Goal: Task Accomplishment & Management: Complete application form

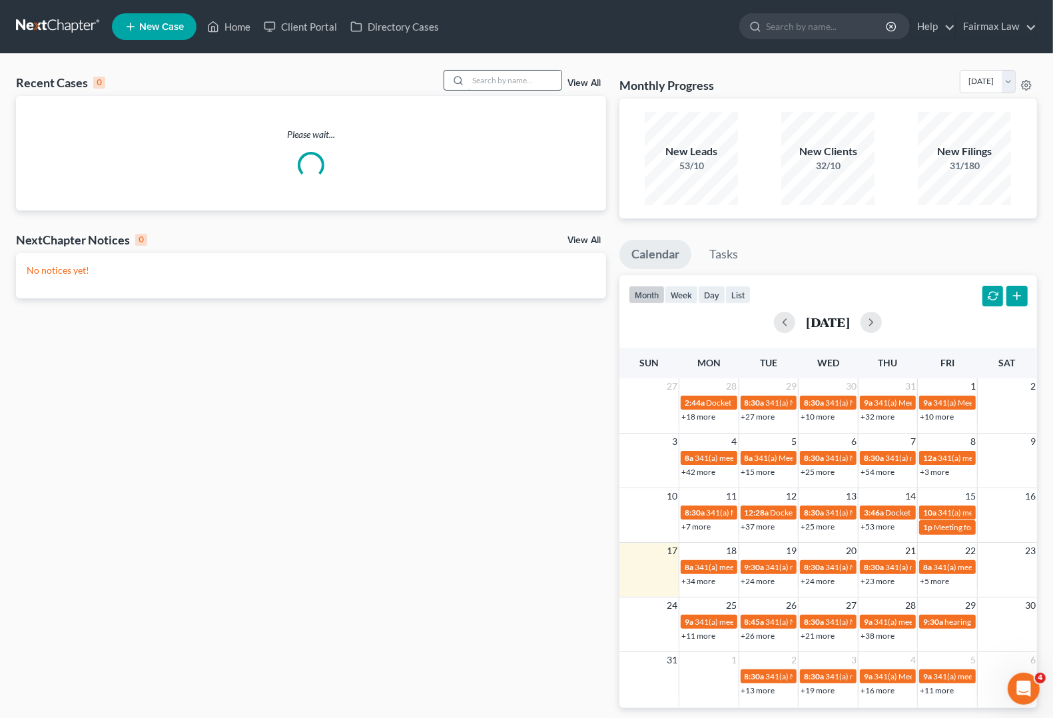
click at [487, 72] on input "search" at bounding box center [514, 80] width 93 height 19
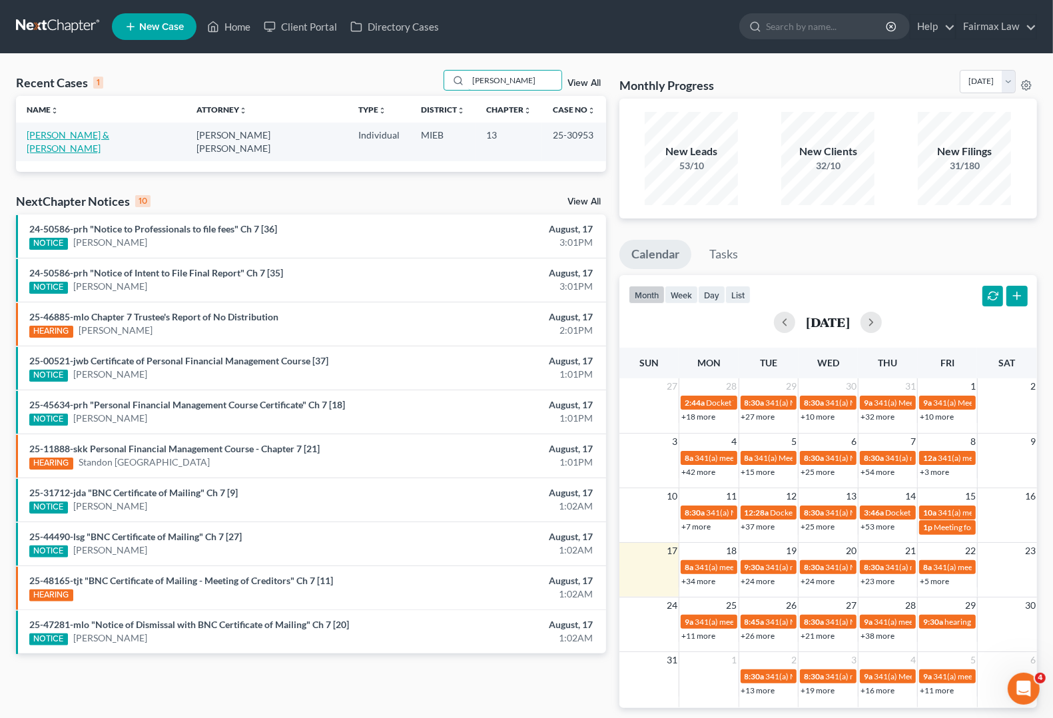
type input "[PERSON_NAME]"
click at [57, 137] on link "[PERSON_NAME] & [PERSON_NAME]" at bounding box center [68, 141] width 83 height 25
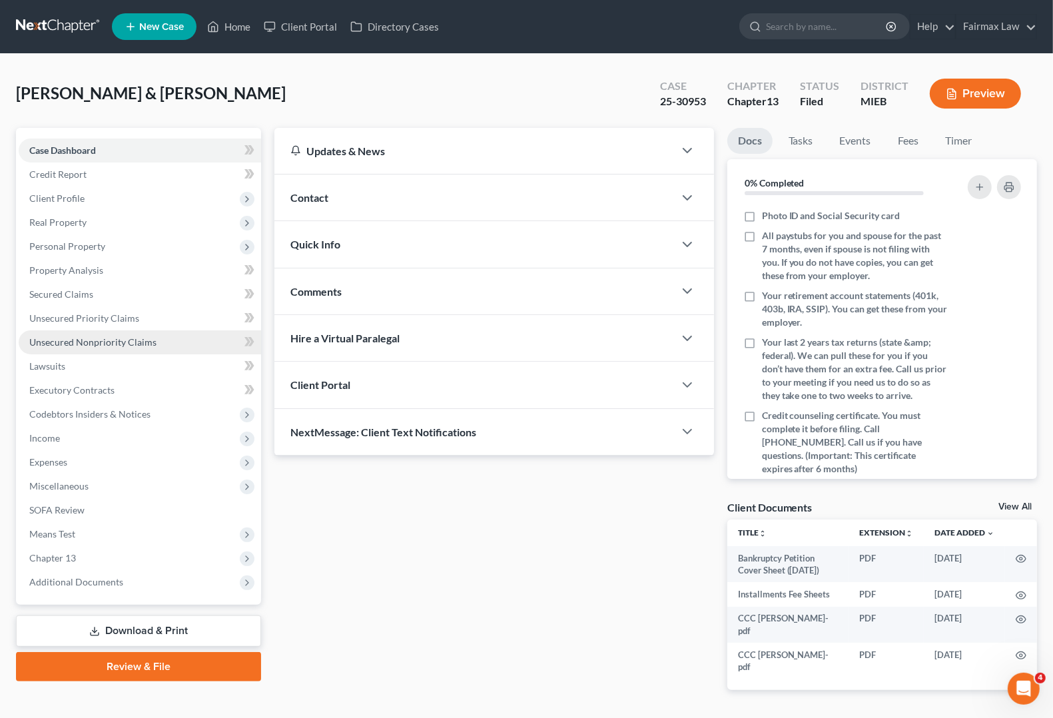
click at [87, 340] on span "Unsecured Nonpriority Claims" at bounding box center [92, 341] width 127 height 11
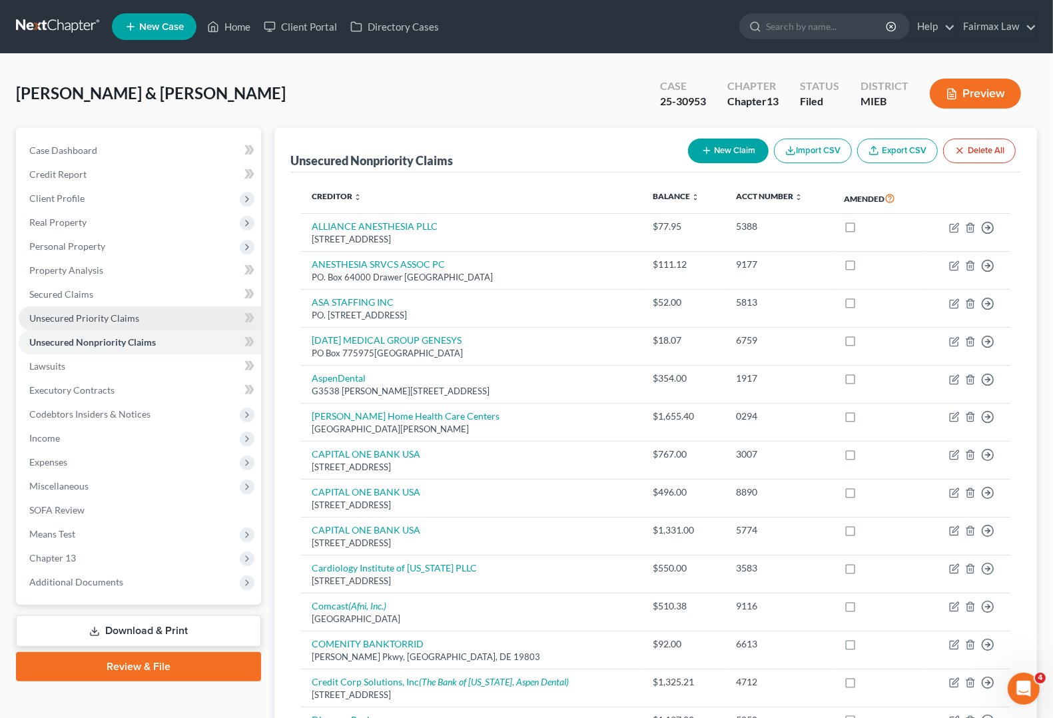
click at [87, 317] on span "Unsecured Priority Claims" at bounding box center [84, 317] width 110 height 11
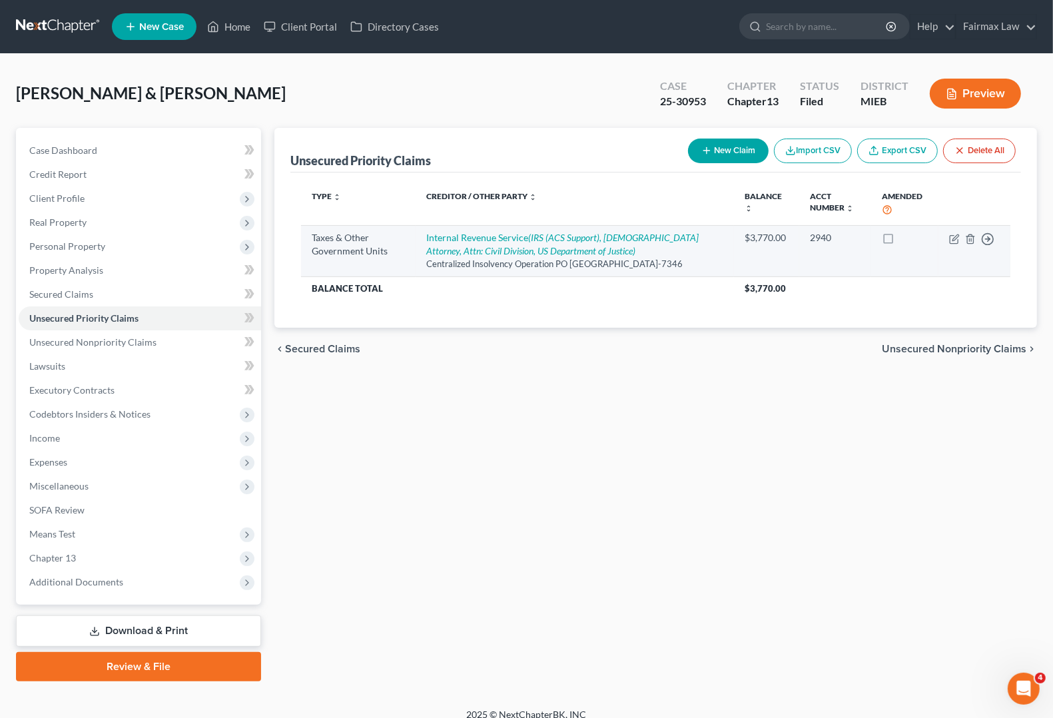
click at [947, 241] on td "Move to D Move to F Move to G Move to Notice Only" at bounding box center [975, 250] width 72 height 51
click at [959, 238] on icon "button" at bounding box center [954, 239] width 11 height 11
select select "0"
select select "39"
select select "2"
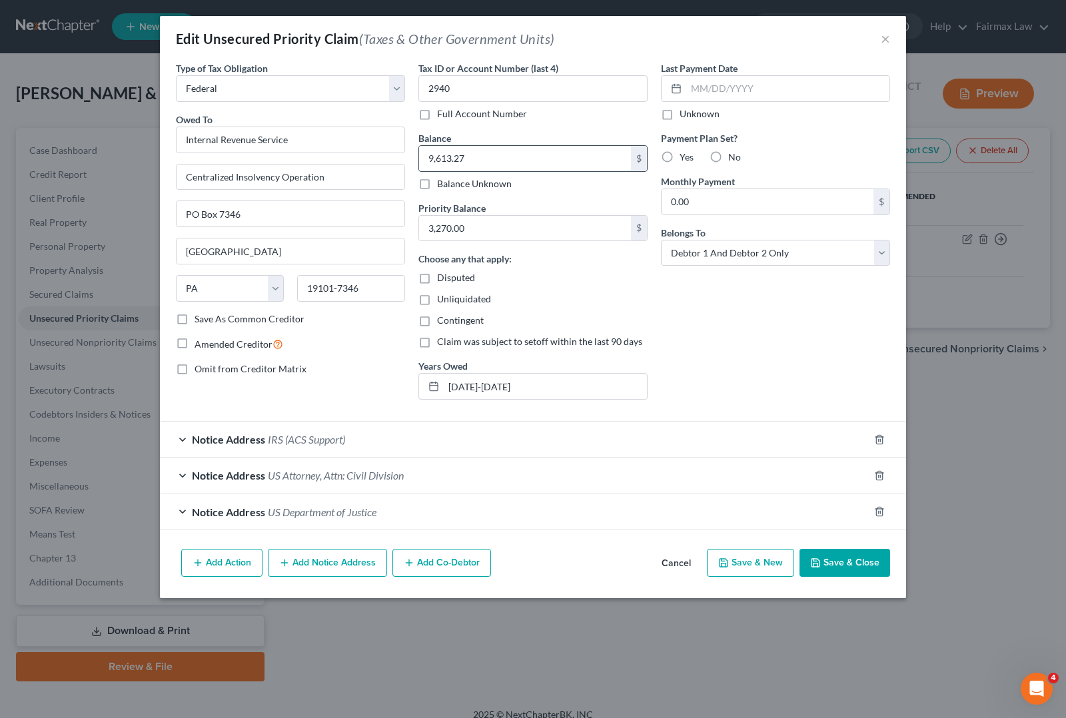
type input "9,613.27"
type input "2,968.26"
drag, startPoint x: 517, startPoint y: 390, endPoint x: 250, endPoint y: 364, distance: 268.4
click at [250, 364] on div "Type of Tax Obligation * Select Federal City State Franchise Tax Board Other Ow…" at bounding box center [532, 235] width 727 height 349
type input "[DATE]-[DATE]"
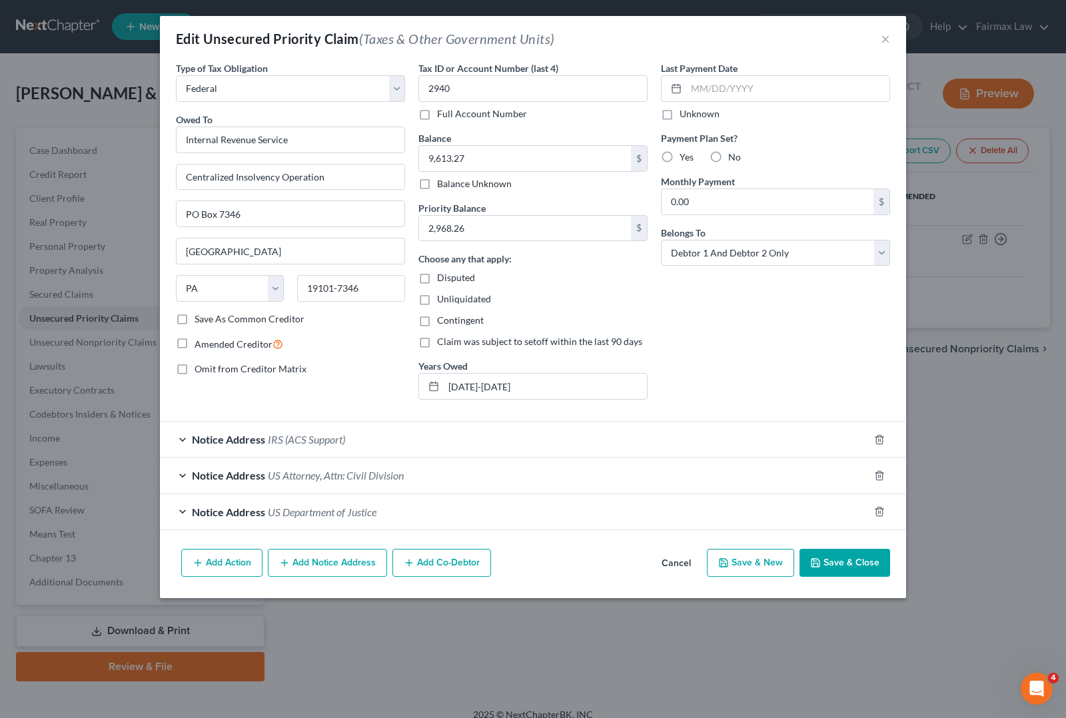
click at [853, 565] on button "Save & Close" at bounding box center [844, 563] width 91 height 28
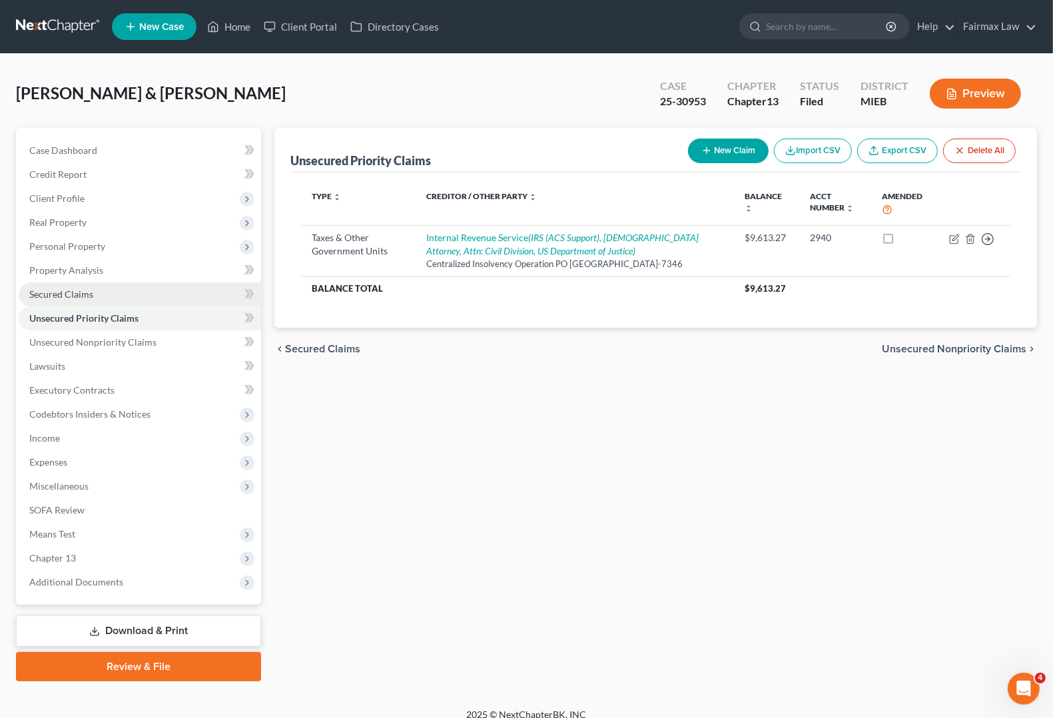
click at [37, 285] on link "Secured Claims" at bounding box center [140, 294] width 242 height 24
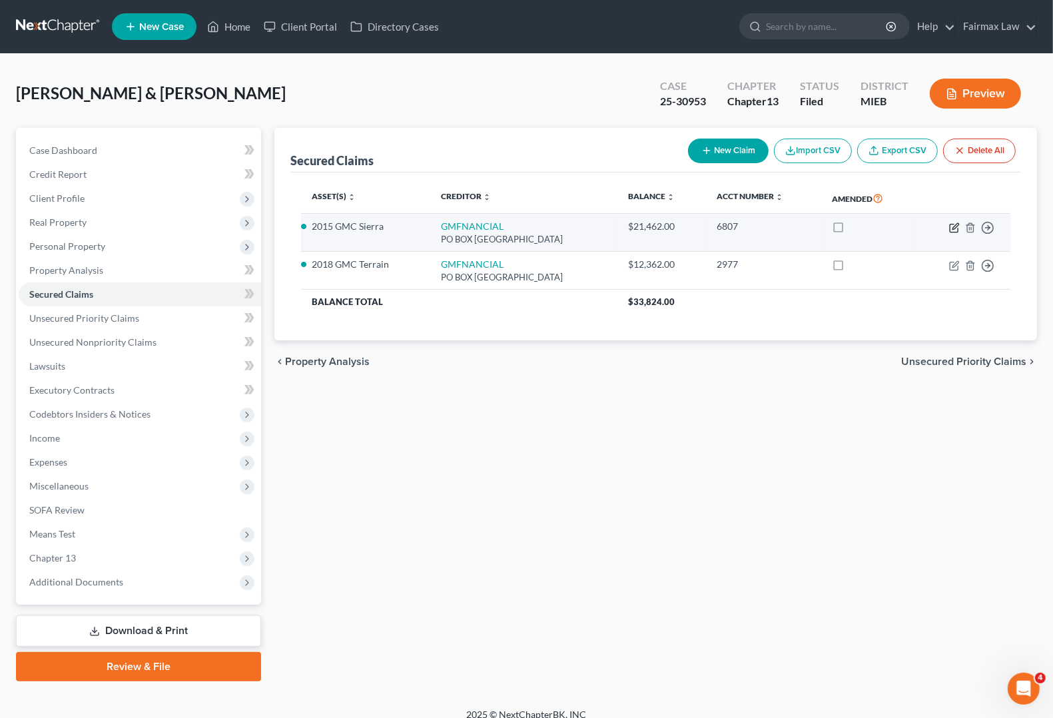
click at [955, 228] on icon "button" at bounding box center [956, 226] width 6 height 6
select select "45"
select select "4"
select select "2"
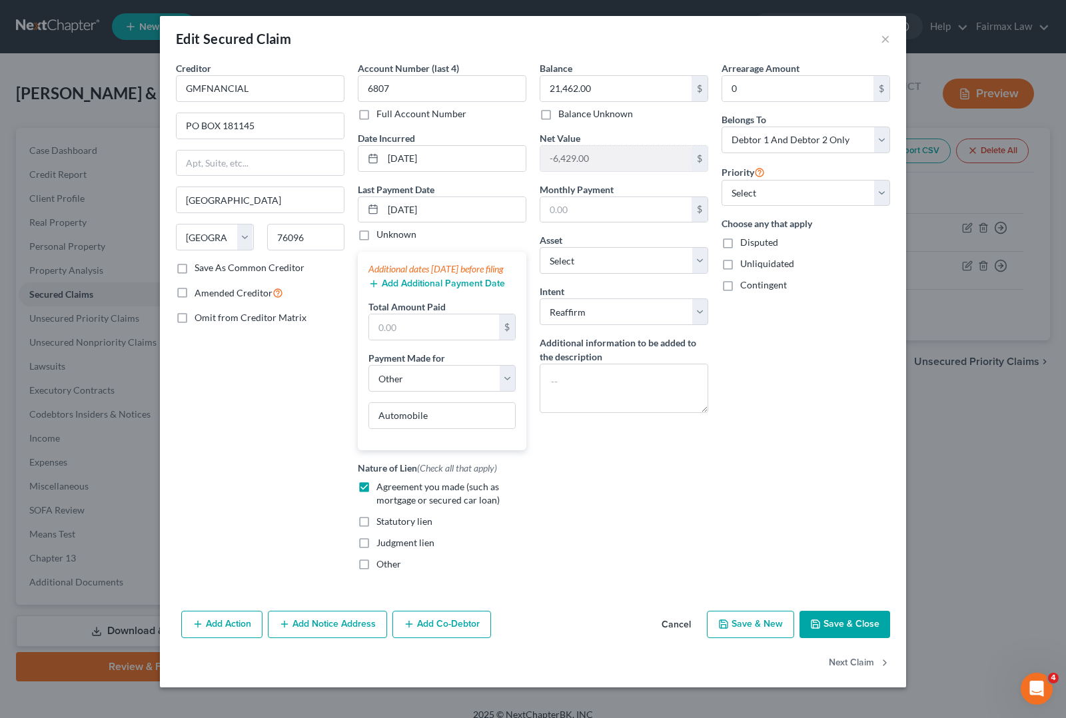
click at [317, 639] on button "Add Notice Address" at bounding box center [327, 625] width 119 height 28
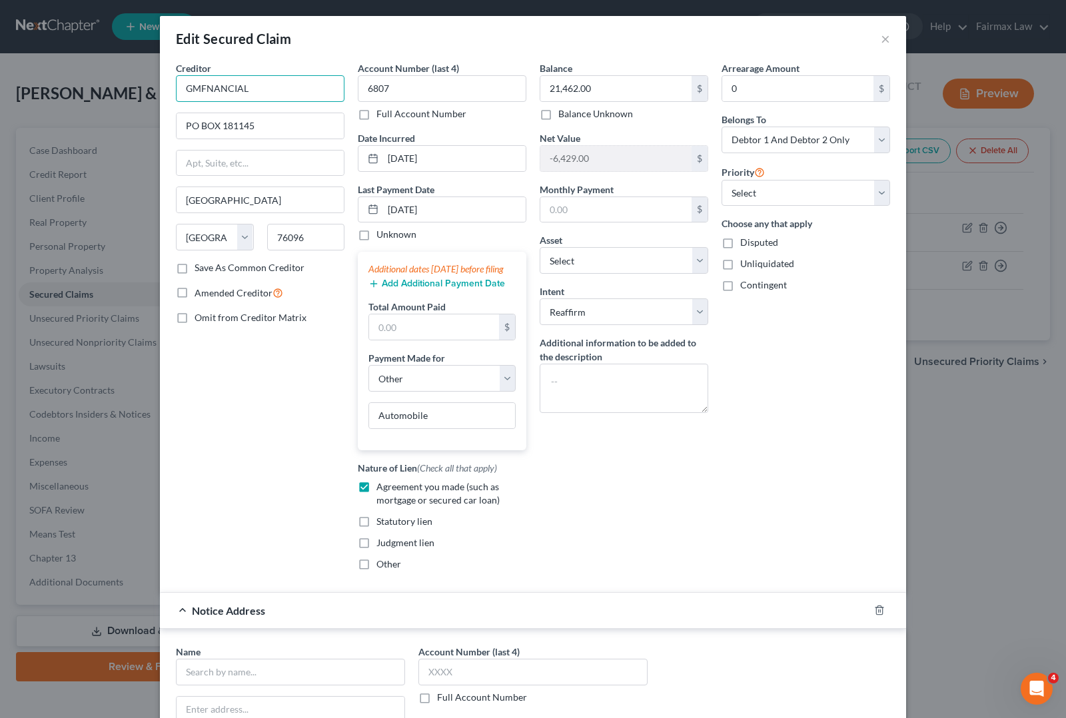
click at [179, 85] on input "GMFNANCIAL" at bounding box center [260, 88] width 169 height 27
click at [296, 685] on input "text" at bounding box center [290, 672] width 229 height 27
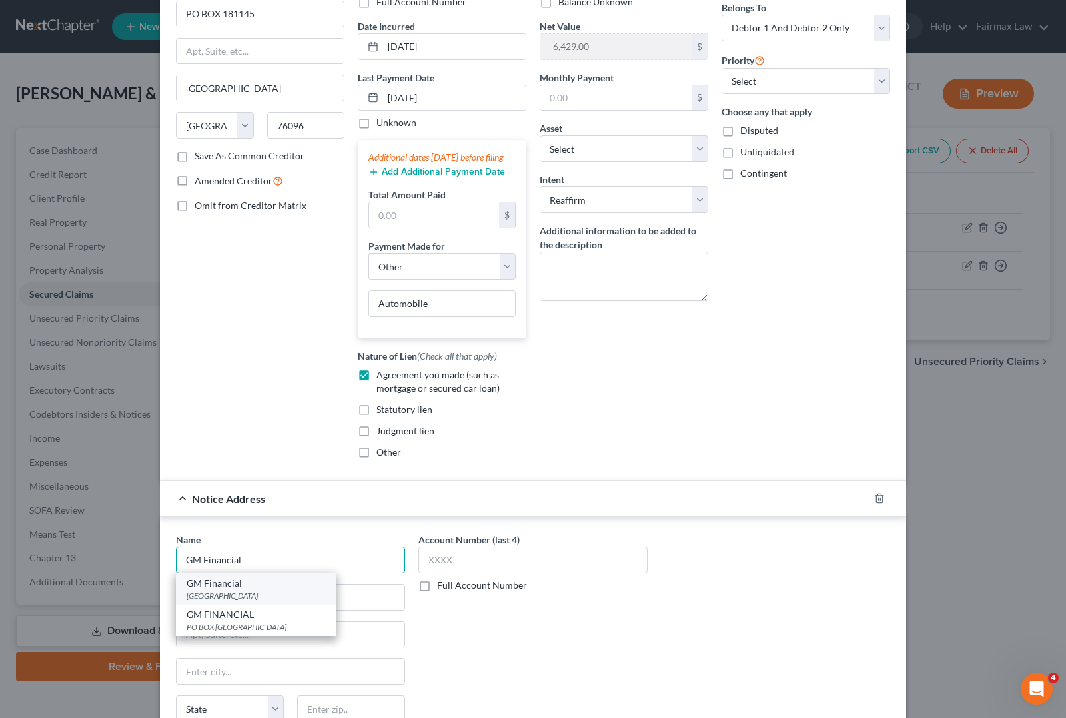
scroll to position [83, 0]
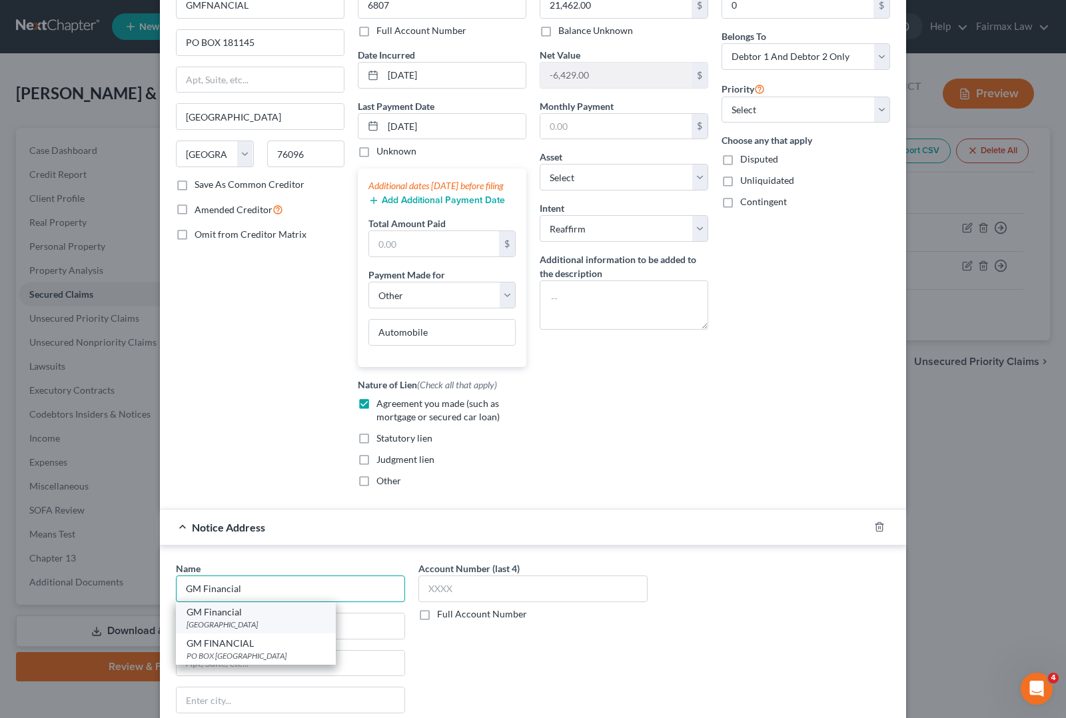
type input "GM Financial"
click at [265, 630] on div "[GEOGRAPHIC_DATA]" at bounding box center [256, 624] width 139 height 11
type input "Po Box 181145"
type input "[GEOGRAPHIC_DATA]"
select select "45"
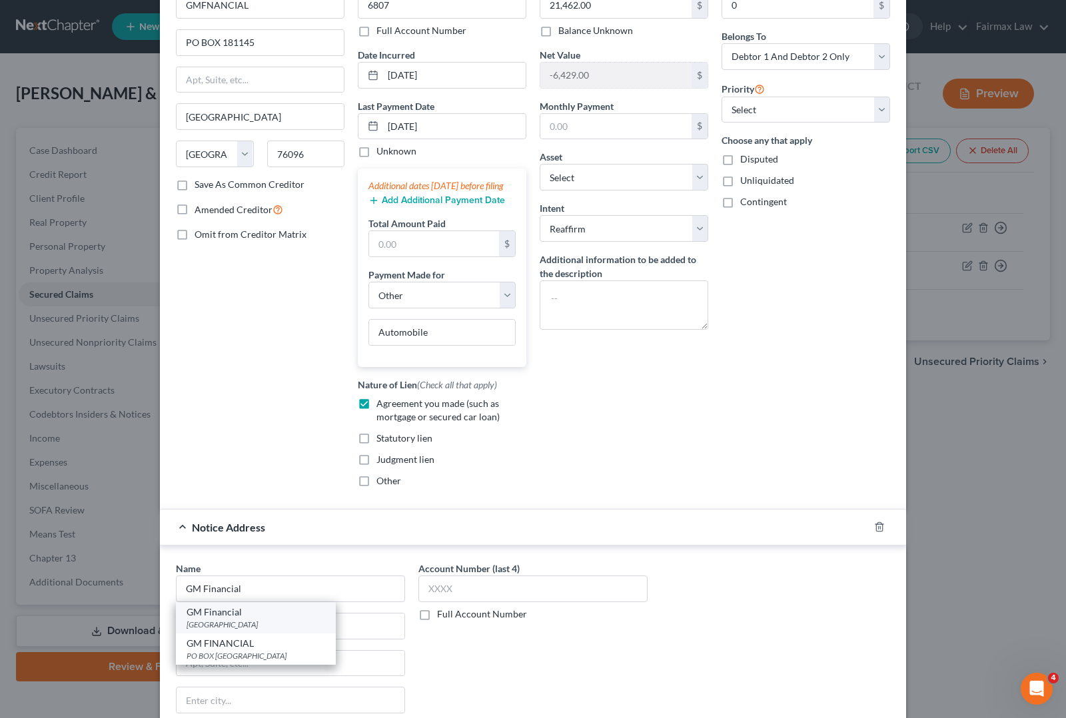
type input "76096"
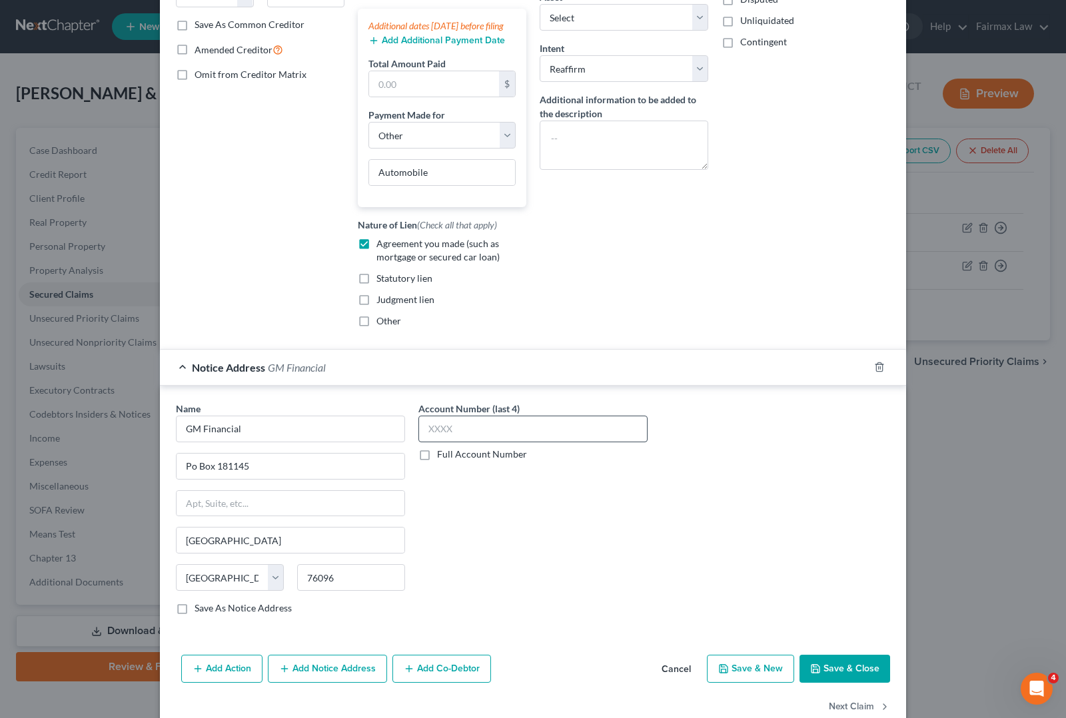
scroll to position [250, 0]
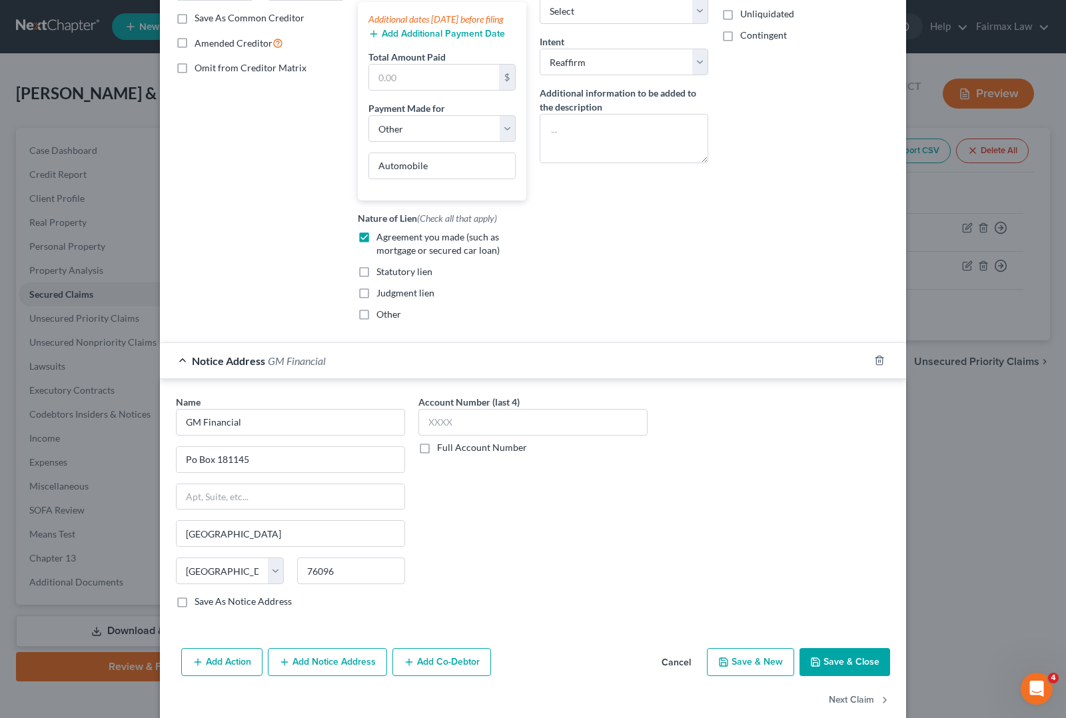
click at [737, 676] on button "Save & New" at bounding box center [750, 662] width 87 height 28
select select "2"
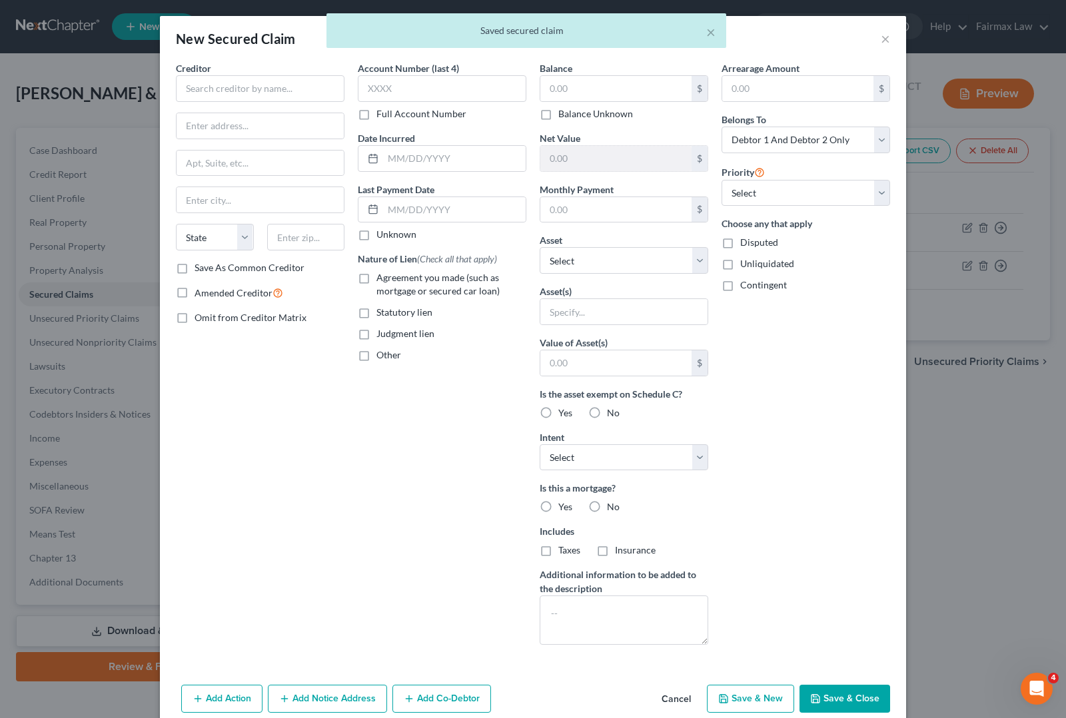
click at [883, 35] on div "× Saved secured claim" at bounding box center [526, 33] width 1066 height 41
click at [876, 44] on div "× Saved secured claim" at bounding box center [526, 33] width 1066 height 41
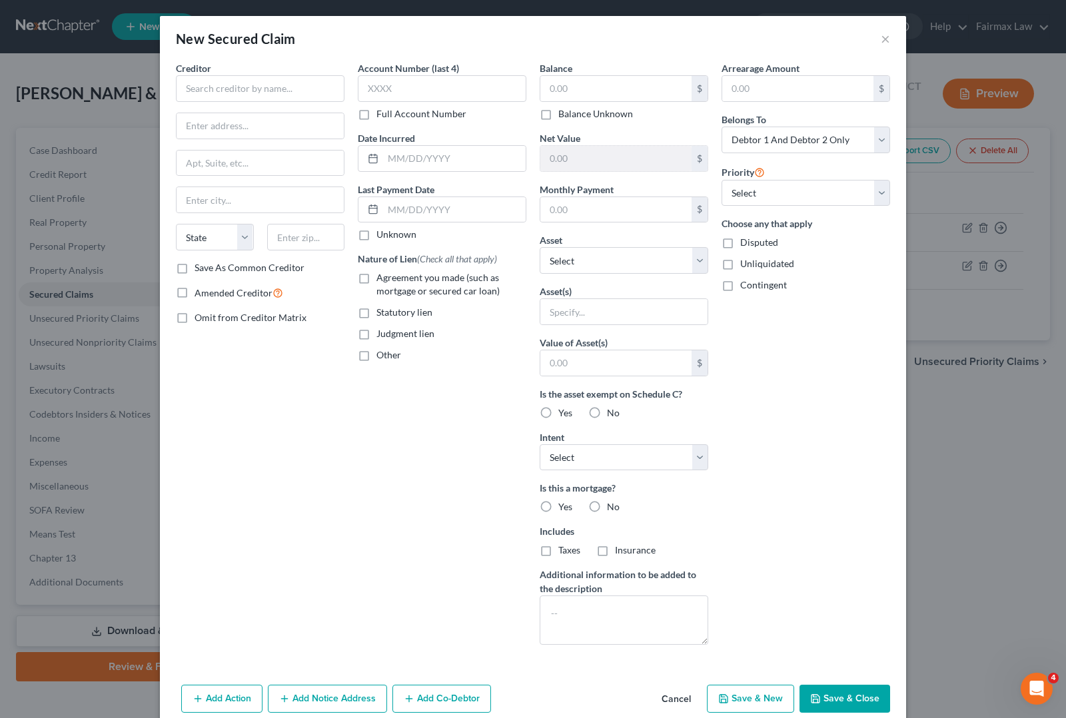
click at [839, 709] on button "Save & Close" at bounding box center [844, 699] width 91 height 28
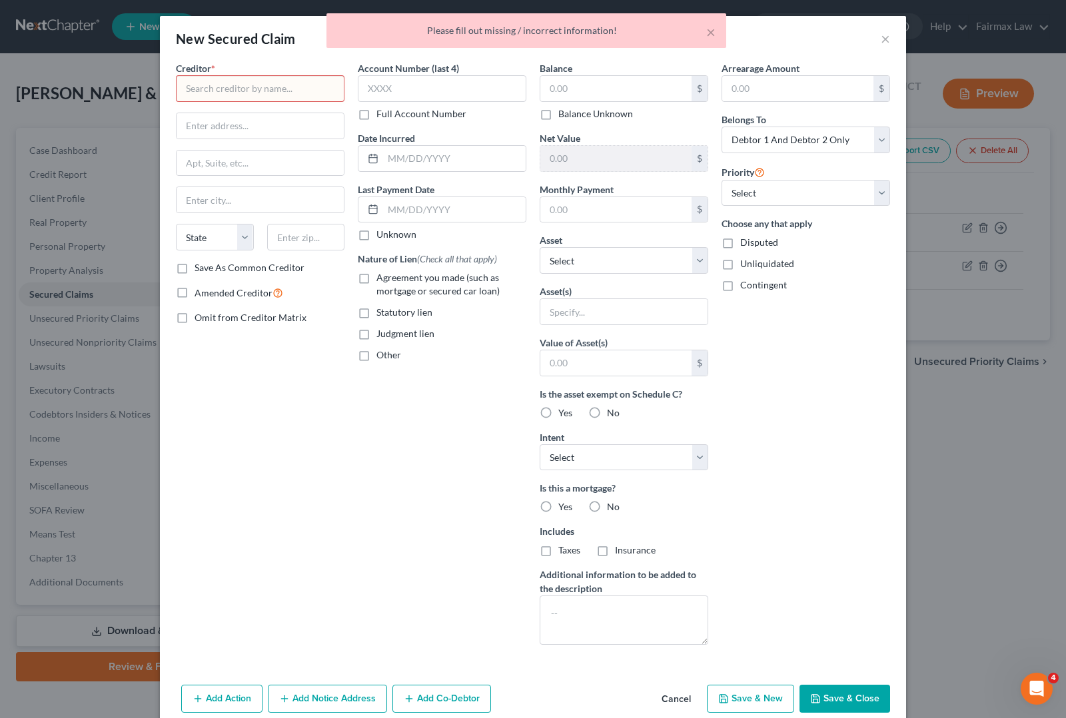
click at [216, 99] on input "text" at bounding box center [260, 88] width 169 height 27
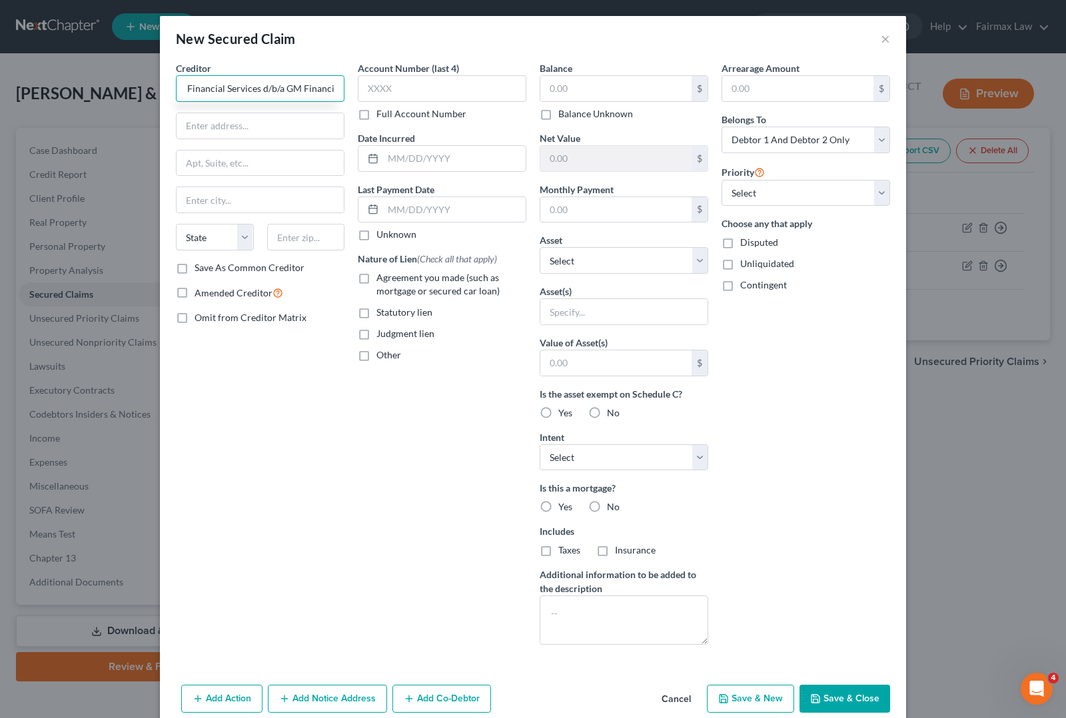
scroll to position [0, 55]
type input "AmeriCredit Financial Services d/b/a GM Financial"
click at [215, 127] on input "text" at bounding box center [260, 125] width 167 height 25
type input "P O Box 183853"
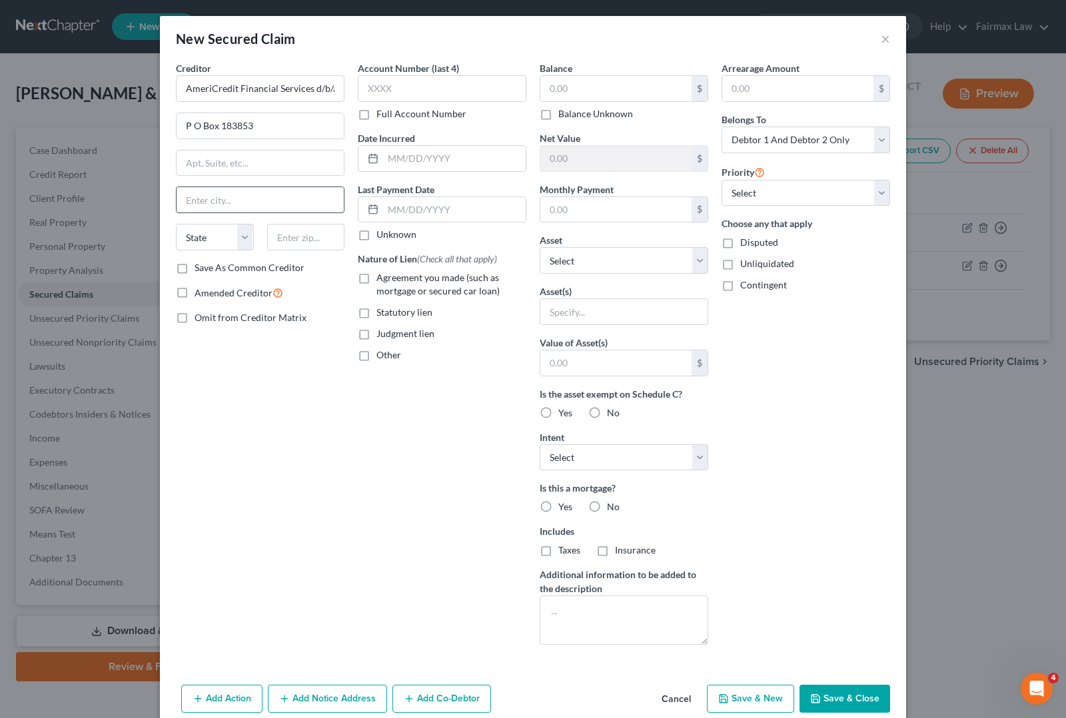
click at [218, 201] on input "text" at bounding box center [260, 199] width 167 height 25
type input "[GEOGRAPHIC_DATA]"
click at [188, 252] on div "State [US_STATE] AK AR AZ CA CO CT DE DC [GEOGRAPHIC_DATA] [GEOGRAPHIC_DATA] GU…" at bounding box center [260, 242] width 182 height 37
click at [195, 248] on select "State [US_STATE] AK AR AZ CA CO CT DE DC [GEOGRAPHIC_DATA] [GEOGRAPHIC_DATA] GU…" at bounding box center [215, 237] width 78 height 27
select select "45"
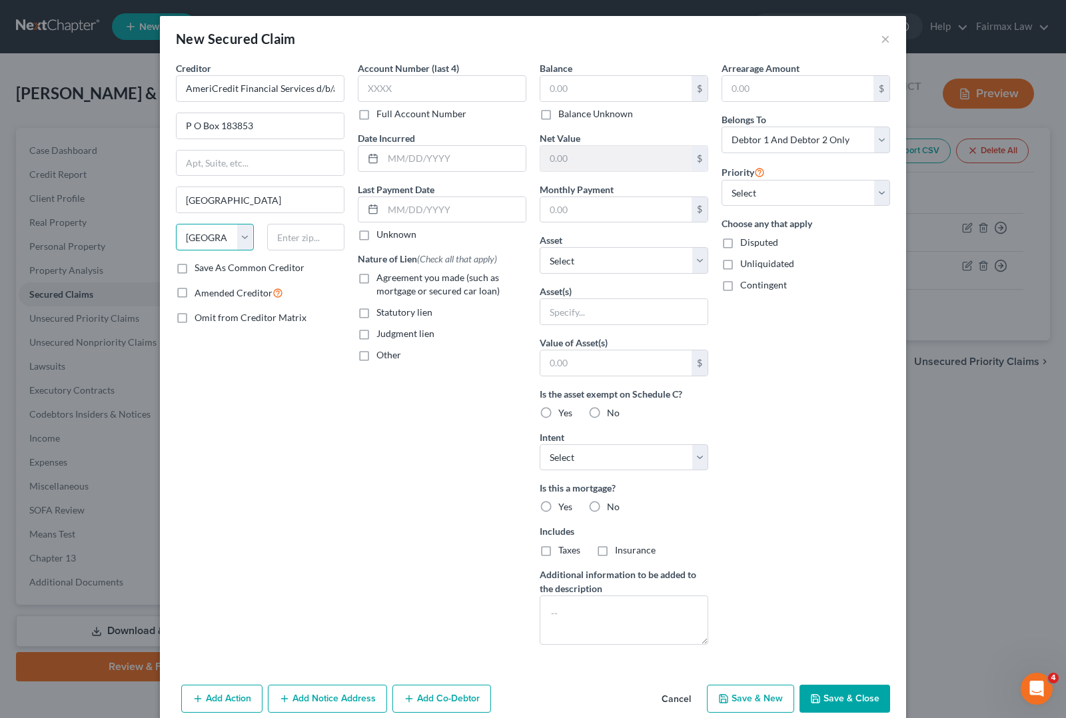
click at [176, 225] on select "State [US_STATE] AK AR AZ CA CO CT DE DC [GEOGRAPHIC_DATA] [GEOGRAPHIC_DATA] GU…" at bounding box center [215, 237] width 78 height 27
click at [295, 238] on input "text" at bounding box center [306, 237] width 78 height 27
type input "76096"
click at [498, 97] on input "text" at bounding box center [442, 88] width 169 height 27
type input "6807"
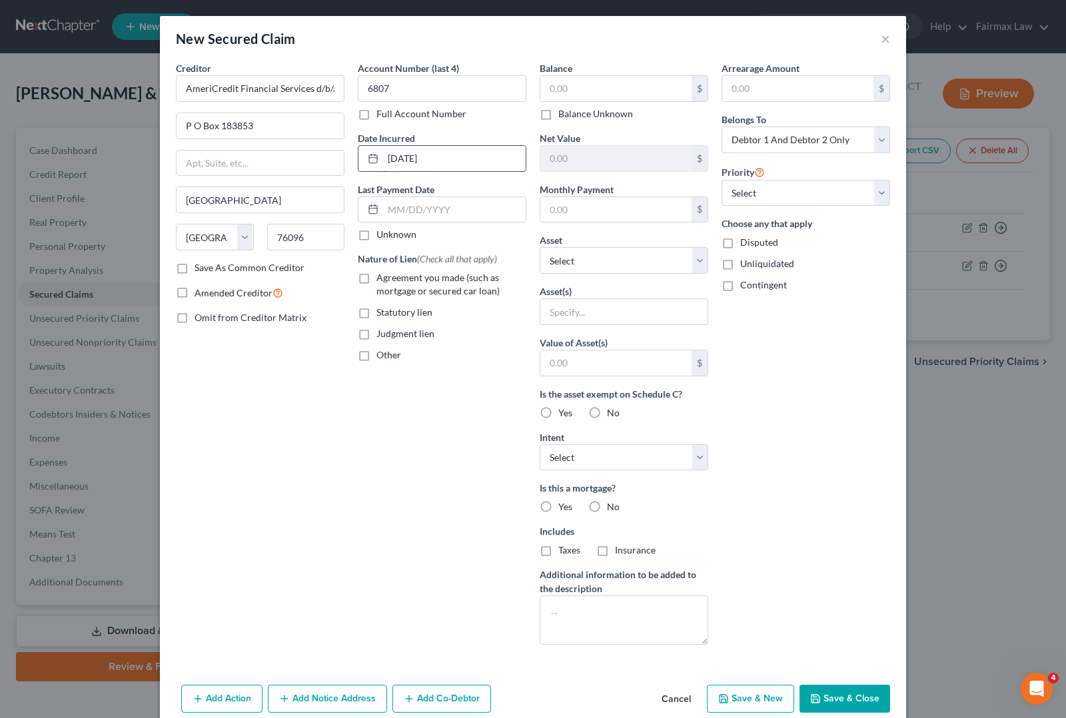
type input "[DATE]"
click at [857, 700] on button "Save & Close" at bounding box center [844, 699] width 91 height 28
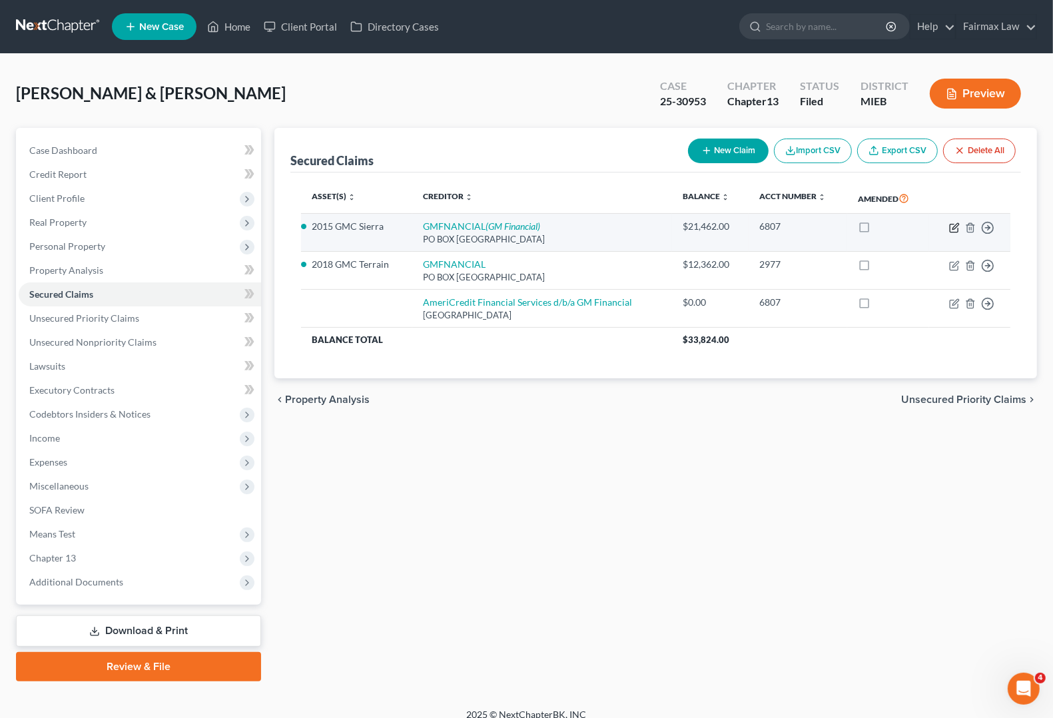
click at [950, 228] on icon "button" at bounding box center [954, 228] width 8 height 8
select select "45"
select select "4"
select select "2"
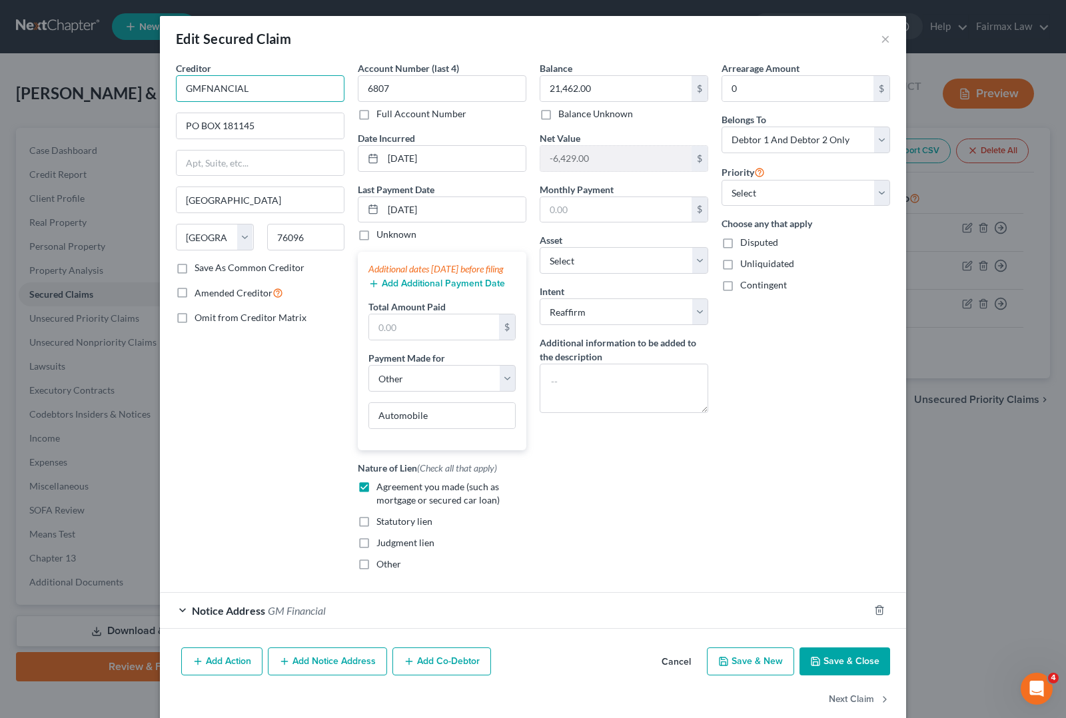
drag, startPoint x: 268, startPoint y: 87, endPoint x: 125, endPoint y: 89, distance: 143.2
click at [125, 89] on div "Edit Secured Claim × Creditor * GMFNANCIAL PO BOX 181145 [GEOGRAPHIC_DATA] [US_…" at bounding box center [533, 359] width 1066 height 718
type input "AmericCredit Financial Services, Inc. d/b/a GM Financial"
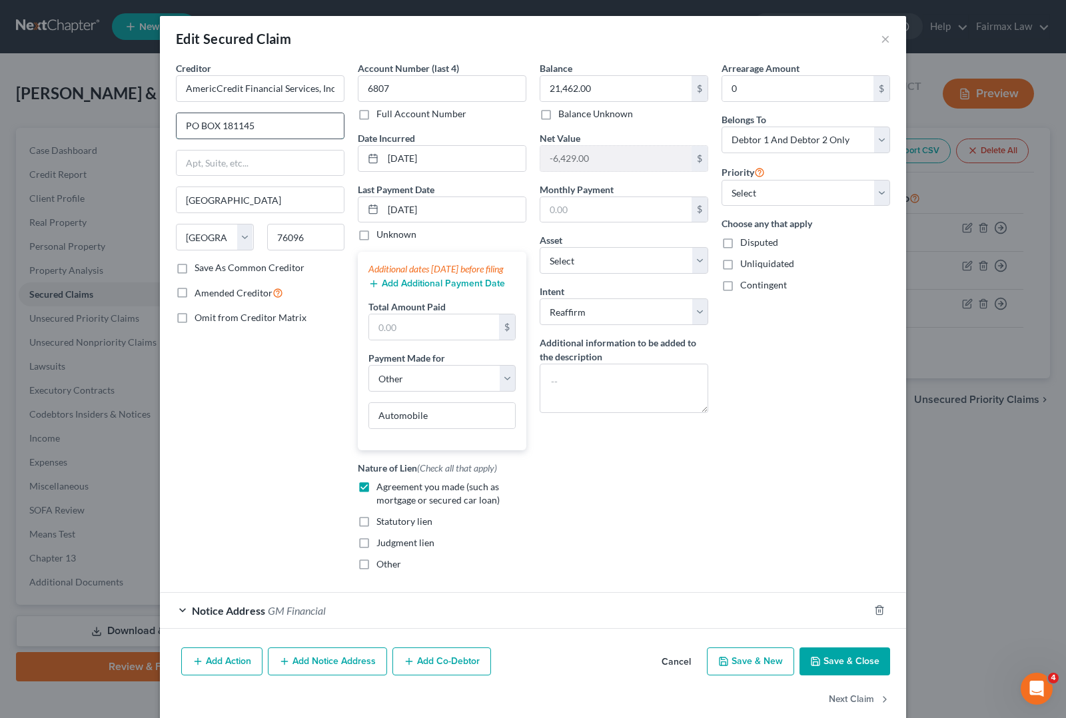
click at [301, 121] on input "PO BOX 181145" at bounding box center [260, 125] width 167 height 25
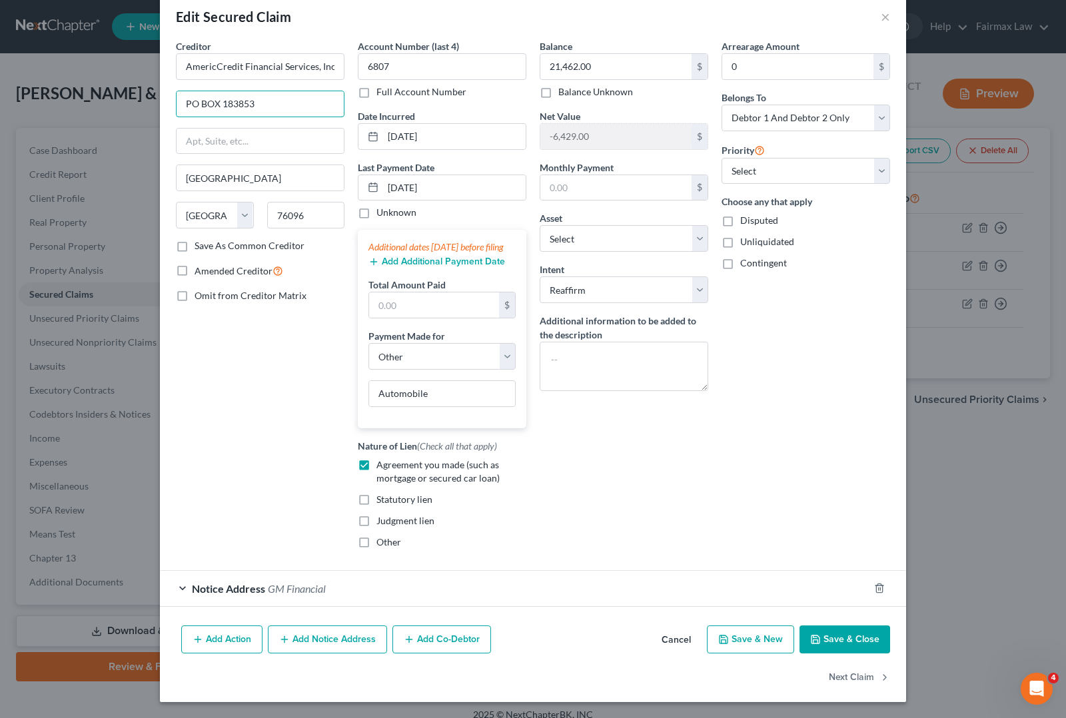
type input "PO BOX 183853"
click at [841, 640] on button "Save & Close" at bounding box center [844, 639] width 91 height 28
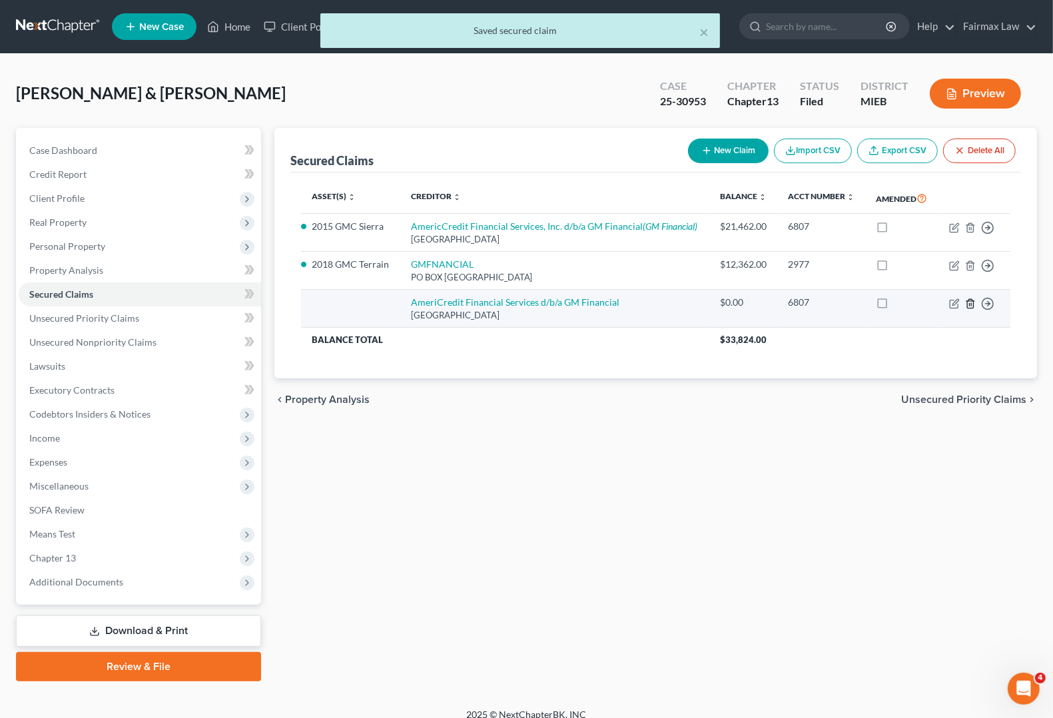
click at [973, 304] on icon "button" at bounding box center [970, 303] width 6 height 9
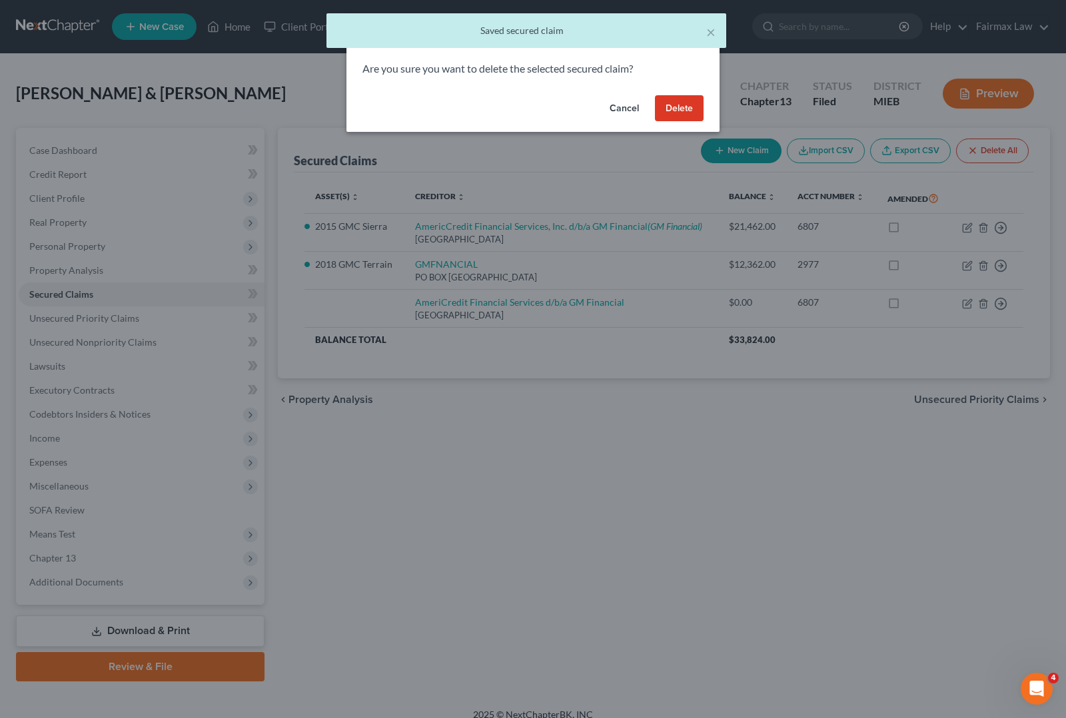
click at [683, 111] on button "Delete" at bounding box center [679, 108] width 49 height 27
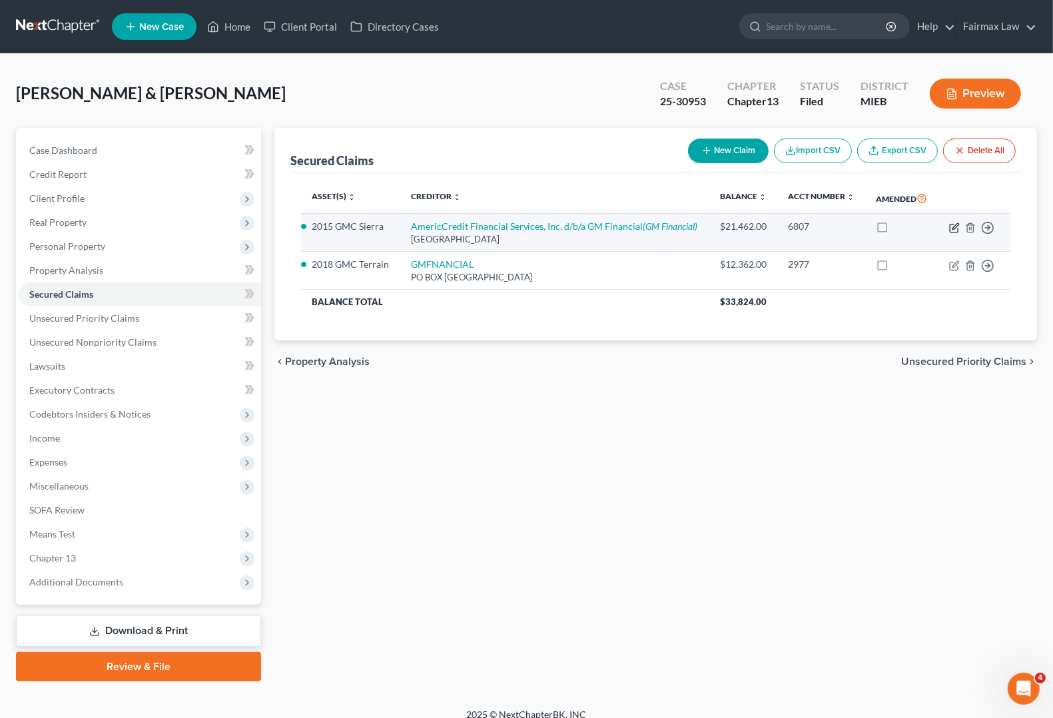
click at [954, 227] on icon "button" at bounding box center [956, 226] width 6 height 6
select select "45"
select select "4"
select select "2"
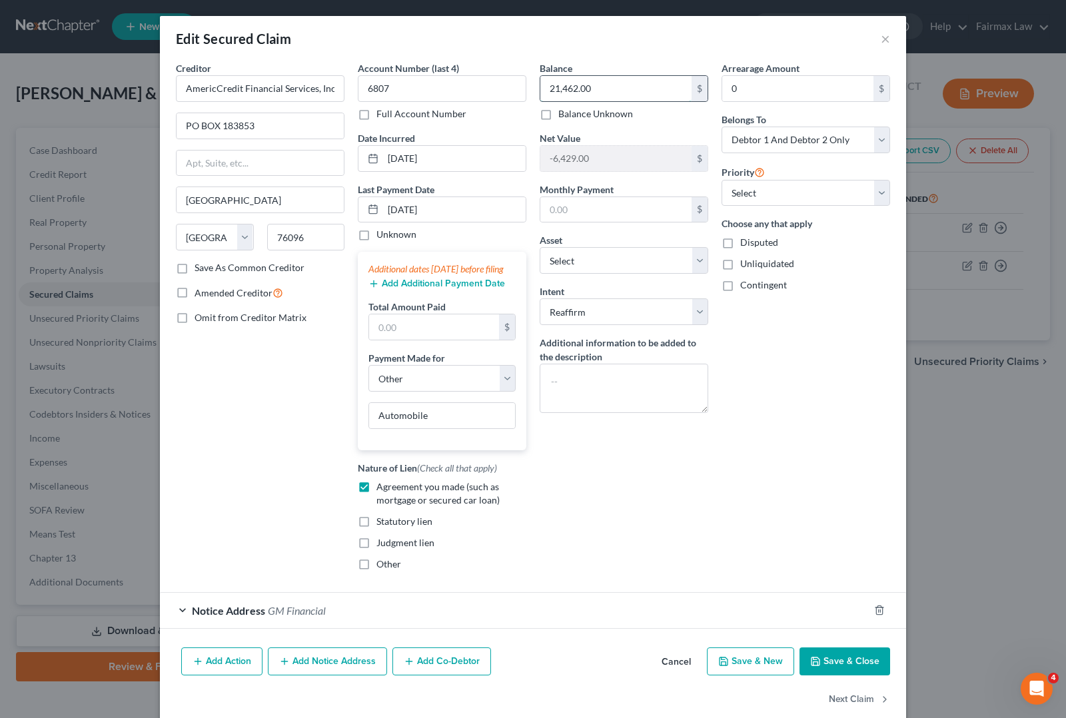
click at [636, 93] on input "21,462.00" at bounding box center [615, 88] width 151 height 25
type input "21,741.45"
click at [614, 514] on div "Balance 21,741.45 $ Balance Unknown Balance Undetermined 21,741.45 $ Balance Un…" at bounding box center [624, 321] width 182 height 520
click at [828, 675] on button "Save & Close" at bounding box center [844, 661] width 91 height 28
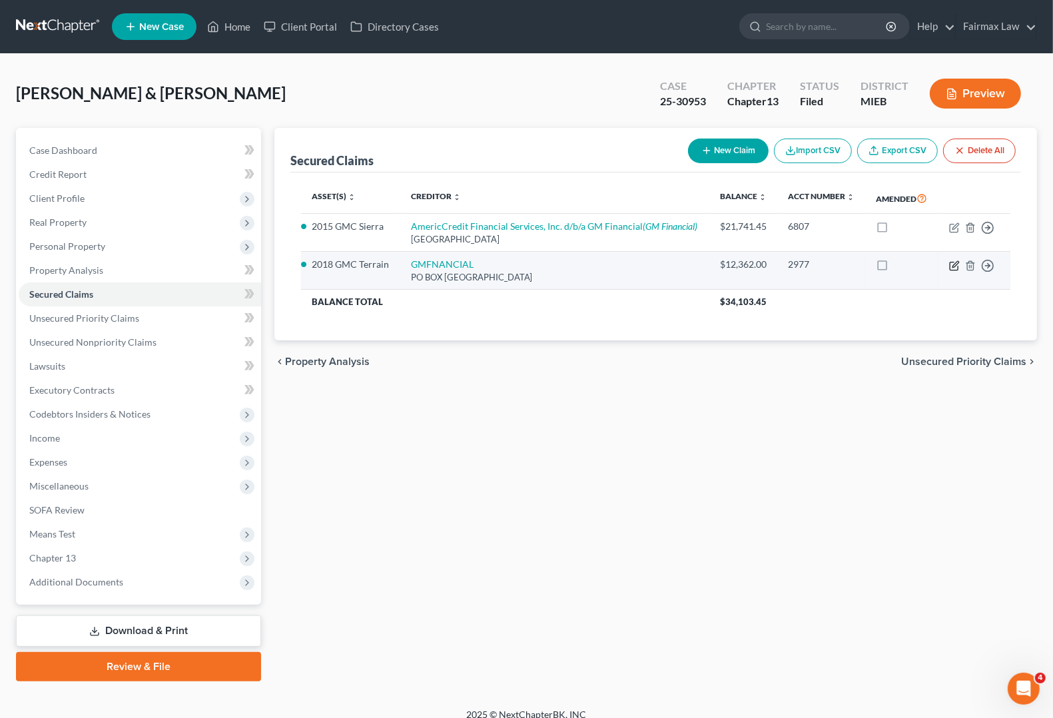
click at [960, 268] on icon "button" at bounding box center [954, 265] width 11 height 11
select select "45"
select select "2"
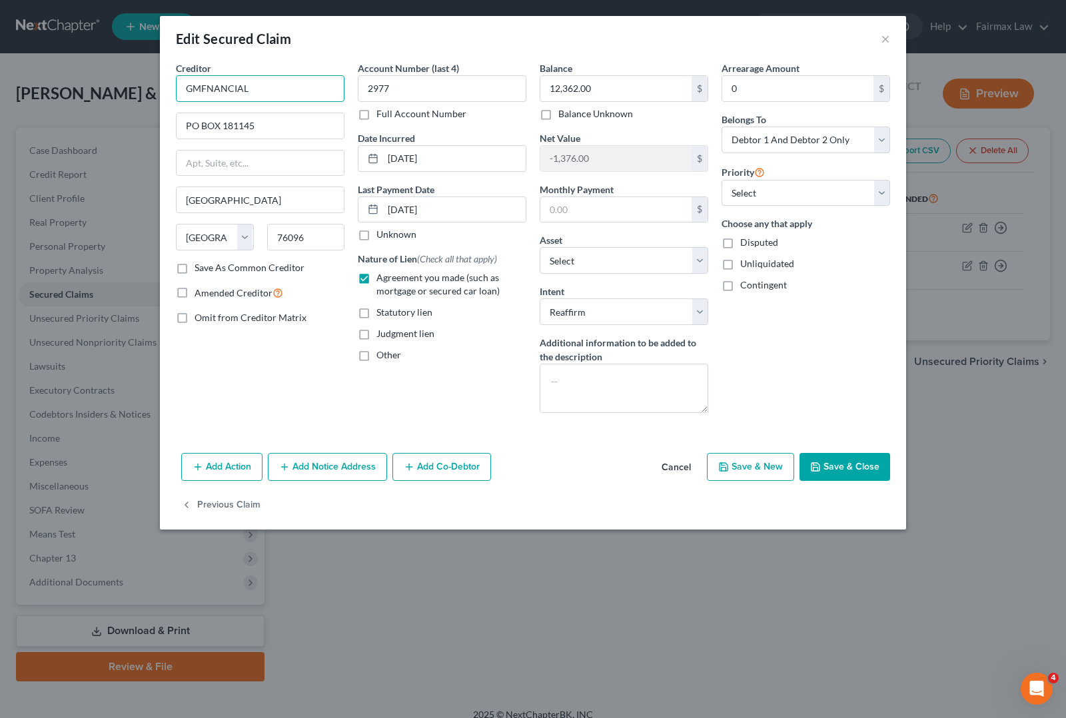
click at [274, 87] on input "GMFNANCIAL" at bounding box center [260, 88] width 169 height 27
click at [280, 88] on input "GMFNANCIAL" at bounding box center [260, 88] width 169 height 27
click at [314, 475] on button "Add Notice Address" at bounding box center [327, 467] width 119 height 28
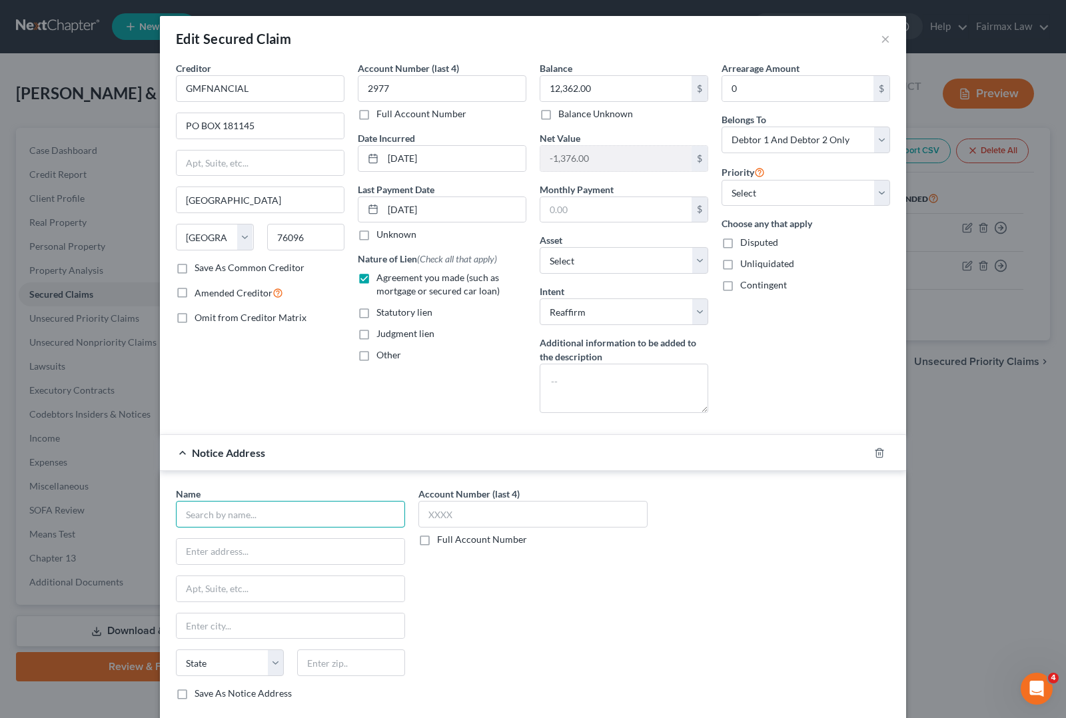
click at [261, 522] on input "text" at bounding box center [290, 514] width 229 height 27
type input "GMFinancial"
type input "P O Box 181145"
type input "[GEOGRAPHIC_DATA]"
select select "45"
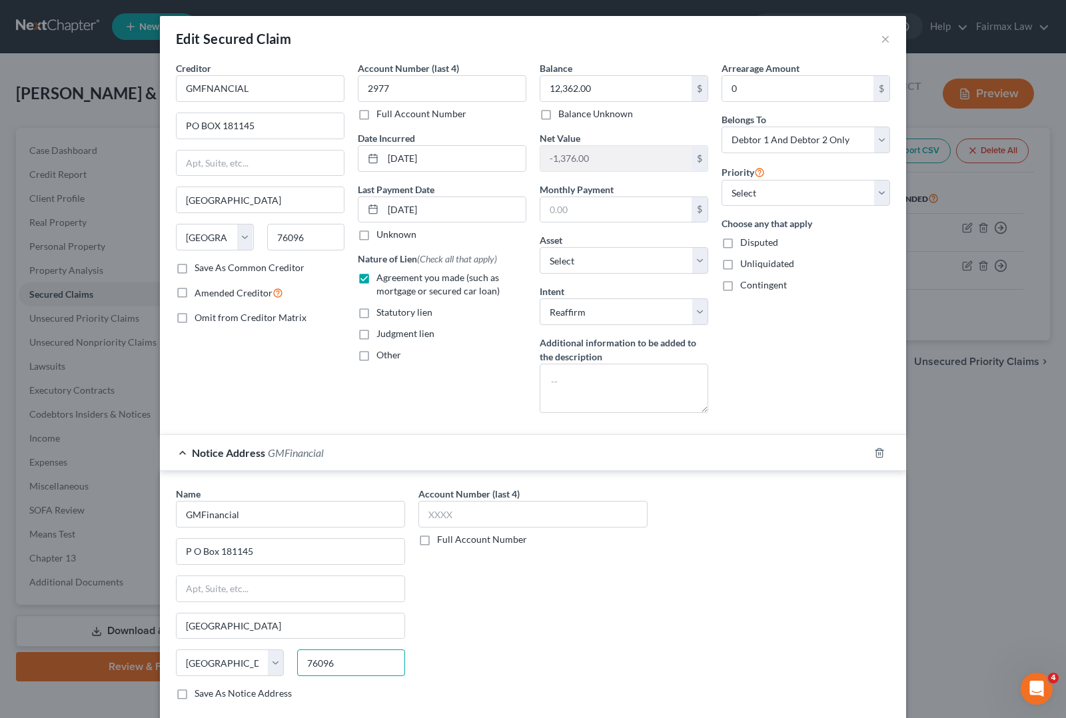
type input "76096"
click at [730, 524] on div "Name * GMFinancial P O Box 181145 [GEOGRAPHIC_DATA] [US_STATE] AK AR AZ CA CO C…" at bounding box center [532, 599] width 727 height 224
drag, startPoint x: 292, startPoint y: 87, endPoint x: -173, endPoint y: 101, distance: 464.5
click at [0, 101] on html "Home New Case Client Portal Directory Cases Fairmax Law [PERSON_NAME][EMAIL_ADD…" at bounding box center [533, 366] width 1066 height 732
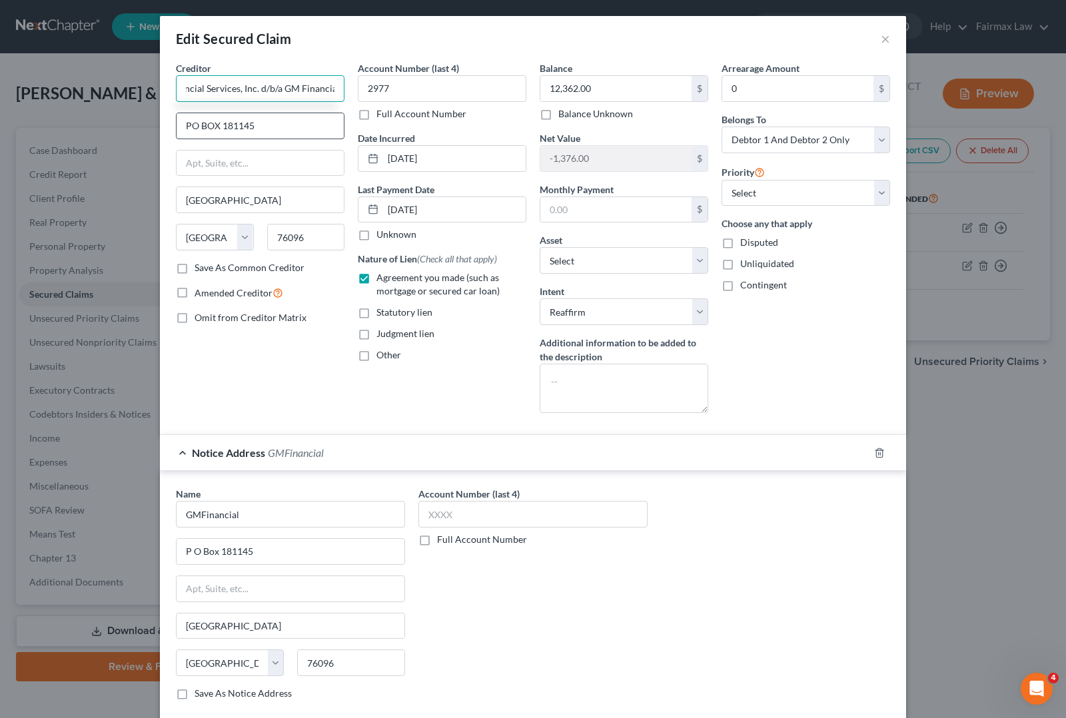
type input "AmeriCredit Financial Services, Inc. d/b/a GM Financial"
drag, startPoint x: 260, startPoint y: 127, endPoint x: 105, endPoint y: 130, distance: 155.2
click at [101, 130] on div "Edit Secured Claim × Creditor * AmeriCredit Financial Services, Inc. d/b/a GM F…" at bounding box center [533, 359] width 1066 height 718
type input "P O Box 183853"
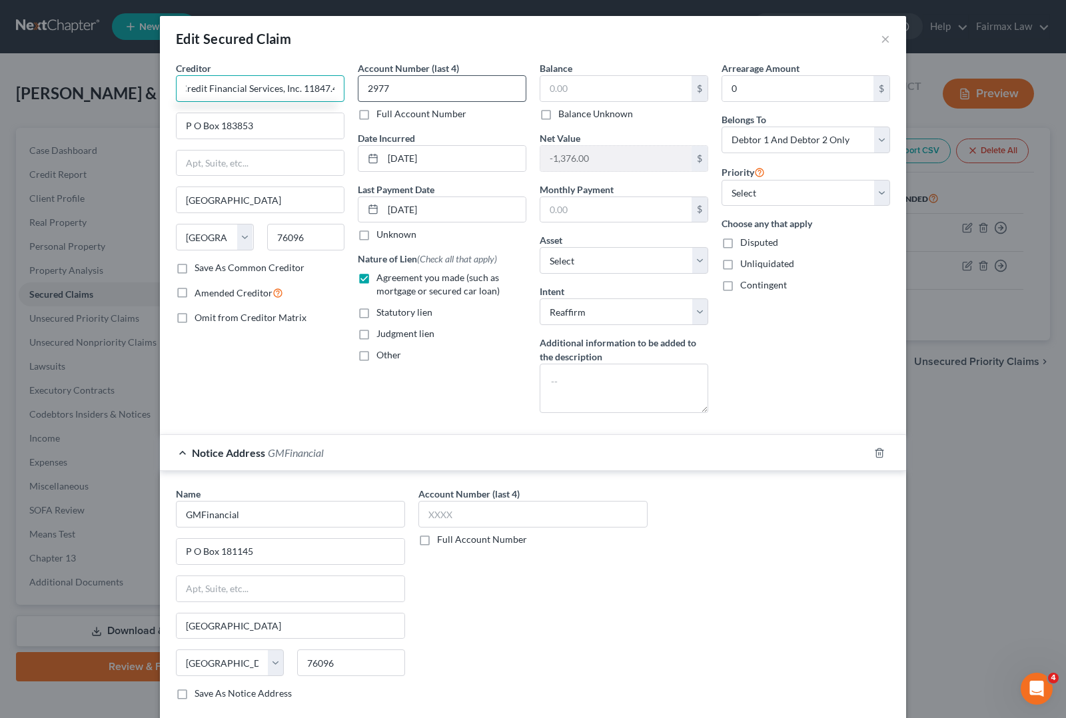
scroll to position [0, 37]
type input "AmeriCredit Financial Services, Inc. 11847.49d/b/a GM Financial"
click at [574, 97] on input "text" at bounding box center [615, 88] width 151 height 25
type input "11,847.49"
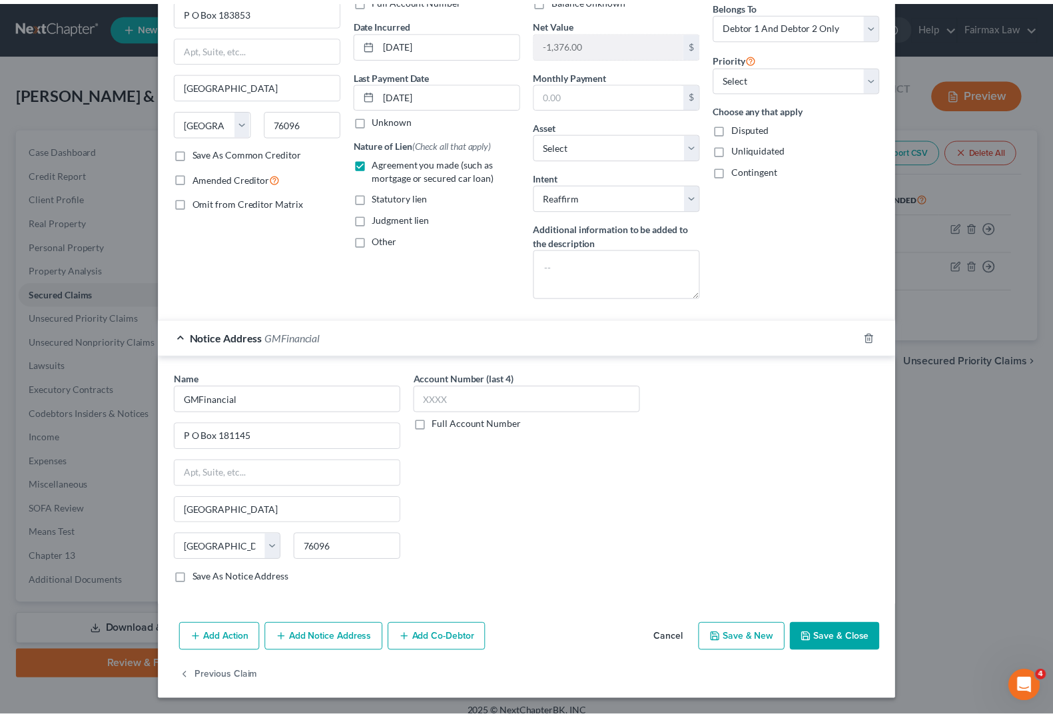
scroll to position [118, 0]
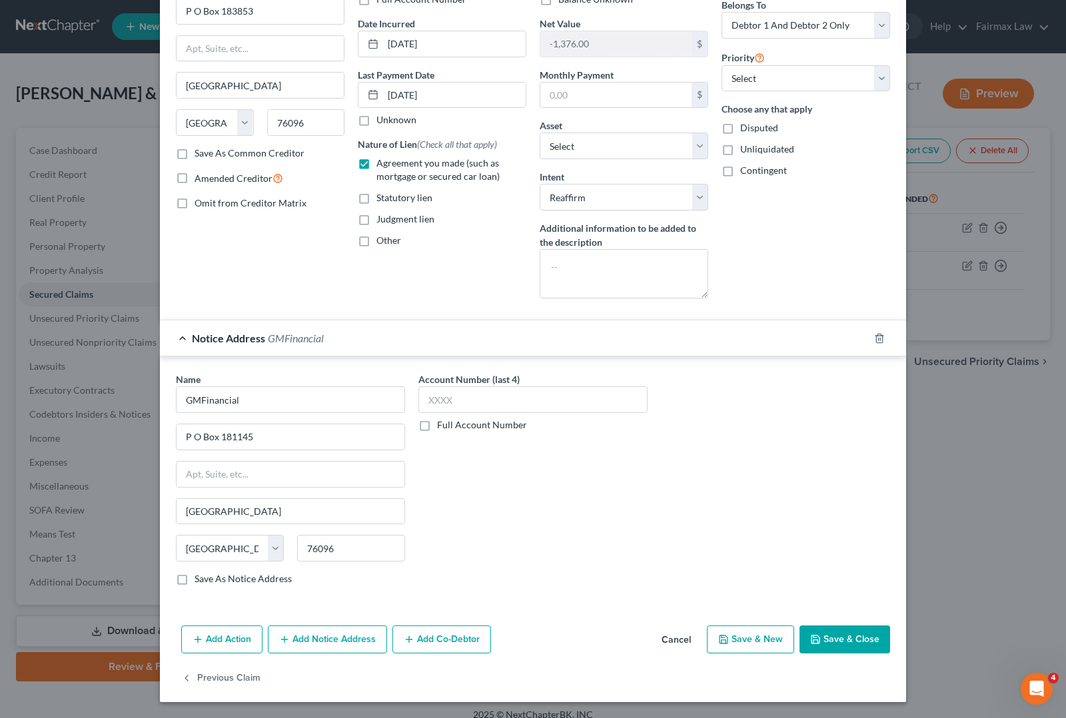
click at [859, 637] on button "Save & Close" at bounding box center [844, 639] width 91 height 28
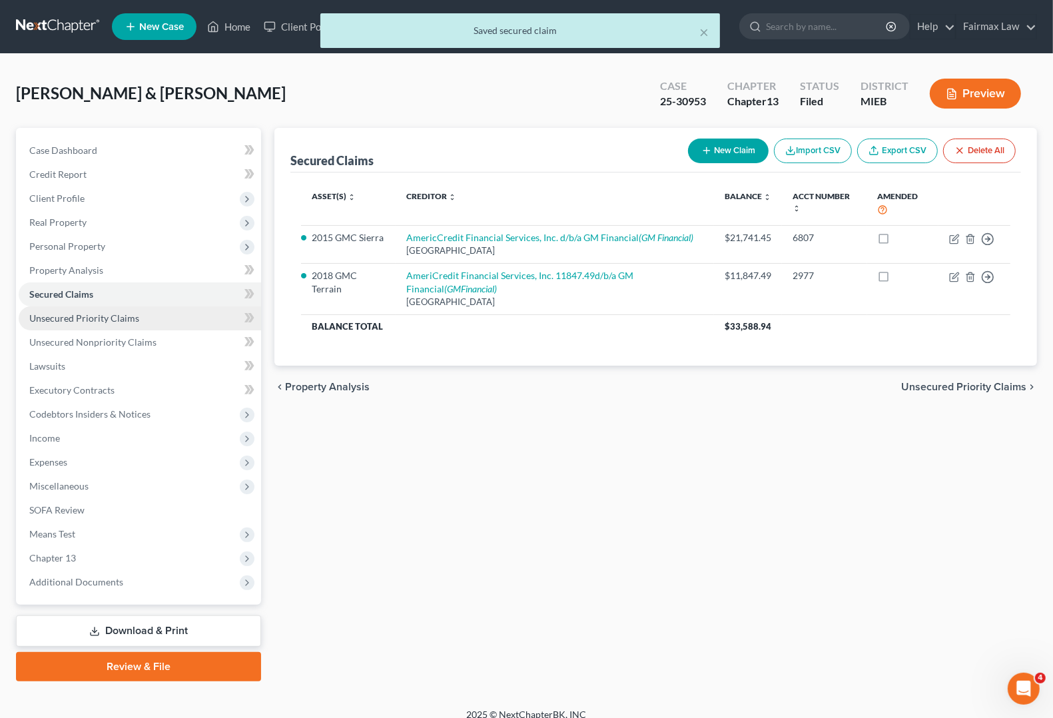
click at [101, 314] on span "Unsecured Priority Claims" at bounding box center [84, 317] width 110 height 11
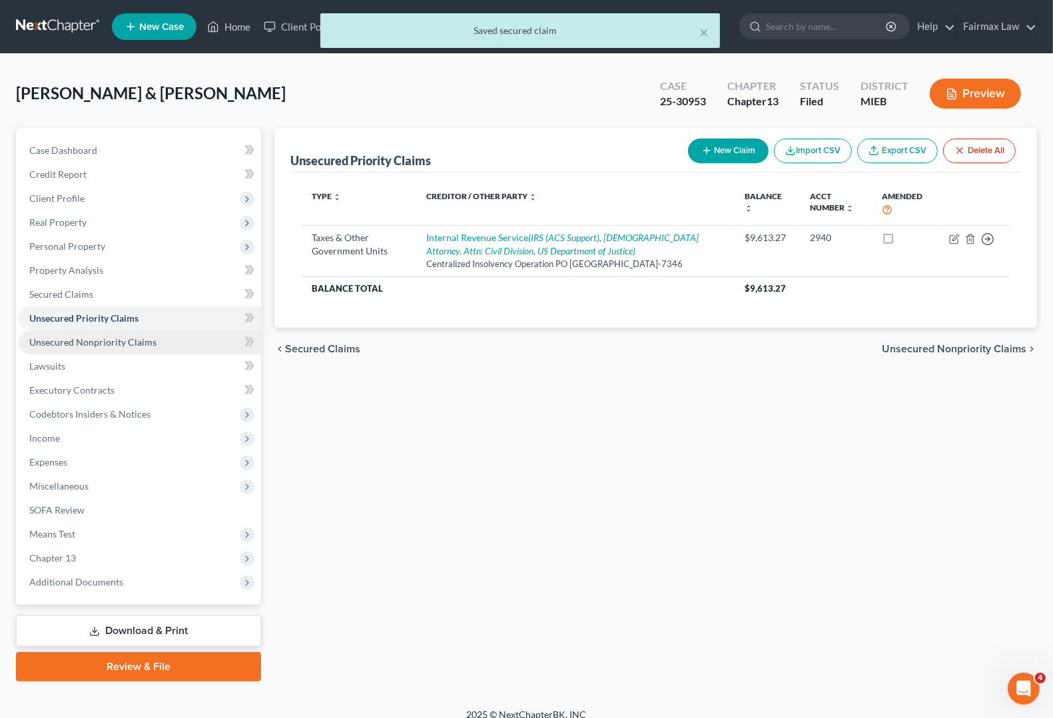
click at [101, 343] on span "Unsecured Nonpriority Claims" at bounding box center [92, 341] width 127 height 11
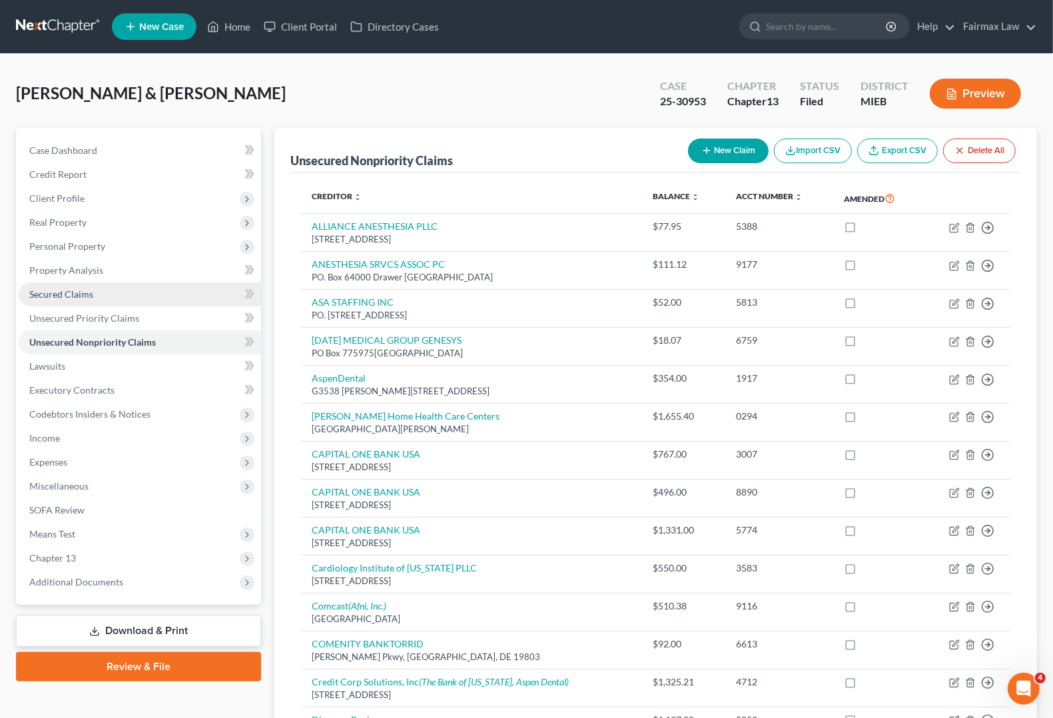
click at [39, 290] on span "Secured Claims" at bounding box center [61, 293] width 64 height 11
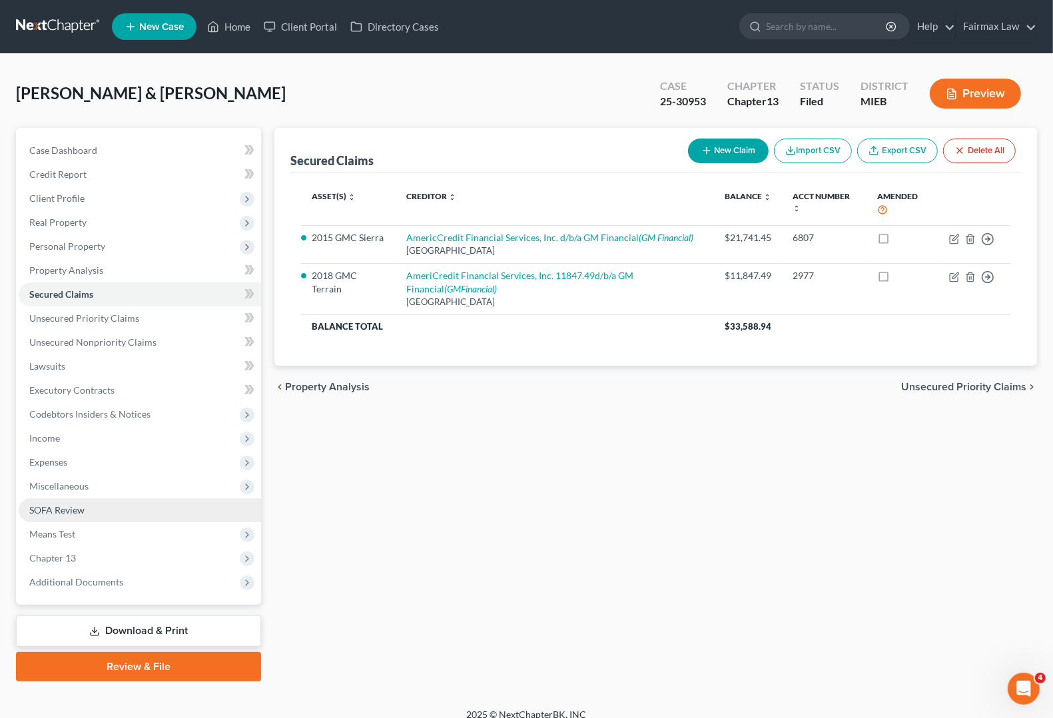
click at [69, 508] on span "SOFA Review" at bounding box center [56, 509] width 55 height 11
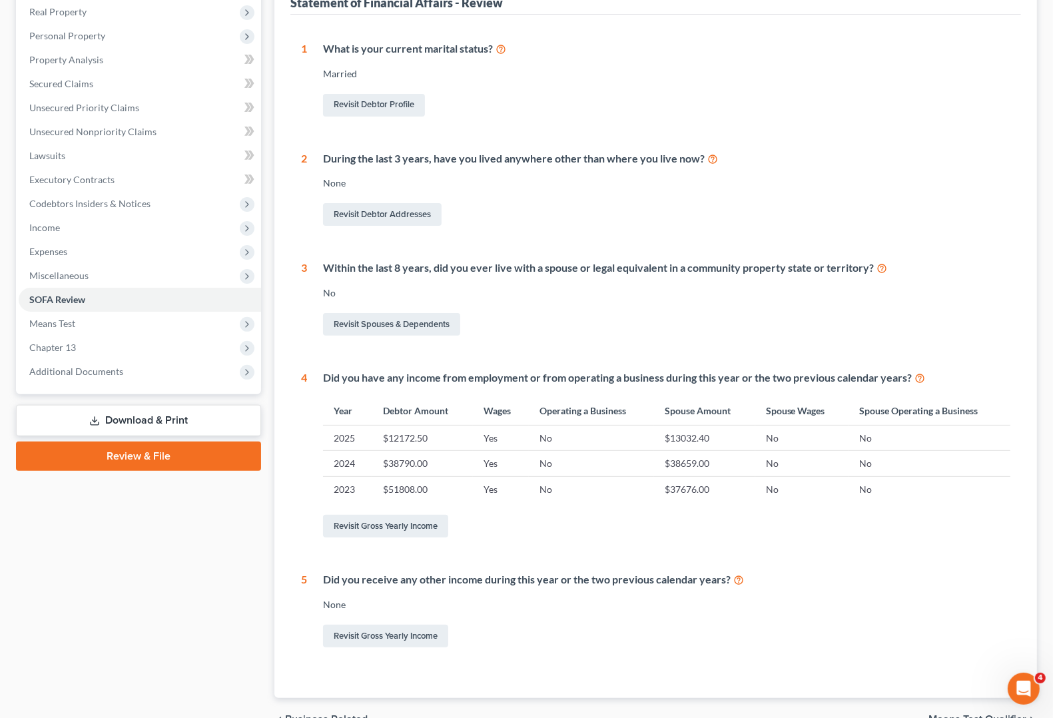
scroll to position [250, 0]
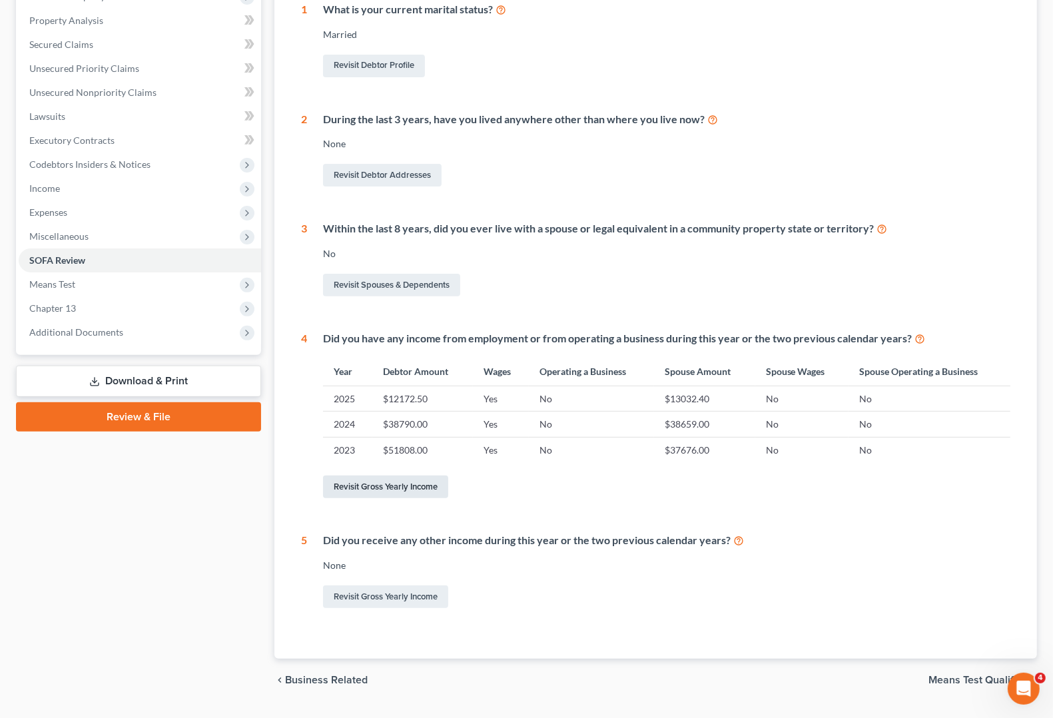
click at [415, 488] on link "Revisit Gross Yearly Income" at bounding box center [385, 487] width 125 height 23
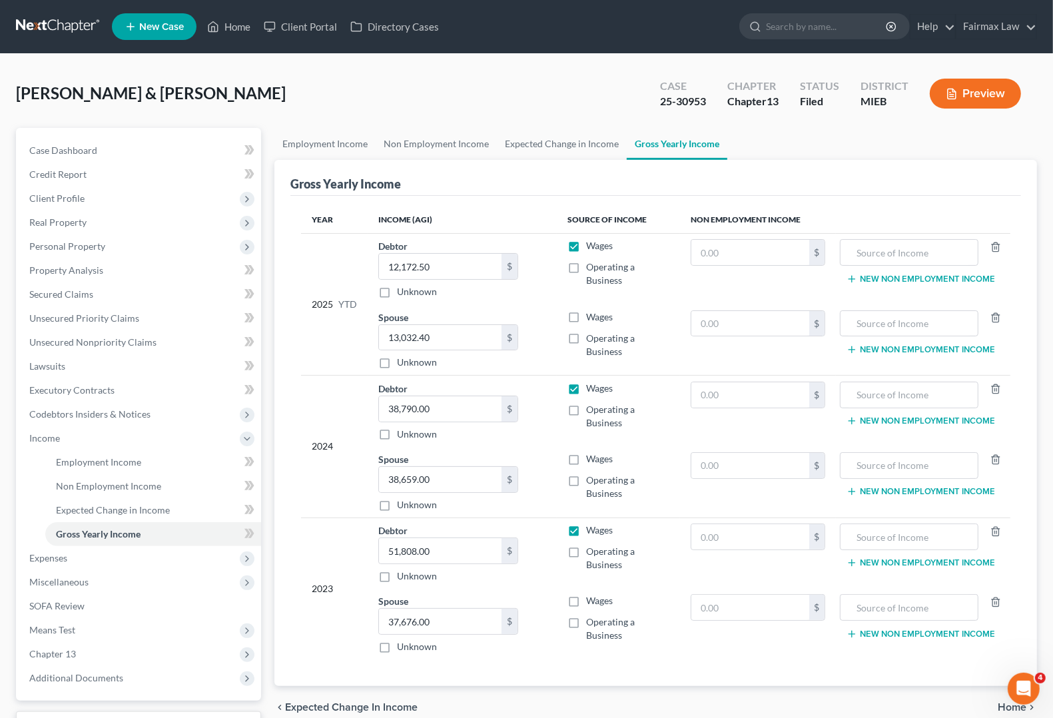
click at [586, 268] on label "Operating a Business" at bounding box center [627, 273] width 83 height 27
click at [592, 268] on input "Operating a Business" at bounding box center [596, 264] width 9 height 9
click at [586, 268] on label "Operating a Business" at bounding box center [627, 273] width 83 height 27
click at [592, 268] on input "Operating a Business" at bounding box center [596, 264] width 9 height 9
click at [586, 271] on label "Operating a Business" at bounding box center [627, 273] width 83 height 27
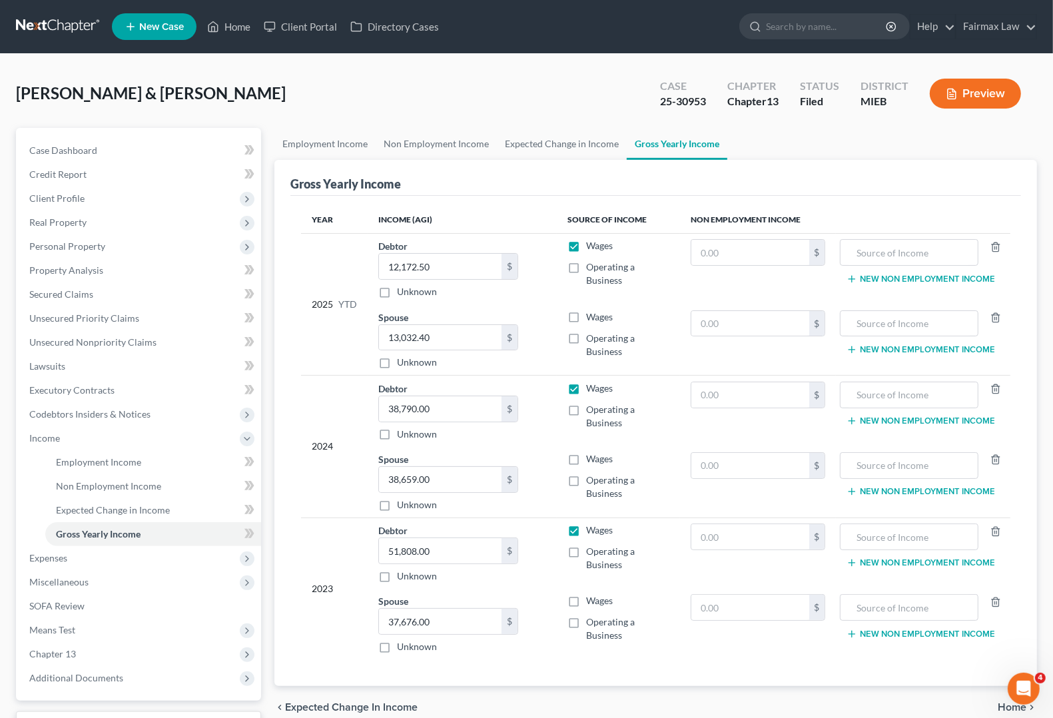
click at [592, 269] on input "Operating a Business" at bounding box center [596, 264] width 9 height 9
checkbox input "true"
click at [708, 250] on input "text" at bounding box center [749, 252] width 117 height 25
drag, startPoint x: 761, startPoint y: 258, endPoint x: 673, endPoint y: 244, distance: 88.3
click at [675, 244] on tr "2025 YTD Debtor 12,172.50 $ Unknown Balance Undetermined 12,172.50 $ Unknown Wa…" at bounding box center [655, 268] width 709 height 71
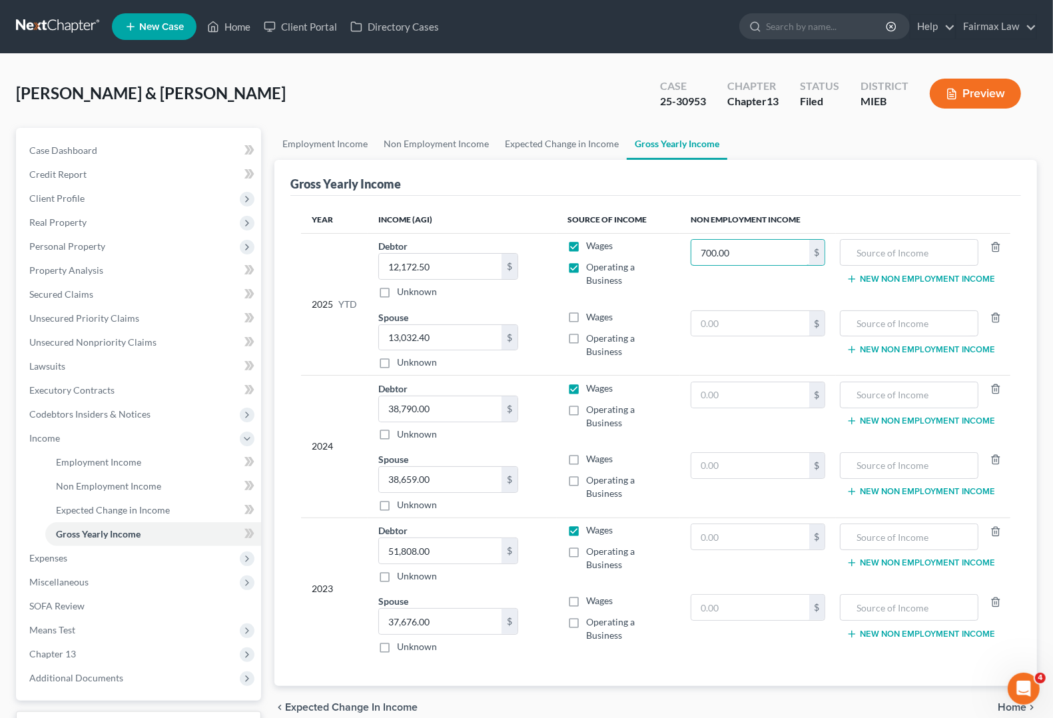
type input "0"
click at [586, 268] on label "Operating a Business" at bounding box center [627, 273] width 83 height 27
click at [592, 268] on input "Operating a Business" at bounding box center [596, 264] width 9 height 9
checkbox input "false"
click at [586, 605] on label "Wages" at bounding box center [599, 600] width 27 height 13
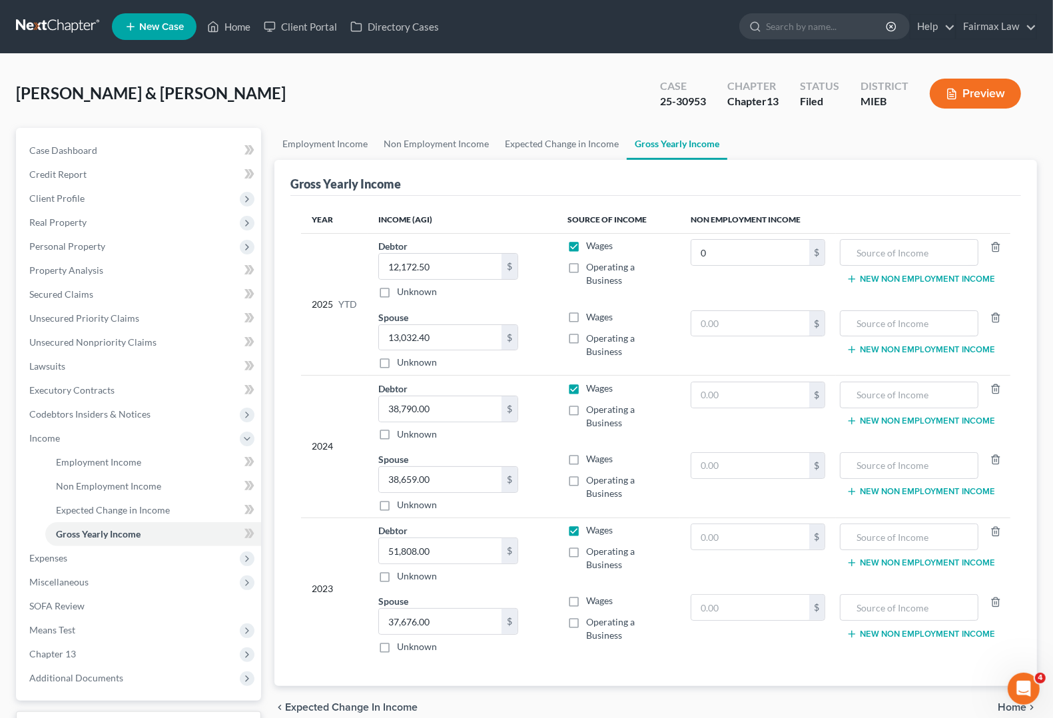
click at [592, 603] on input "Wages" at bounding box center [596, 598] width 9 height 9
checkbox input "true"
click at [586, 623] on label "Operating a Business" at bounding box center [627, 629] width 83 height 27
click at [592, 623] on input "Operating a Business" at bounding box center [596, 620] width 9 height 9
checkbox input "true"
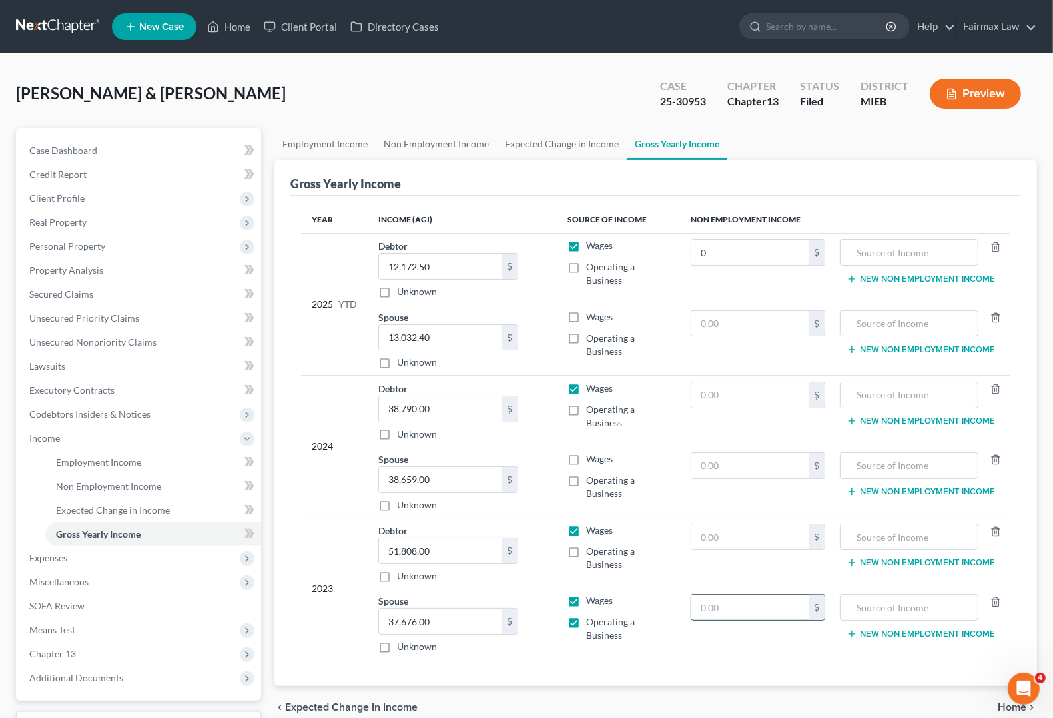
click at [741, 604] on input "text" at bounding box center [749, 607] width 117 height 25
type input "662.00"
click at [704, 541] on input "text" at bounding box center [749, 536] width 117 height 25
type input "662.00"
type input "0"
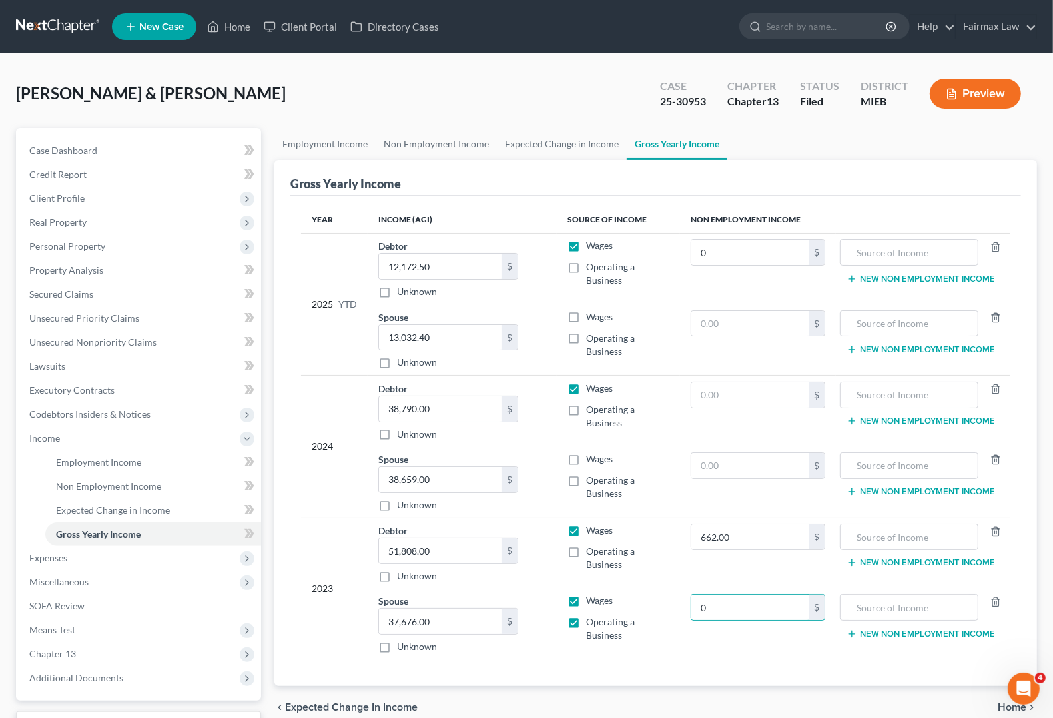
click at [586, 628] on label "Operating a Business" at bounding box center [627, 629] width 83 height 27
click at [592, 624] on input "Operating a Business" at bounding box center [596, 620] width 9 height 9
checkbox input "false"
click at [586, 554] on label "Operating a Business" at bounding box center [627, 558] width 83 height 27
click at [592, 554] on input "Operating a Business" at bounding box center [596, 549] width 9 height 9
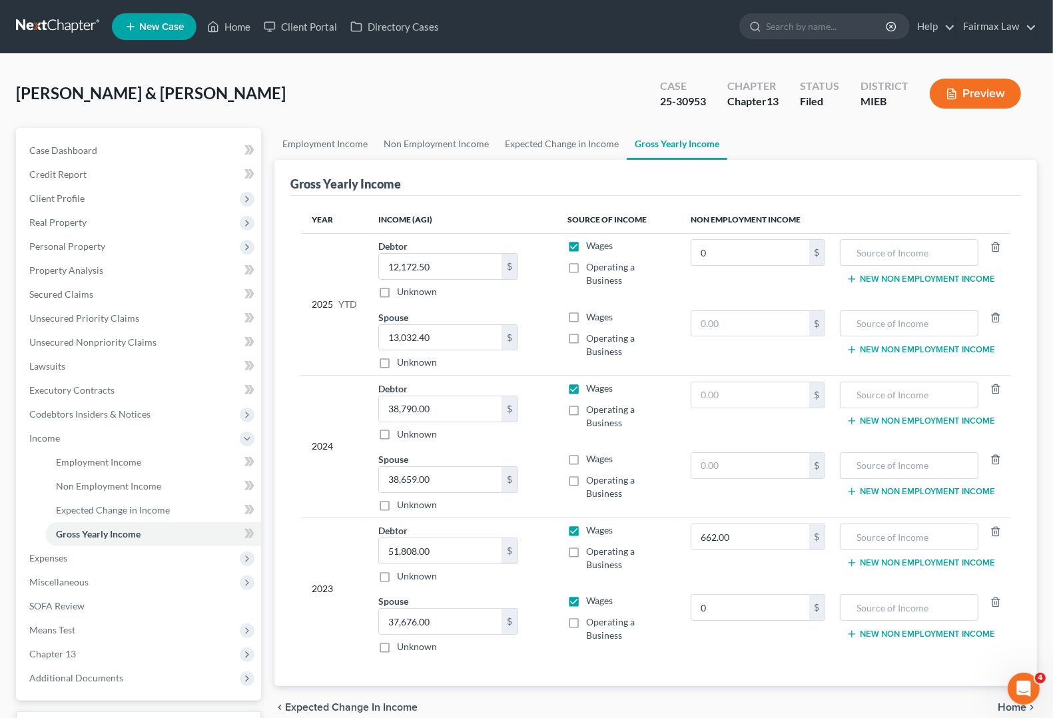
checkbox input "true"
click at [586, 455] on label "Wages" at bounding box center [599, 458] width 27 height 13
click at [592, 455] on input "Wages" at bounding box center [596, 456] width 9 height 9
click at [586, 458] on label "Wages" at bounding box center [599, 458] width 27 height 13
click at [592, 458] on input "Wages" at bounding box center [596, 456] width 9 height 9
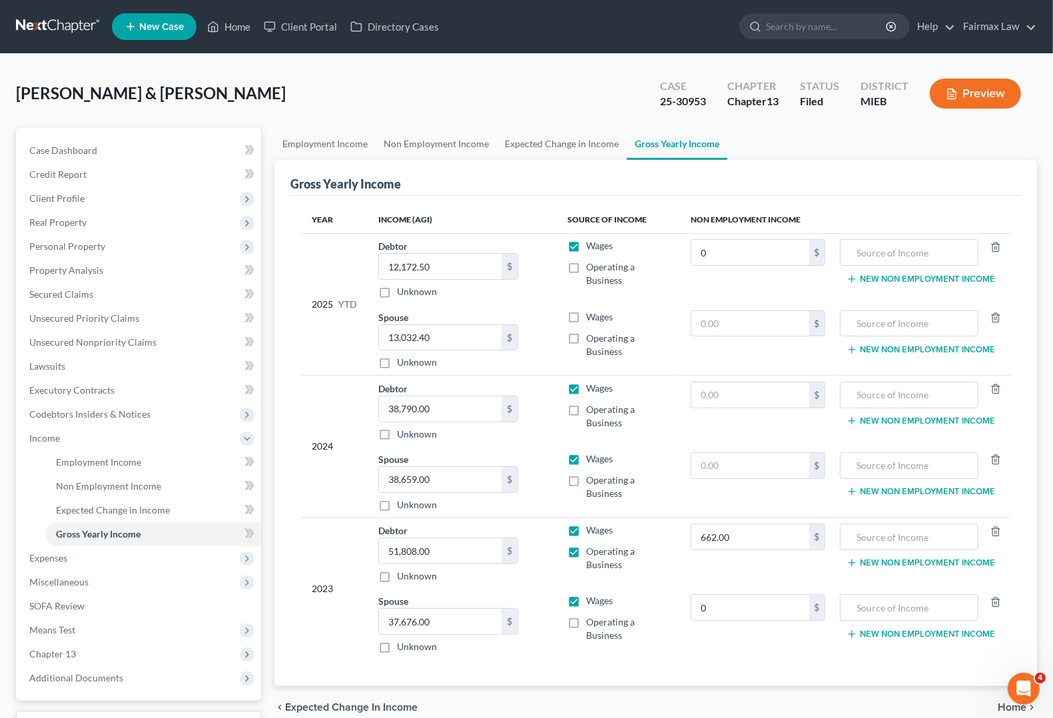
checkbox input "false"
click at [586, 410] on label "Operating a Business" at bounding box center [627, 416] width 83 height 27
click at [592, 410] on input "Operating a Business" at bounding box center [596, 407] width 9 height 9
checkbox input "true"
click at [727, 400] on input "text" at bounding box center [749, 394] width 117 height 25
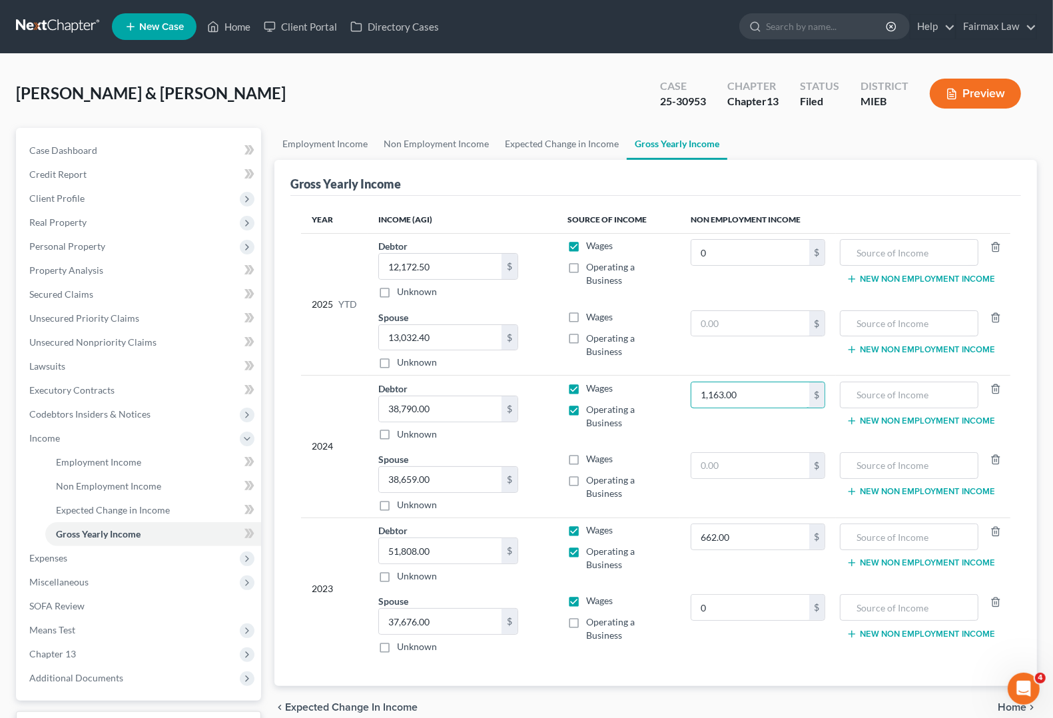
type input "1,163.00"
click at [87, 533] on span "Gross Yearly Income" at bounding box center [98, 533] width 85 height 11
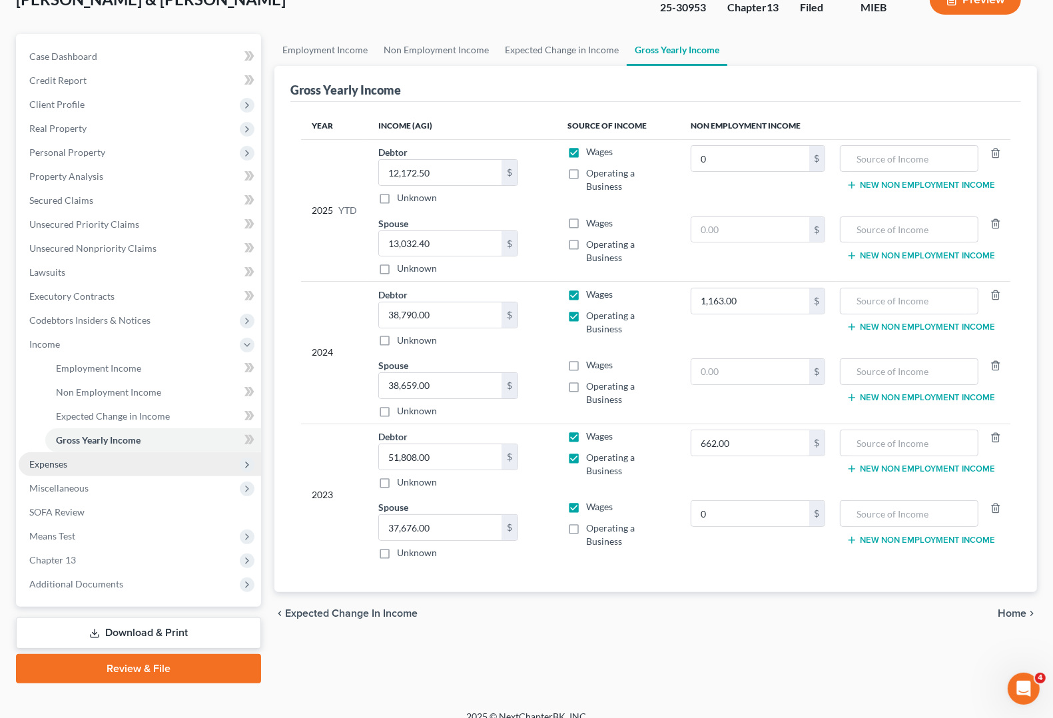
scroll to position [108, 0]
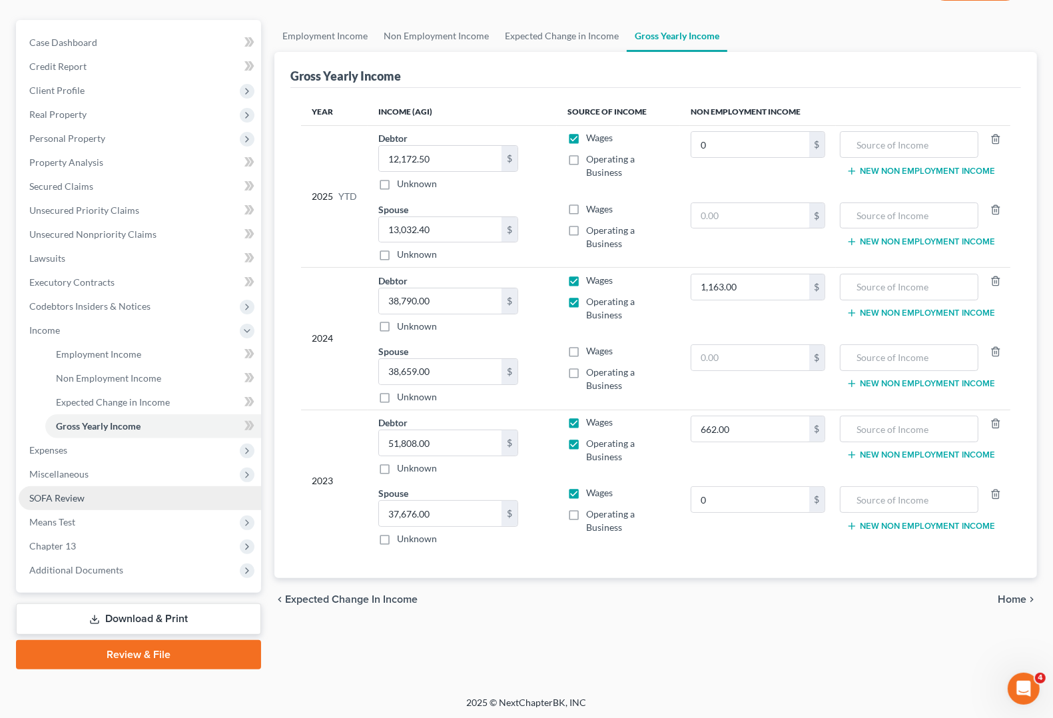
click at [75, 492] on span "SOFA Review" at bounding box center [56, 497] width 55 height 11
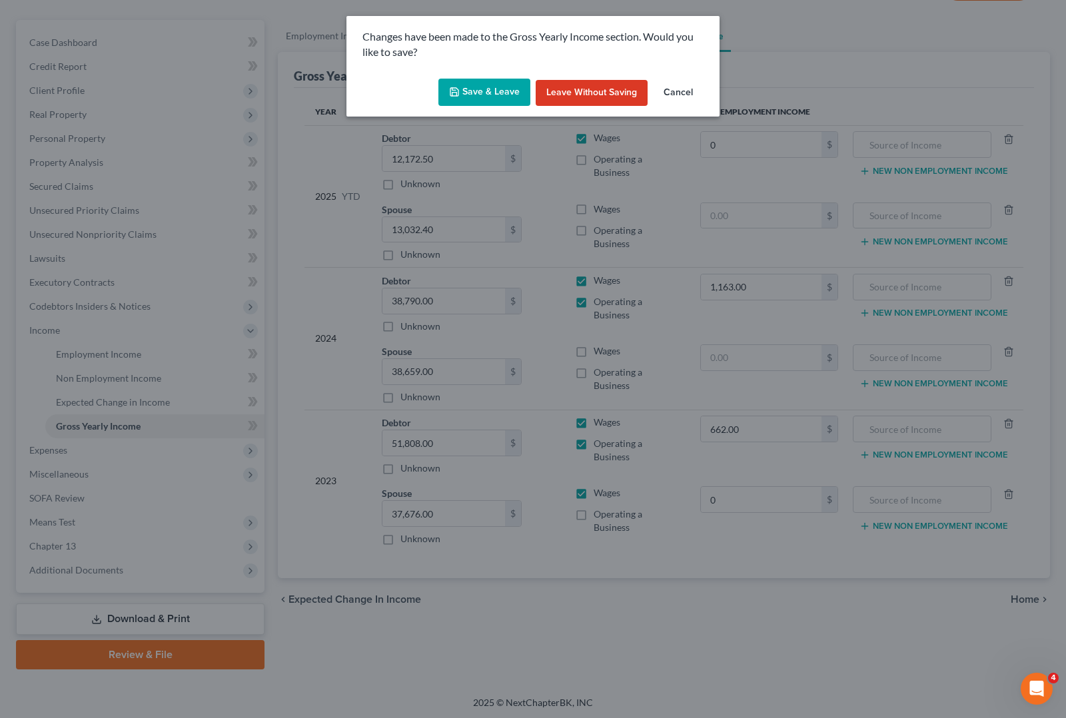
click at [497, 85] on button "Save & Leave" at bounding box center [484, 93] width 92 height 28
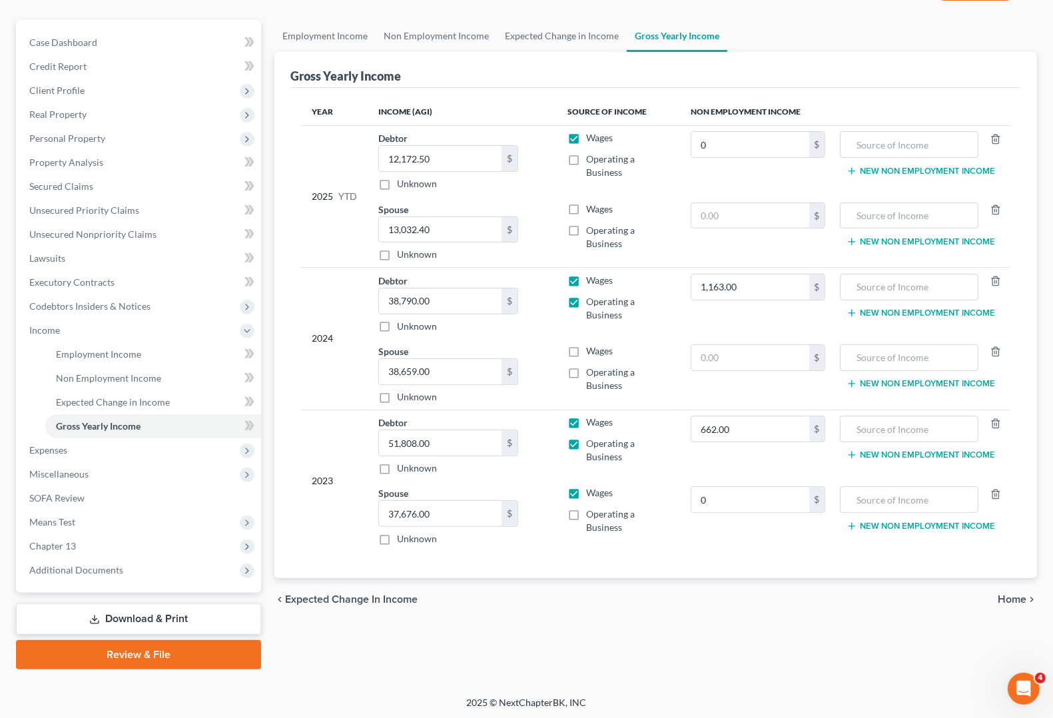
type input "0.00"
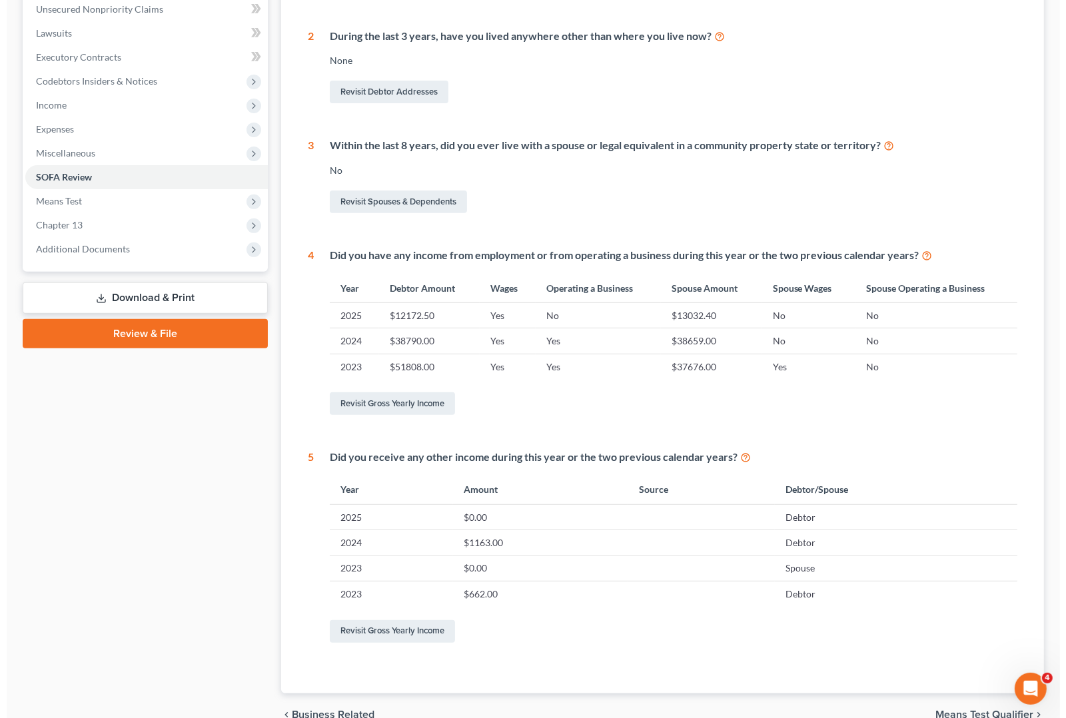
scroll to position [250, 0]
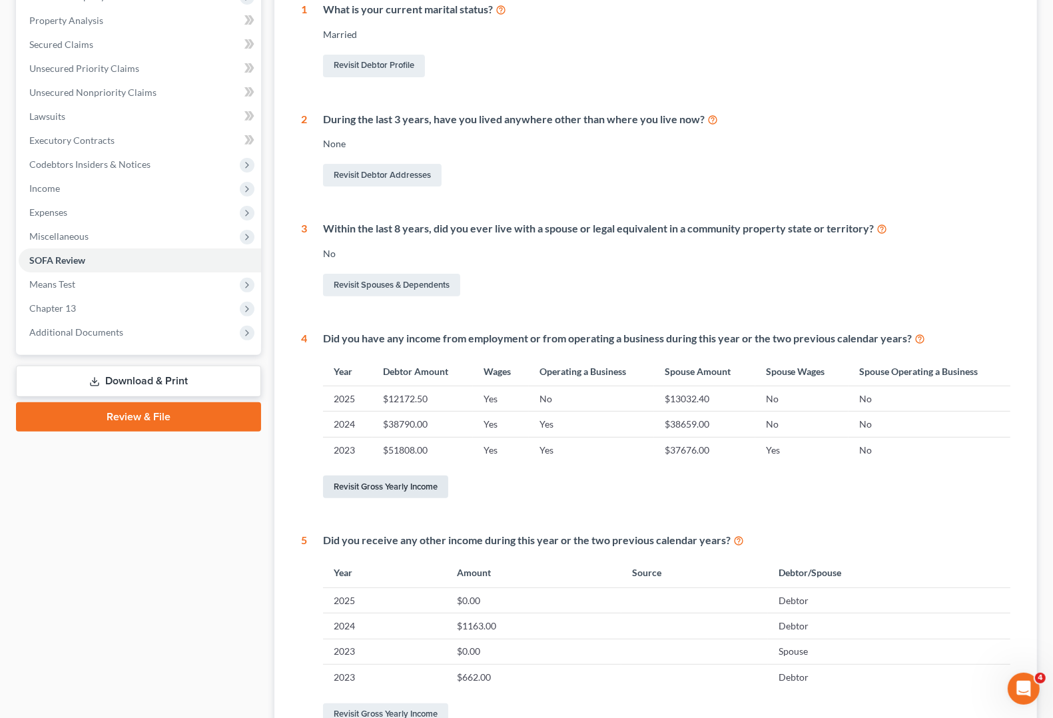
click at [407, 491] on link "Revisit Gross Yearly Income" at bounding box center [385, 487] width 125 height 23
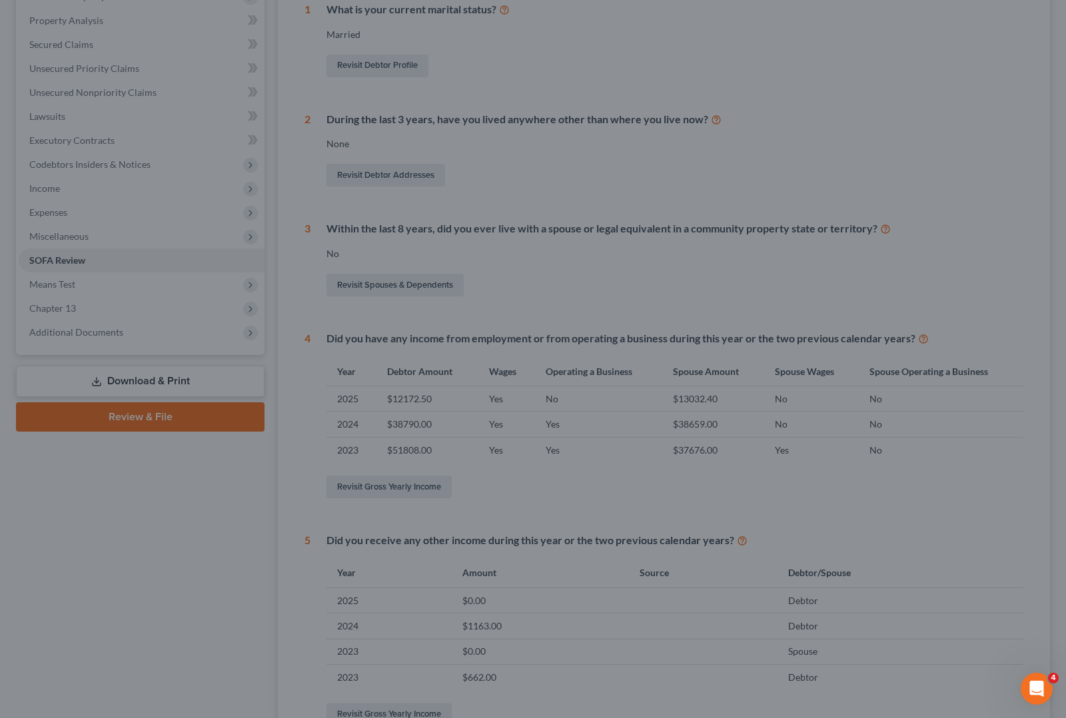
click at [377, 488] on div at bounding box center [533, 359] width 1066 height 718
click at [72, 493] on div at bounding box center [533, 359] width 1066 height 718
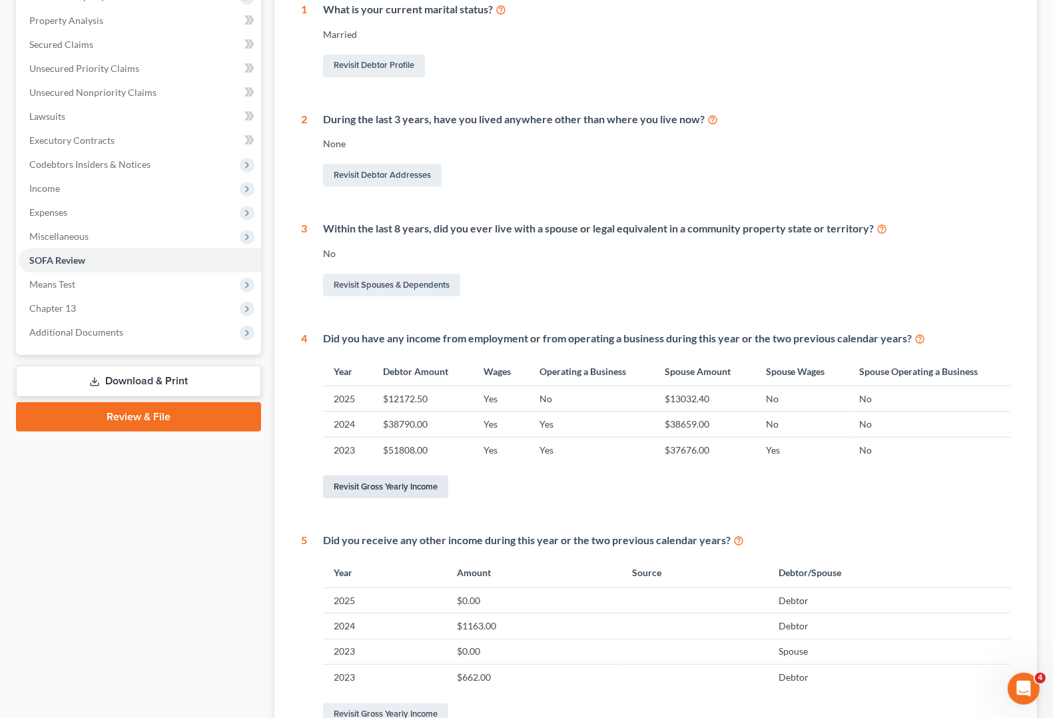
click at [410, 491] on link "Revisit Gross Yearly Income" at bounding box center [385, 487] width 125 height 23
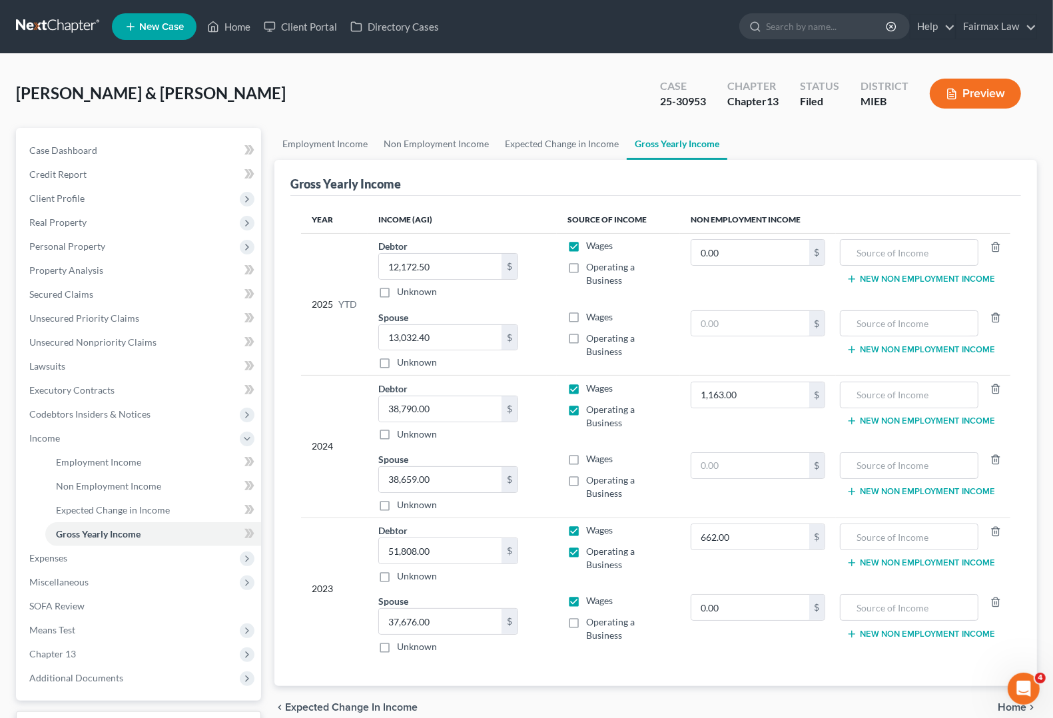
click at [586, 320] on label "Wages" at bounding box center [599, 316] width 27 height 13
click at [592, 319] on input "Wages" at bounding box center [596, 314] width 9 height 9
checkbox input "true"
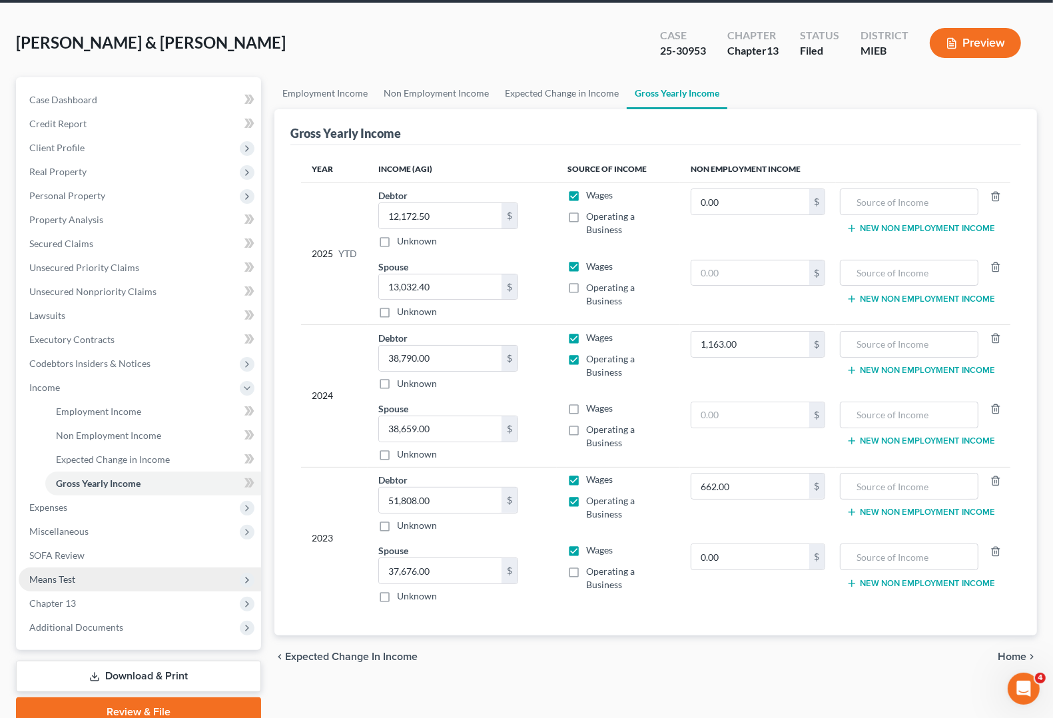
scroll to position [108, 0]
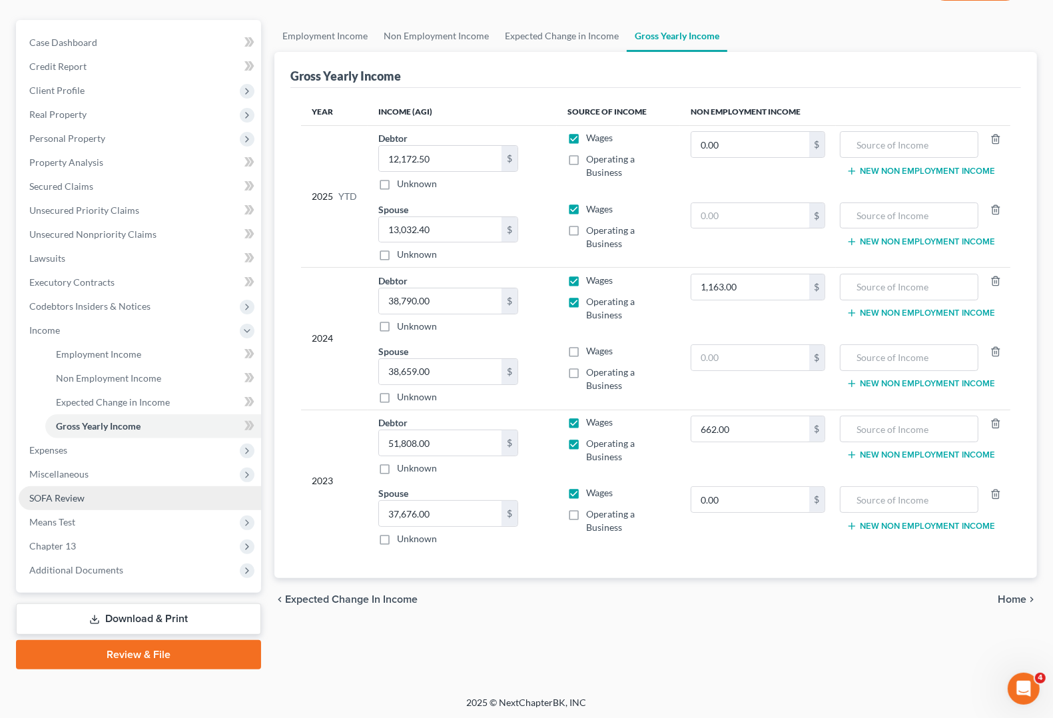
click at [51, 494] on span "SOFA Review" at bounding box center [56, 497] width 55 height 11
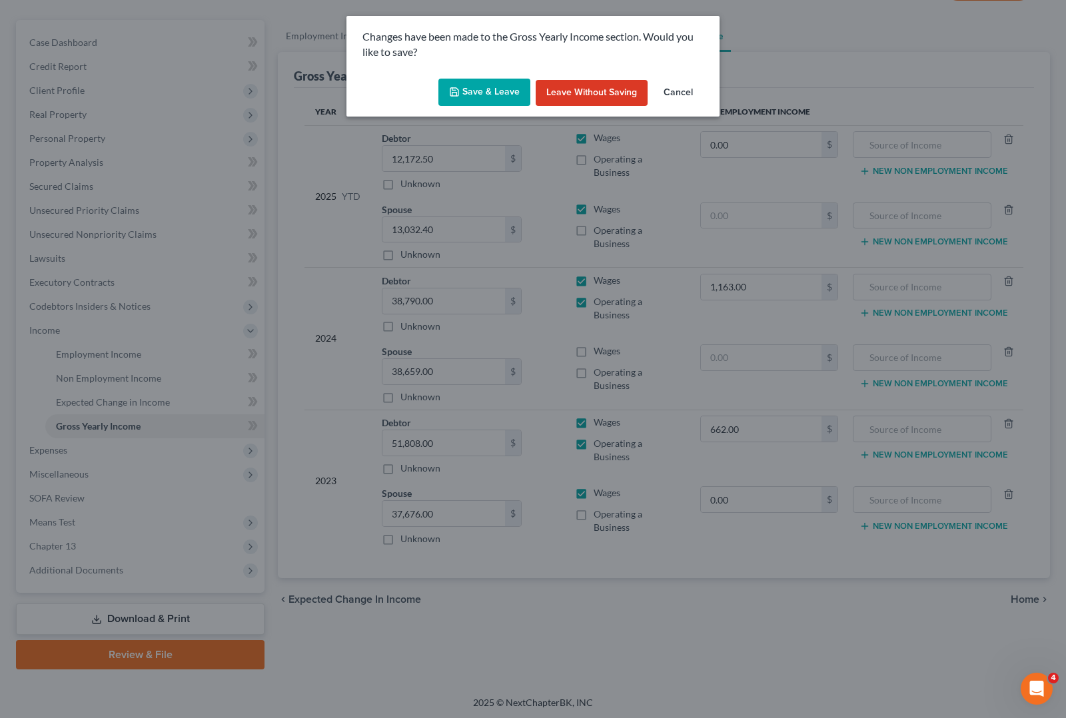
click at [478, 93] on button "Save & Leave" at bounding box center [484, 93] width 92 height 28
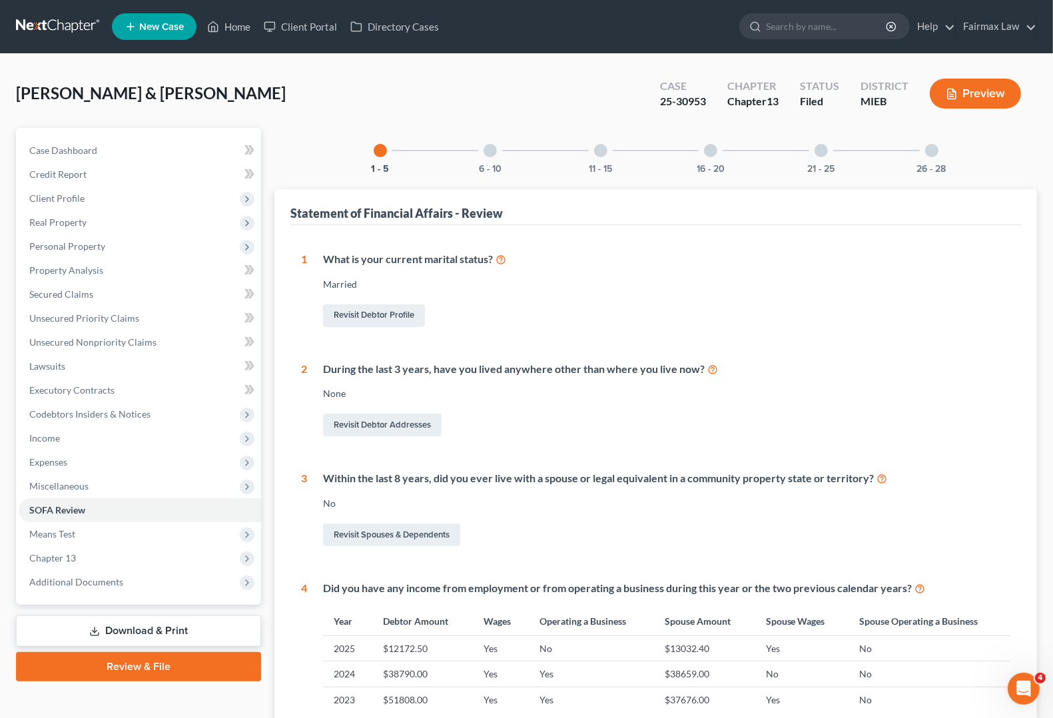
click at [605, 158] on div "11 - 15" at bounding box center [600, 150] width 45 height 45
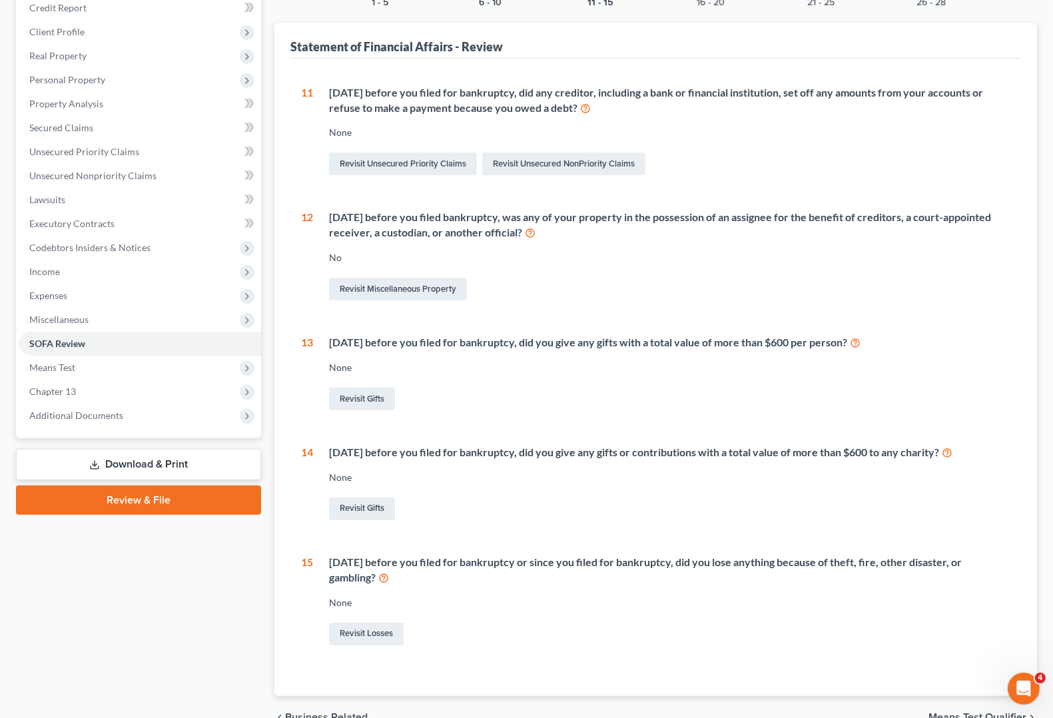
scroll to position [236, 0]
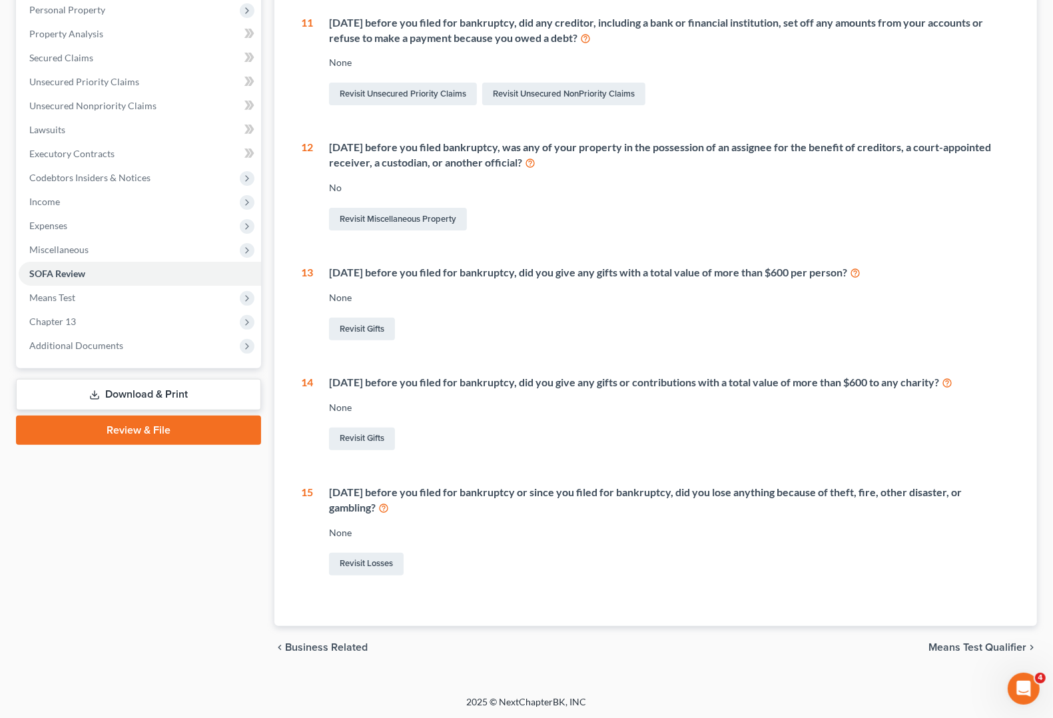
click at [973, 648] on span "Means Test Qualifier" at bounding box center [978, 647] width 98 height 11
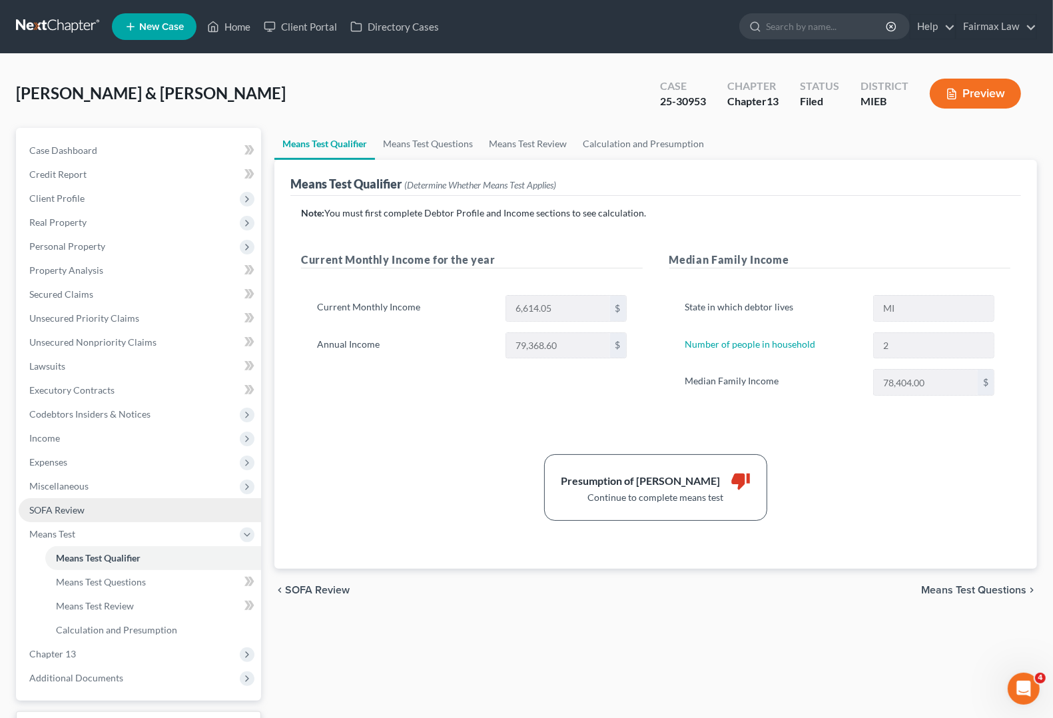
click at [78, 498] on link "SOFA Review" at bounding box center [140, 510] width 242 height 24
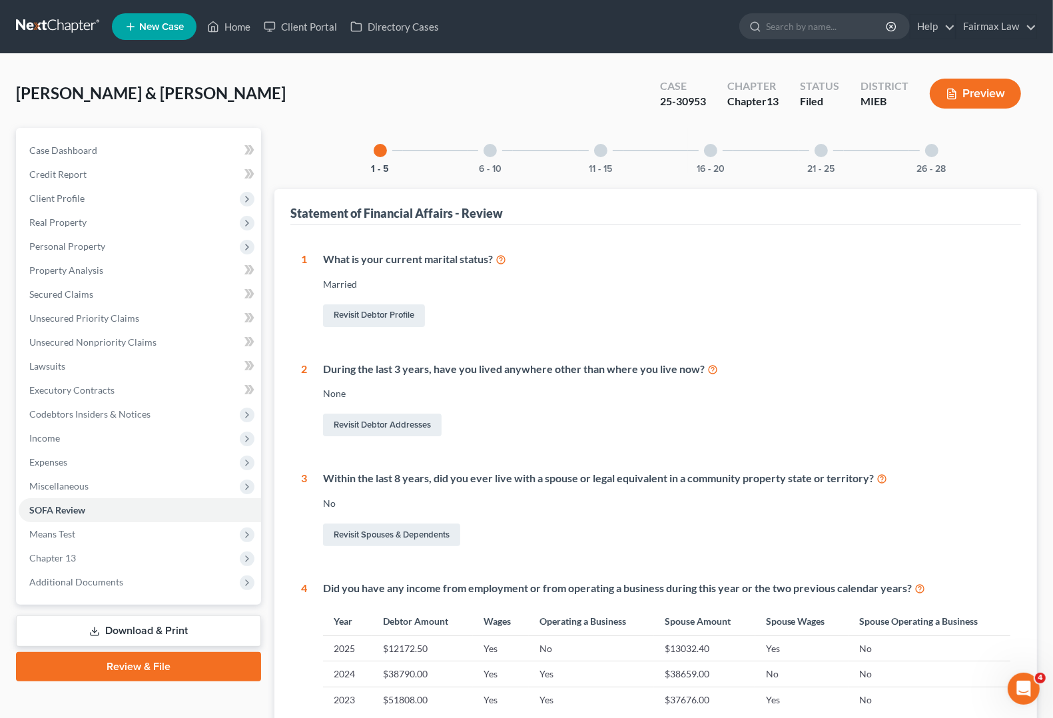
click at [715, 154] on div at bounding box center [710, 150] width 13 height 13
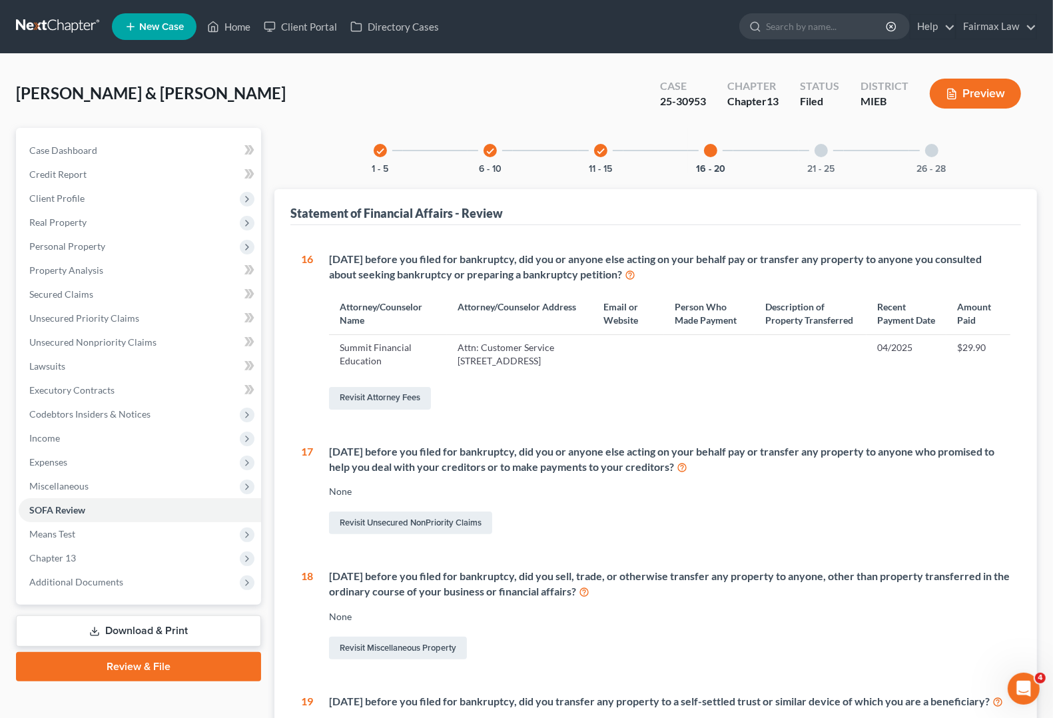
click at [824, 151] on div at bounding box center [821, 150] width 13 height 13
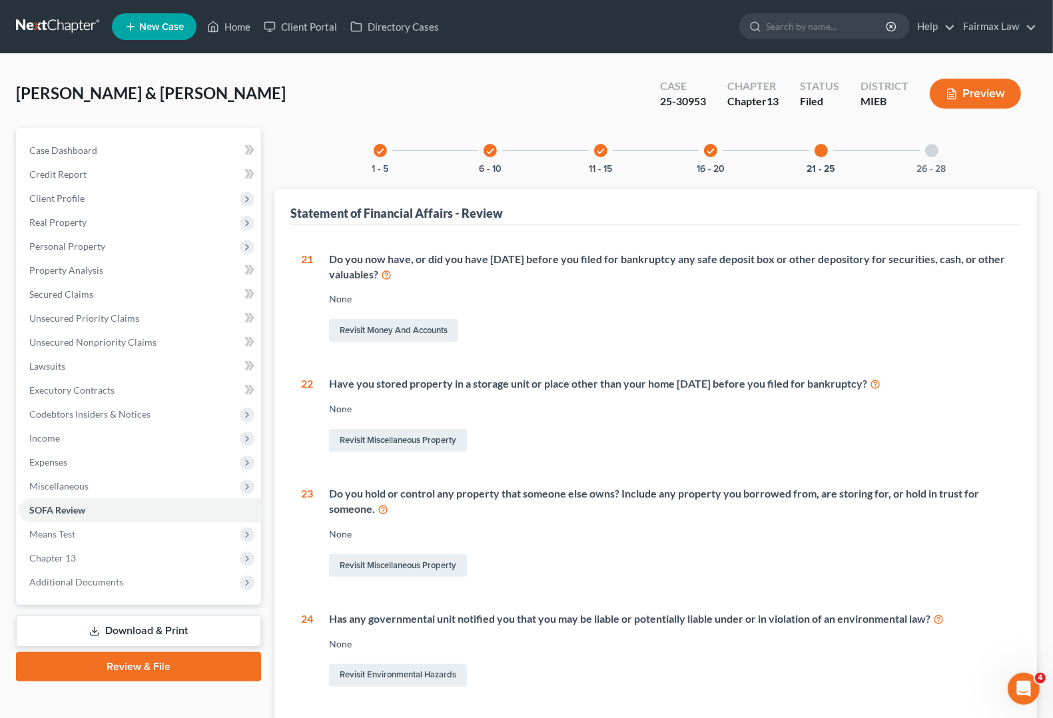
click at [927, 157] on div "26 - 28" at bounding box center [931, 150] width 45 height 45
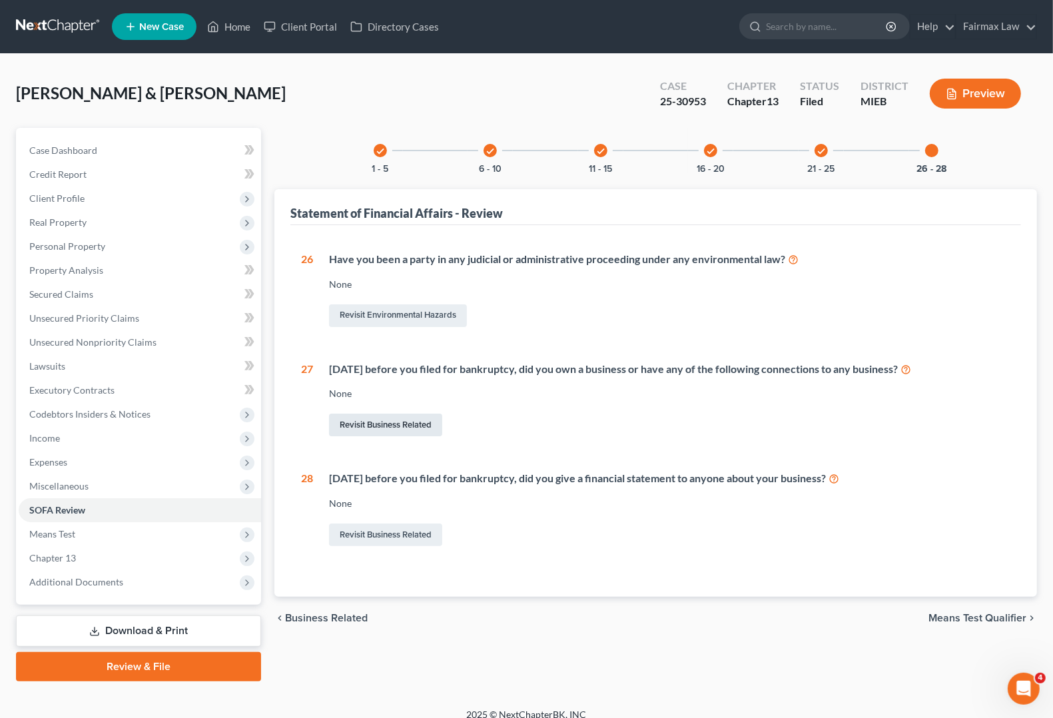
click at [396, 426] on link "Revisit Business Related" at bounding box center [385, 425] width 113 height 23
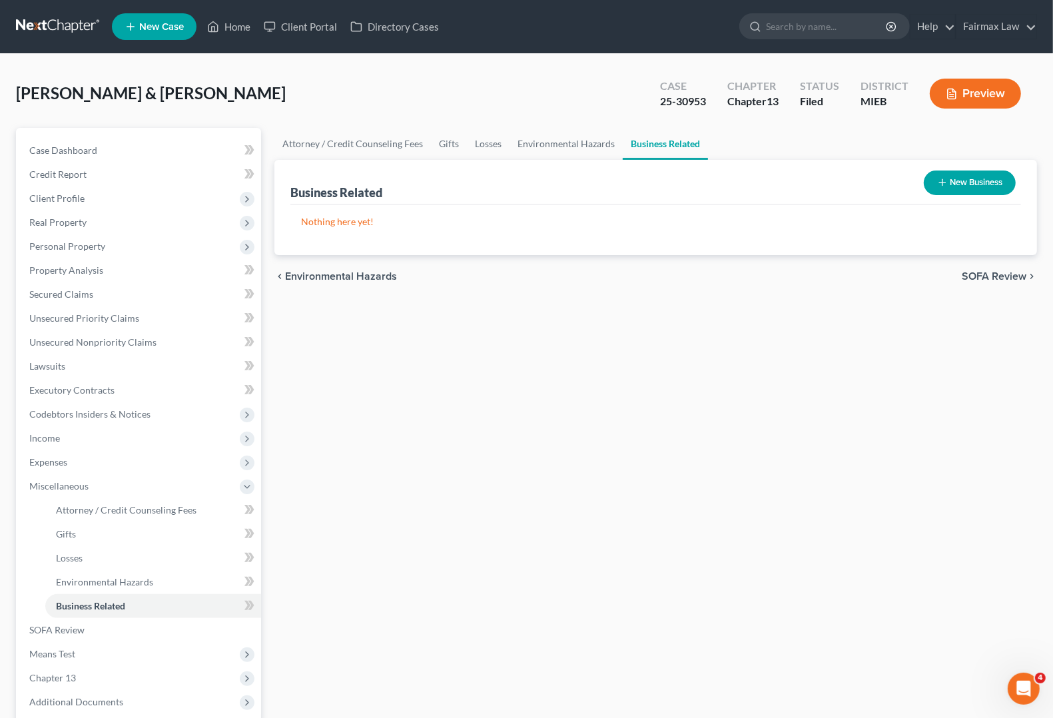
click at [977, 187] on button "New Business" at bounding box center [970, 183] width 92 height 25
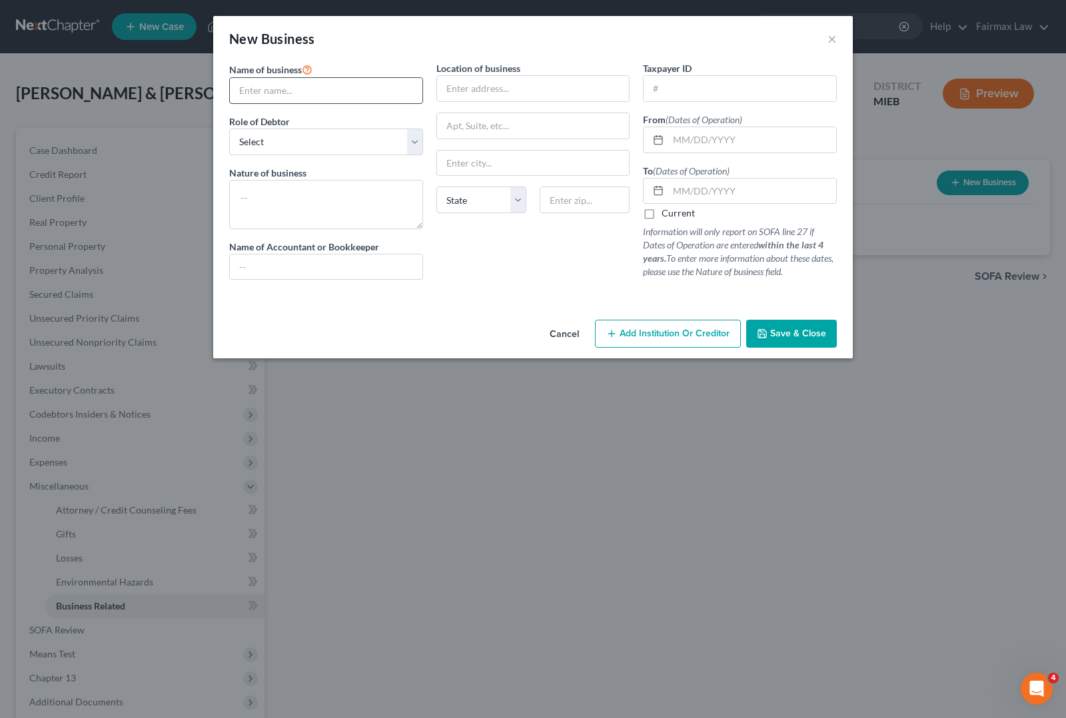
click at [316, 91] on input "text" at bounding box center [326, 90] width 193 height 25
type input "Great Lakes Fireworks LLC"
click at [288, 147] on select "Select A member of a limited liability company (LLC) or limited liability partn…" at bounding box center [326, 142] width 194 height 27
drag, startPoint x: 659, startPoint y: 570, endPoint x: 643, endPoint y: 550, distance: 25.6
click at [664, 564] on div "New Business × Name of business * Great Lakes Fireworks LLC Role of Debtor * Se…" at bounding box center [533, 359] width 1066 height 718
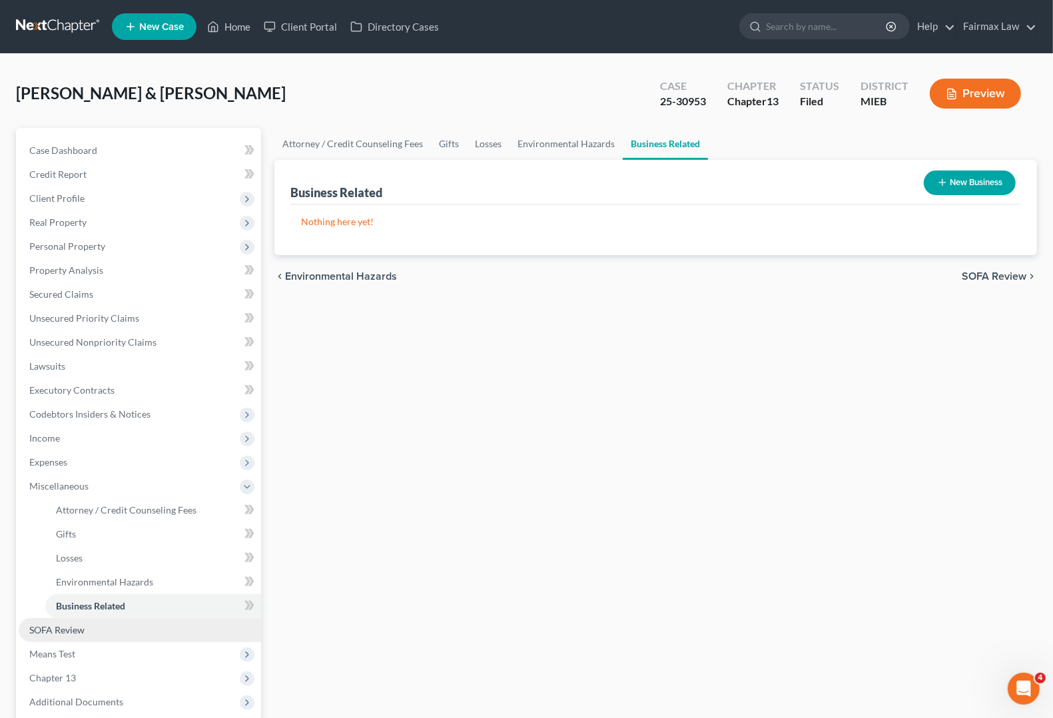
click at [74, 628] on span "SOFA Review" at bounding box center [56, 629] width 55 height 11
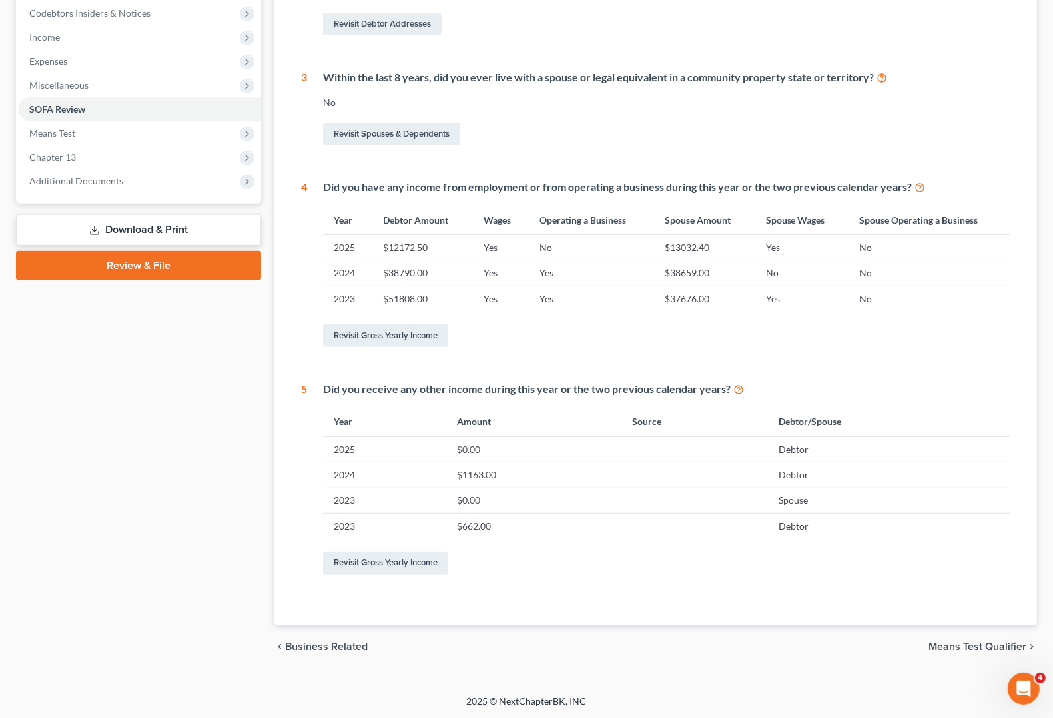
scroll to position [68, 0]
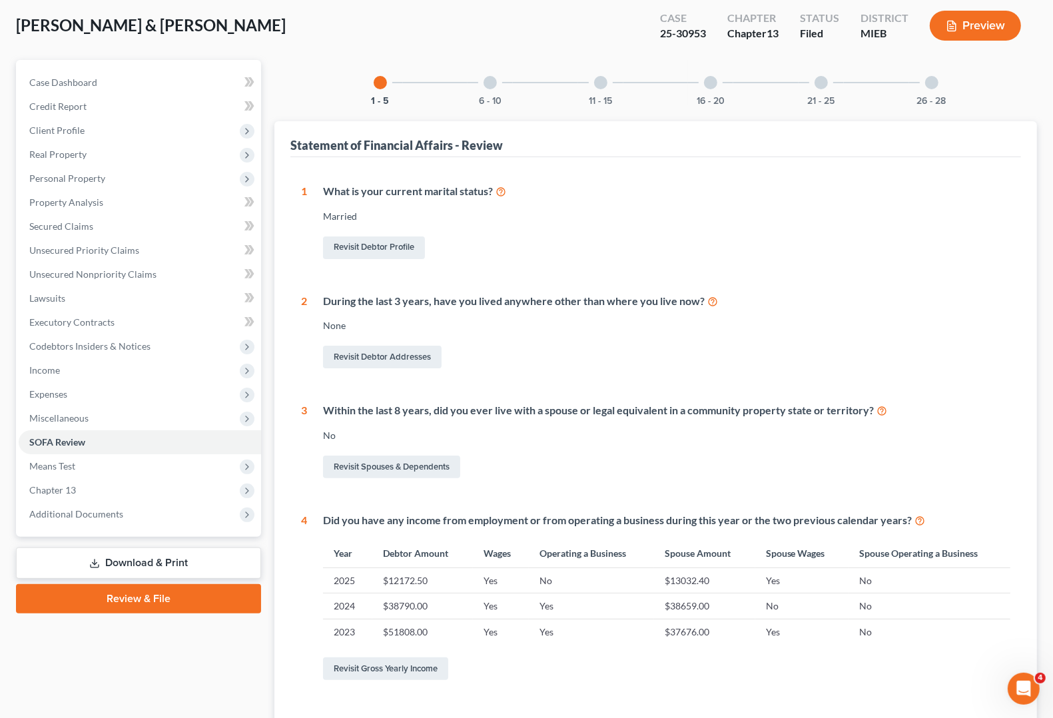
click at [600, 80] on div at bounding box center [600, 82] width 13 height 13
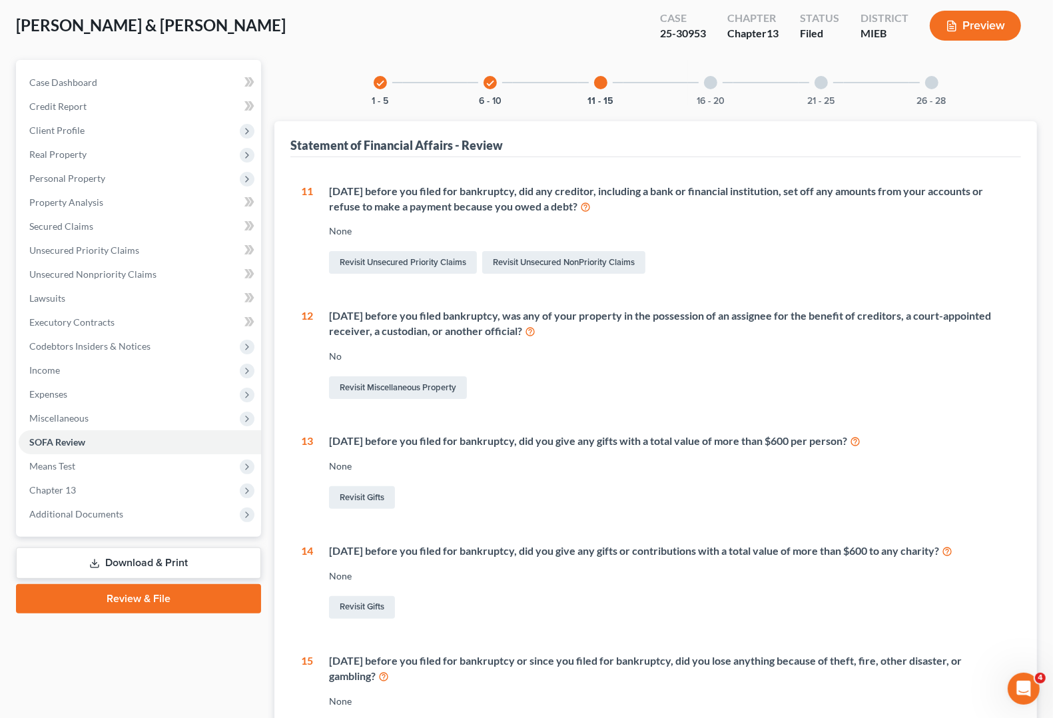
click at [937, 88] on div "26 - 28" at bounding box center [931, 82] width 45 height 45
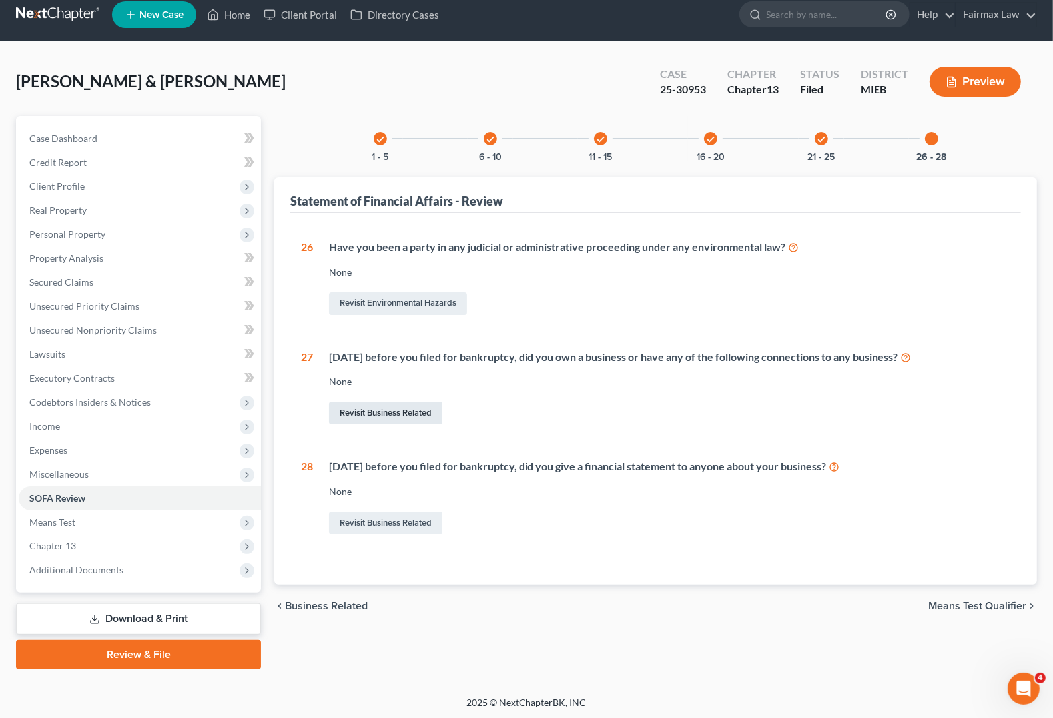
click at [383, 416] on link "Revisit Business Related" at bounding box center [385, 413] width 113 height 23
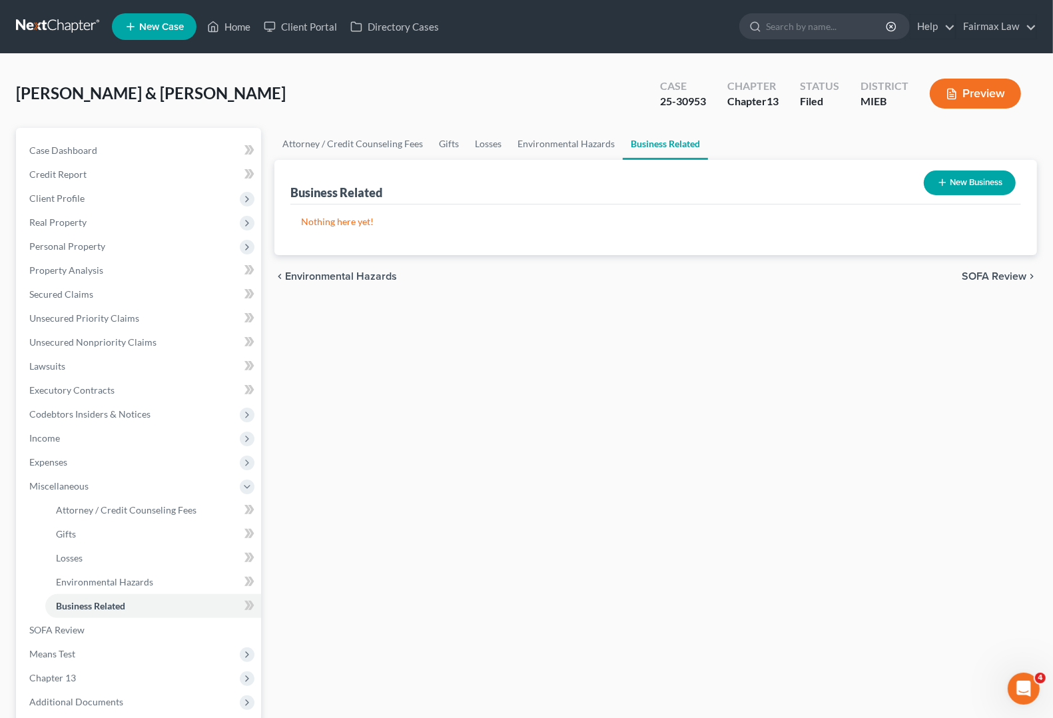
click at [991, 181] on button "New Business" at bounding box center [970, 183] width 92 height 25
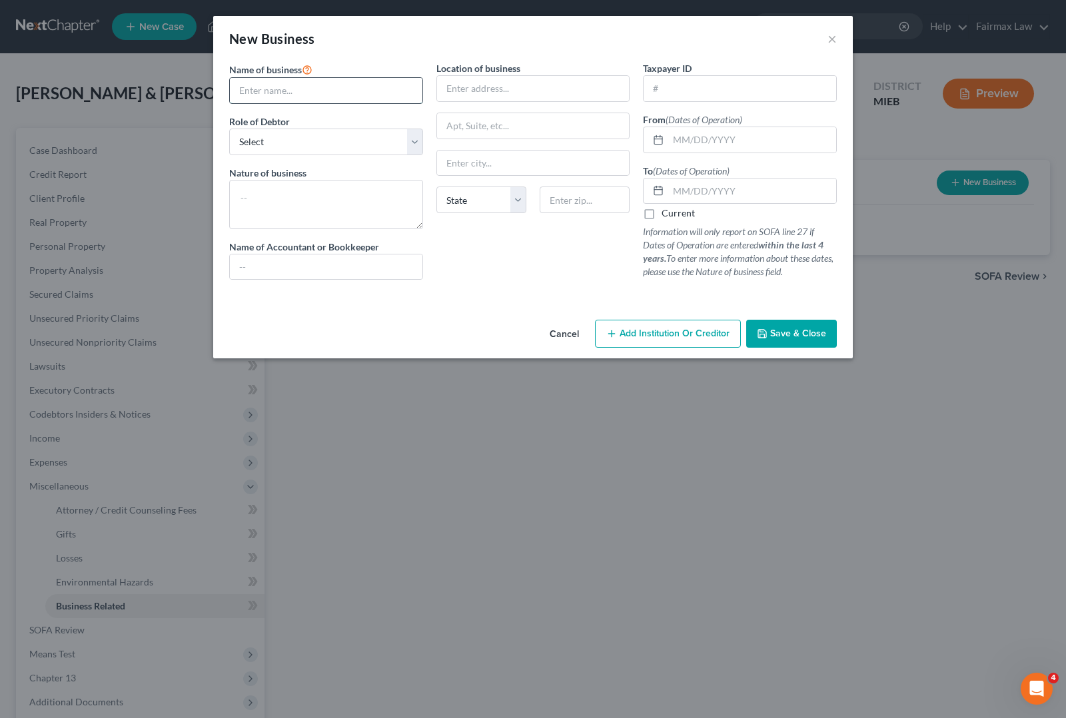
click at [372, 85] on input "text" at bounding box center [326, 90] width 193 height 25
type input "Great Lakes Fireworks LLC"
click at [517, 89] on input "text" at bounding box center [533, 88] width 193 height 25
type input "948 Kathy Circle"
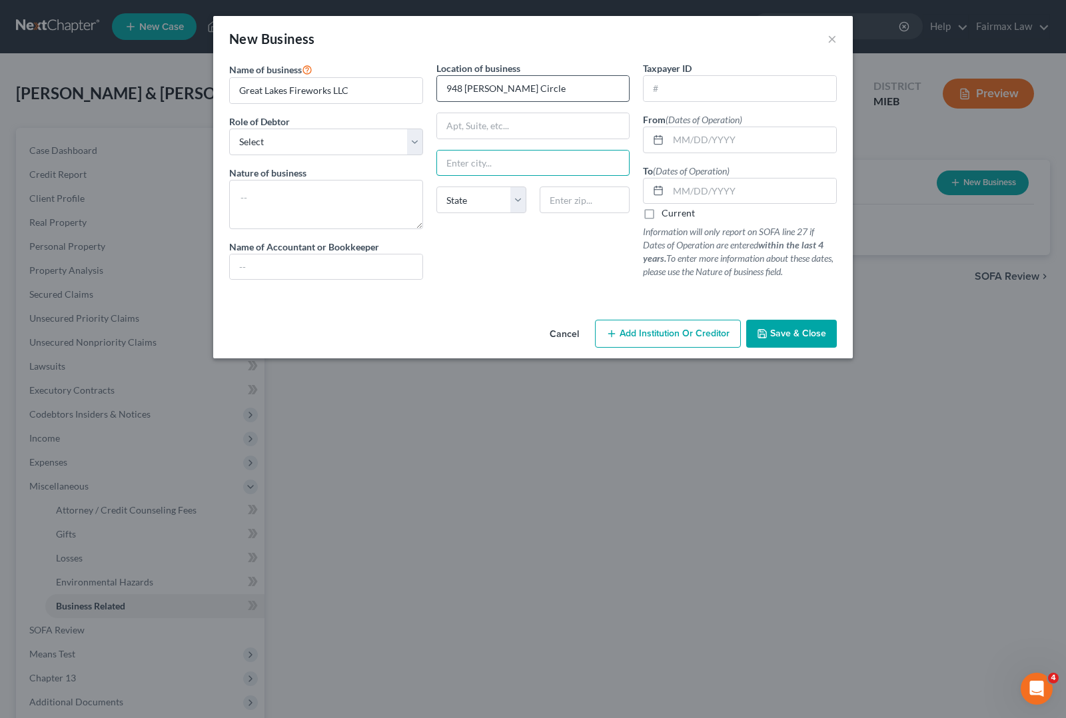
type input "C"
type input "Flint"
select select "23"
type input "48506"
click at [806, 339] on span "Save & Close" at bounding box center [798, 333] width 56 height 11
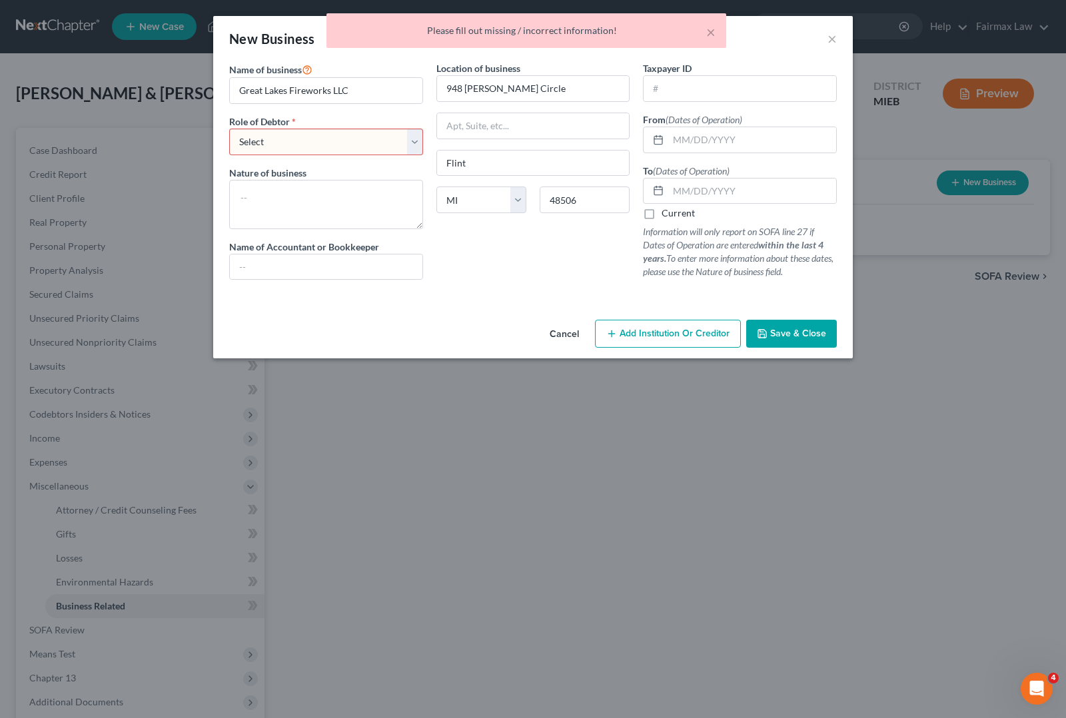
click at [331, 145] on select "Select A member of a limited liability company (LLC) or limited liability partn…" at bounding box center [326, 142] width 194 height 27
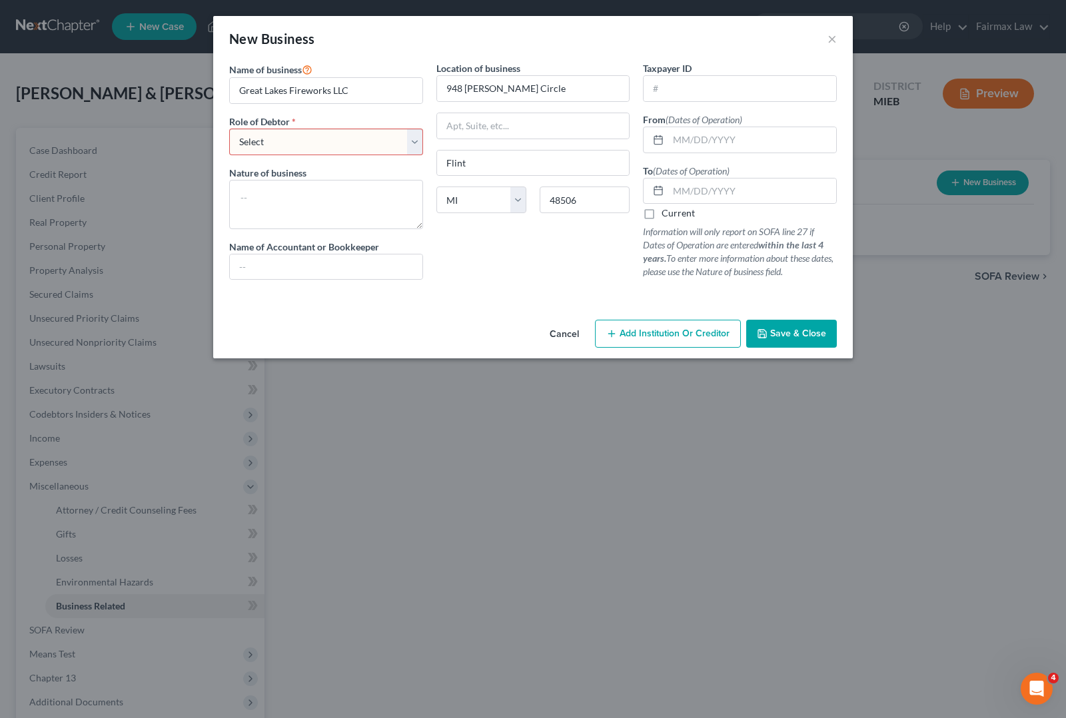
select select "member"
click at [229, 129] on select "Select A member of a limited liability company (LLC) or limited liability partn…" at bounding box center [326, 142] width 194 height 27
click at [348, 218] on textarea at bounding box center [326, 204] width 194 height 49
type textarea "Fireworks sales"
click at [781, 337] on span "Save & Close" at bounding box center [798, 333] width 56 height 11
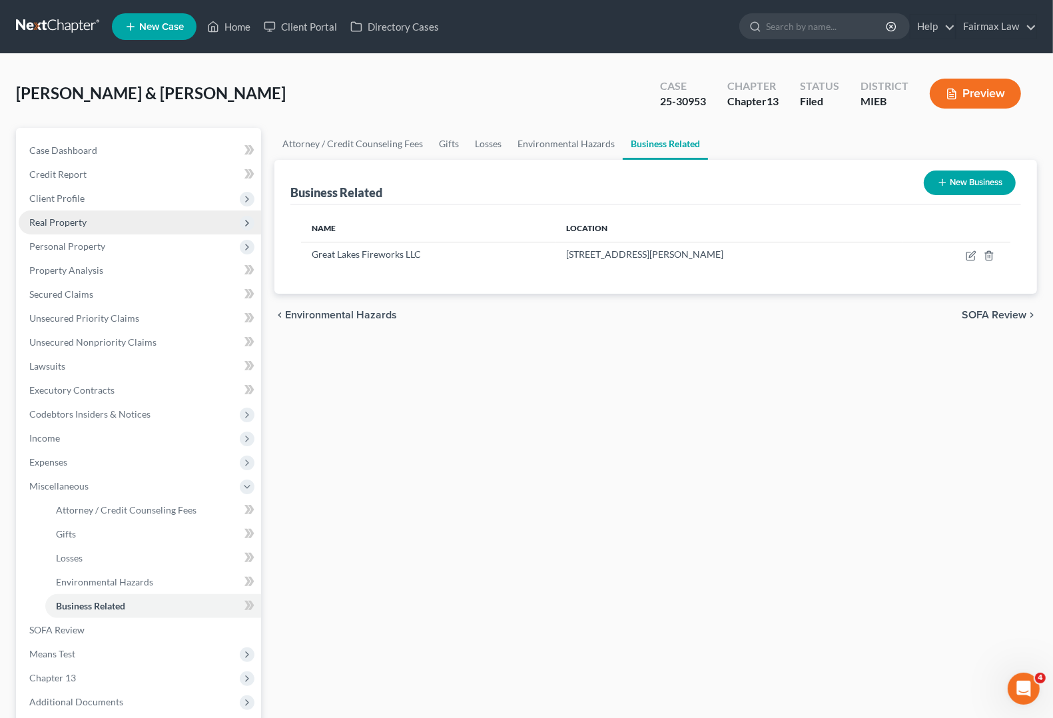
click at [41, 230] on span "Real Property" at bounding box center [140, 222] width 242 height 24
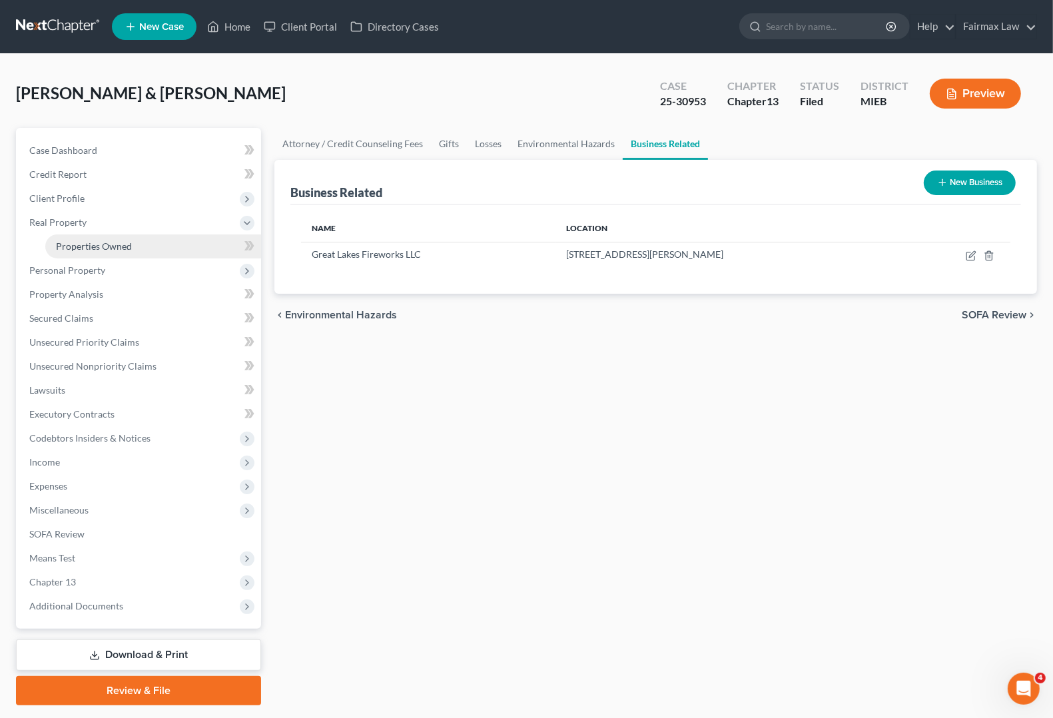
click at [55, 250] on link "Properties Owned" at bounding box center [153, 246] width 216 height 24
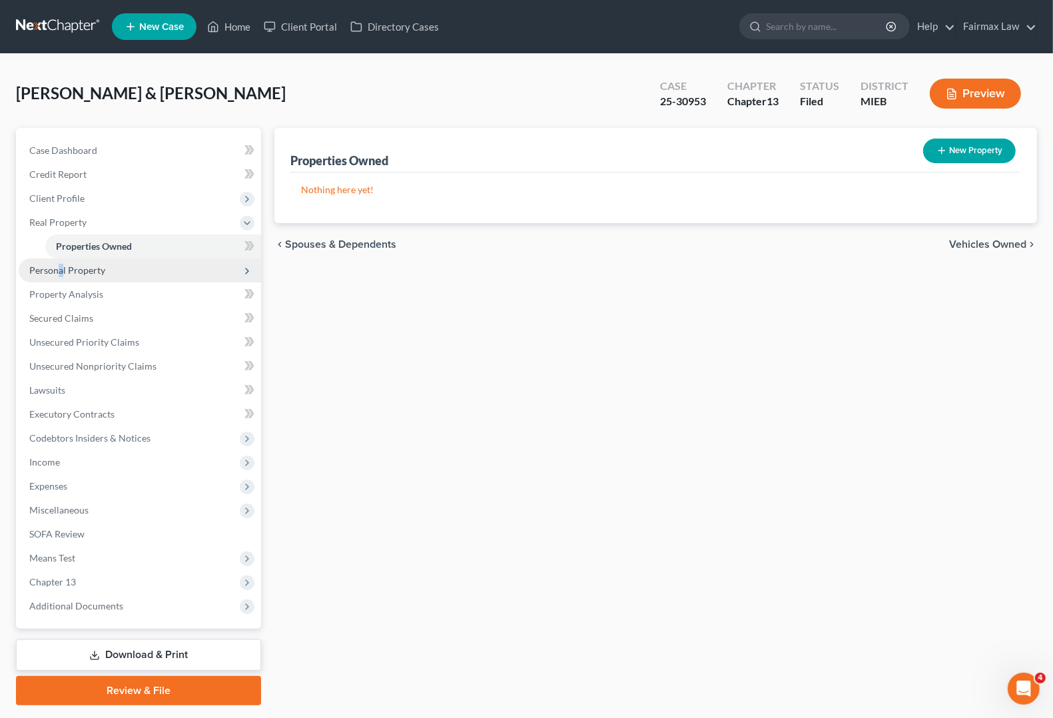
click at [61, 270] on span "Personal Property" at bounding box center [67, 269] width 76 height 11
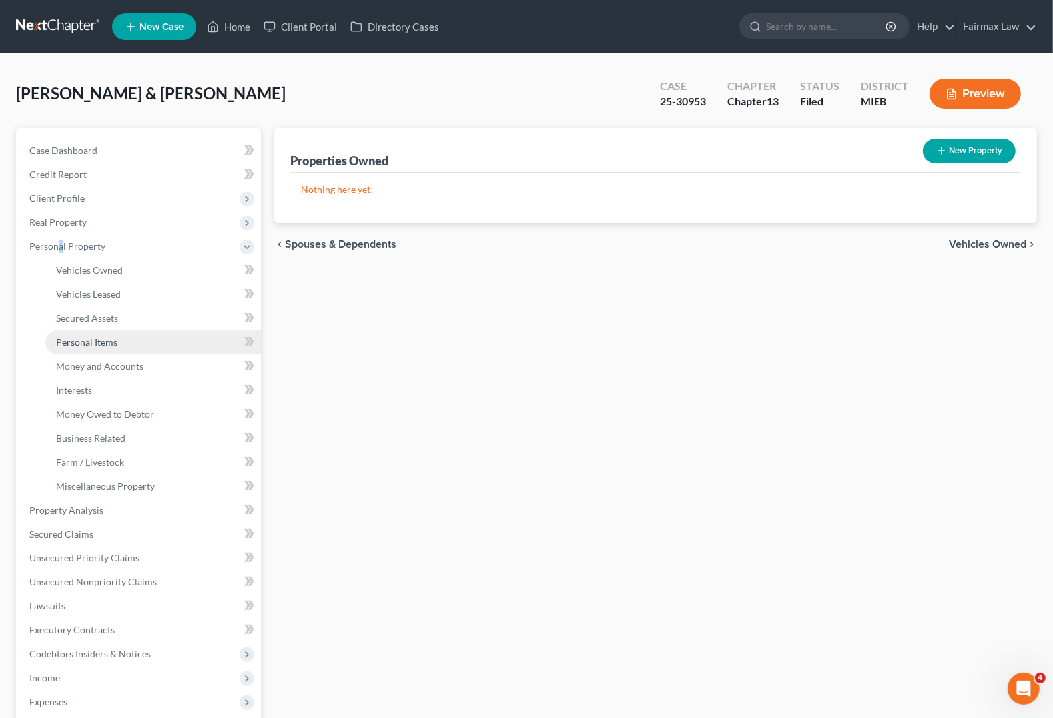
click at [111, 334] on link "Personal Items" at bounding box center [153, 342] width 216 height 24
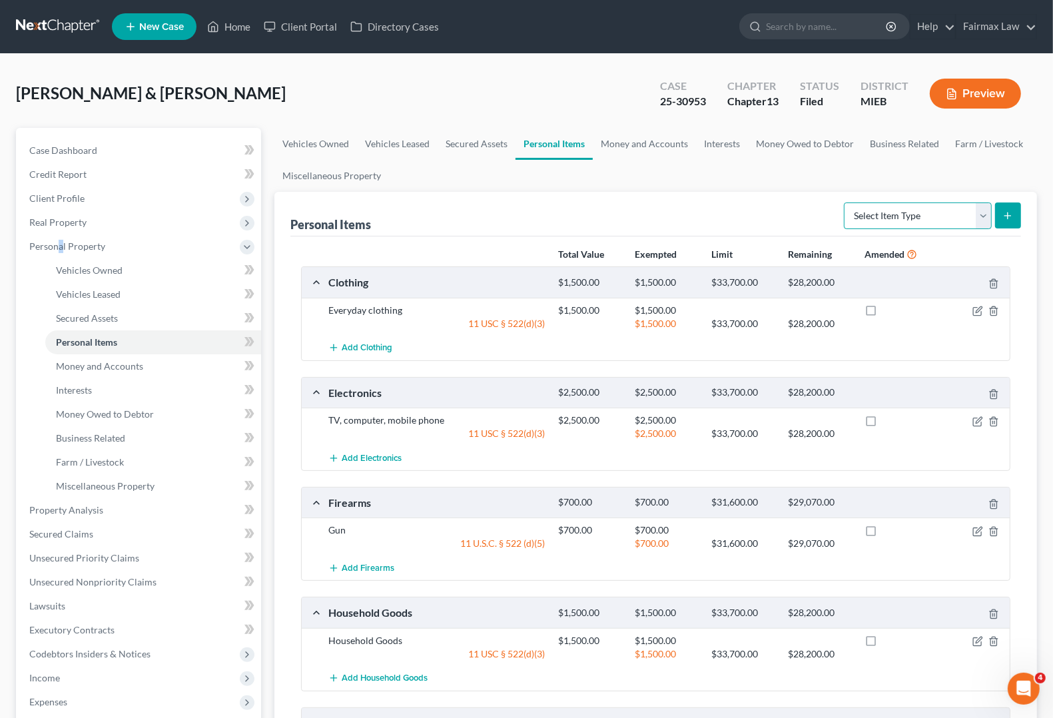
click at [894, 218] on select "Select Item Type Clothing Collectibles Of Value Electronics Firearms Household …" at bounding box center [918, 216] width 148 height 27
click at [1014, 218] on button "submit" at bounding box center [1008, 216] width 26 height 26
click at [1013, 218] on icon "submit" at bounding box center [1008, 215] width 11 height 11
click at [530, 210] on div "Personal Items Select Item Type Clothing Collectibles Of Value Electronics Fire…" at bounding box center [655, 214] width 731 height 45
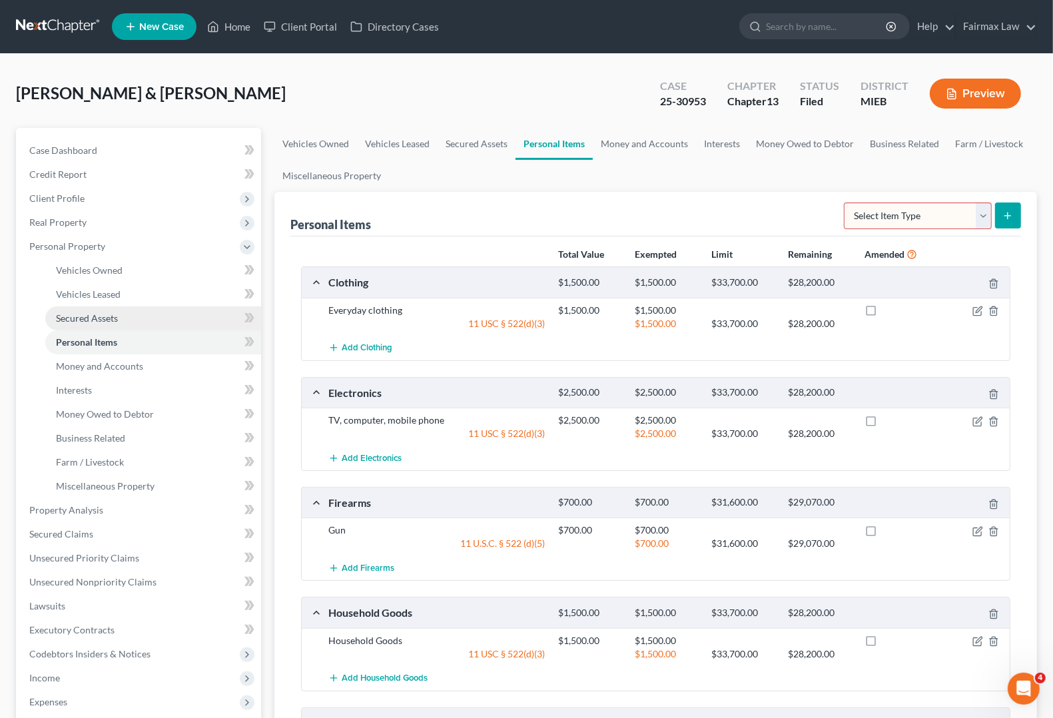
click at [95, 321] on span "Secured Assets" at bounding box center [87, 317] width 62 height 11
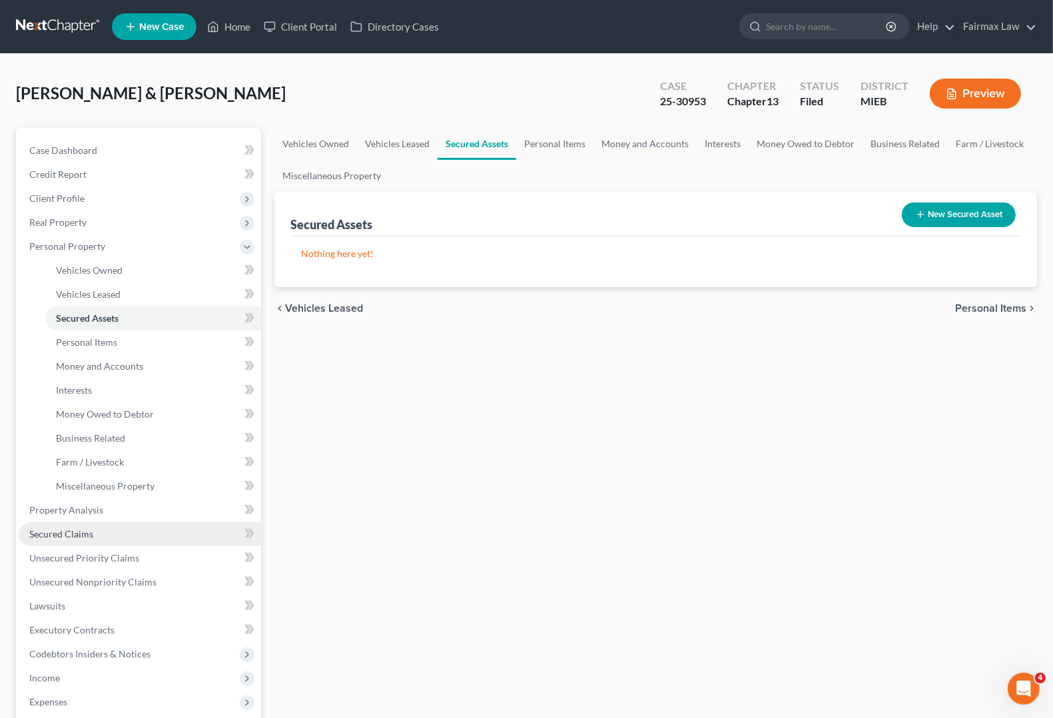
click at [55, 538] on link "Secured Claims" at bounding box center [140, 534] width 242 height 24
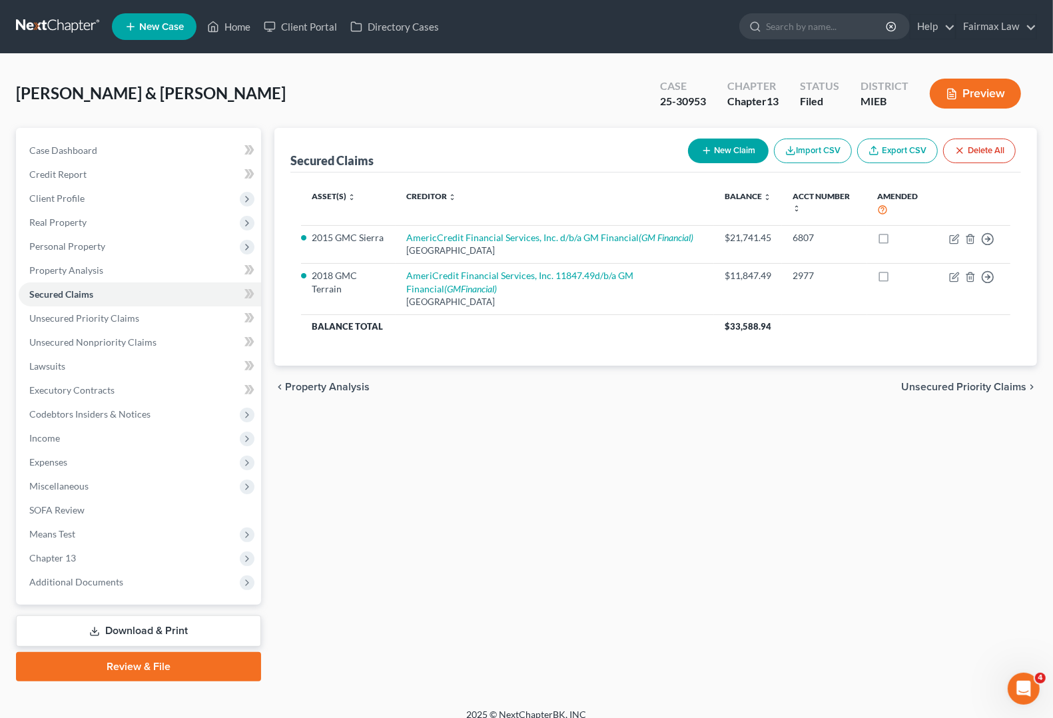
click at [710, 151] on button "New Claim" at bounding box center [728, 151] width 81 height 25
select select "2"
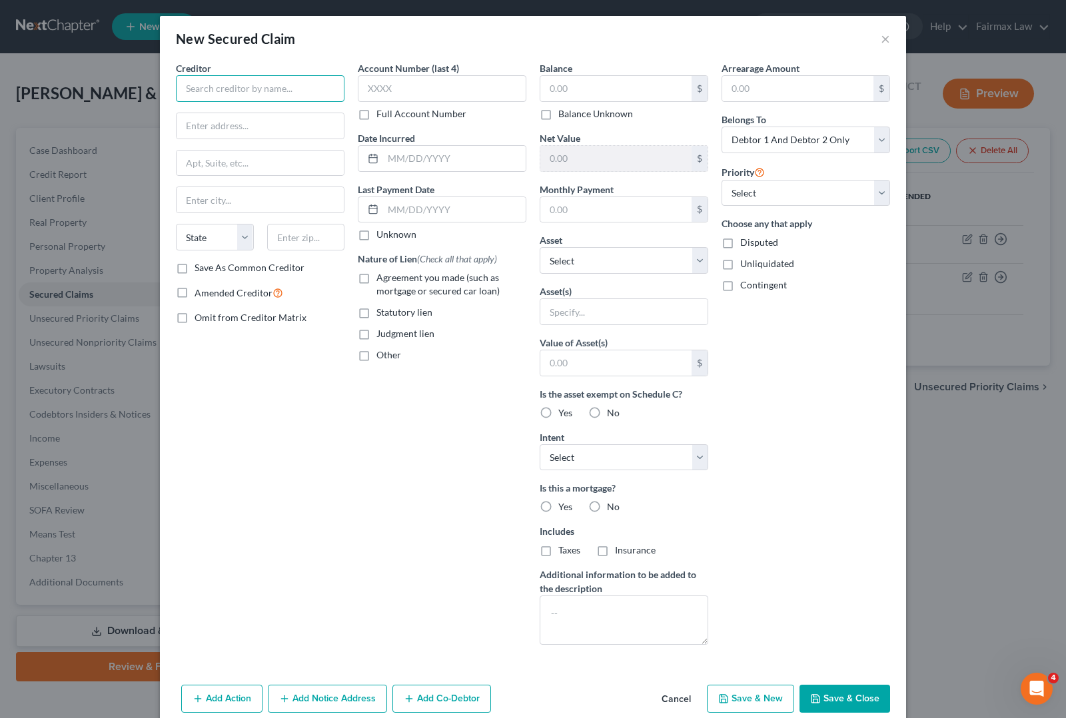
click at [277, 93] on input "text" at bounding box center [260, 88] width 169 height 27
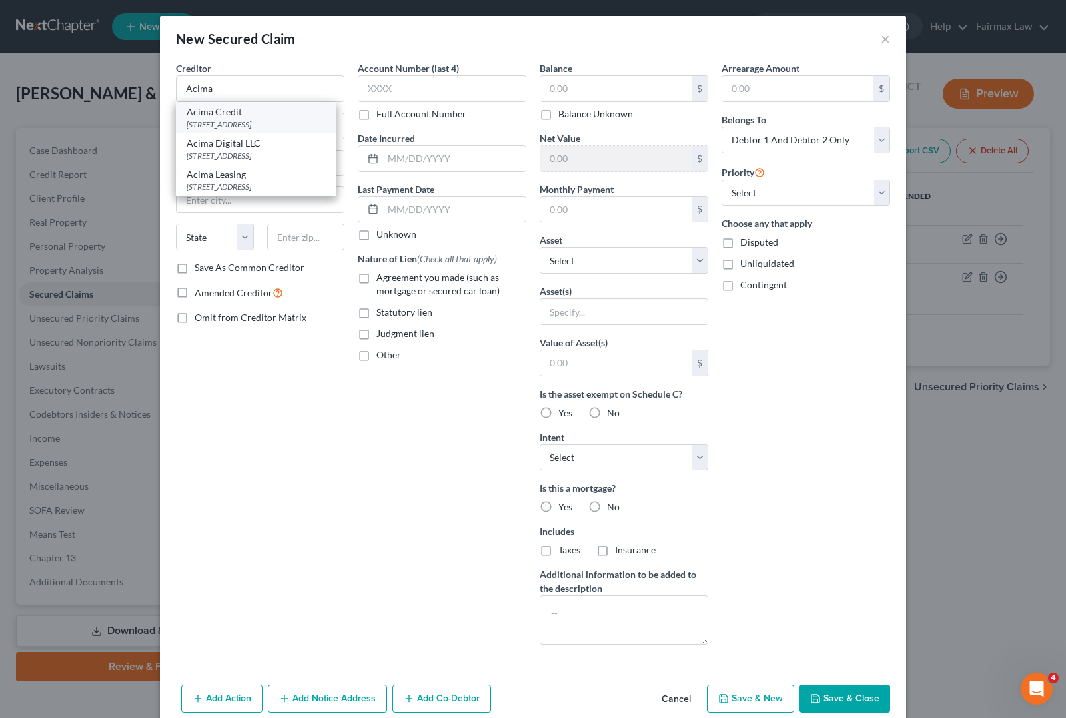
click at [248, 130] on div "9815 South, S Monroe St 4th Floor, Sandy, UT 84070" at bounding box center [256, 124] width 139 height 11
type input "Acima Credit"
type input "9815 South, S Monroe St 4th Floor"
type input "Sandy"
select select "46"
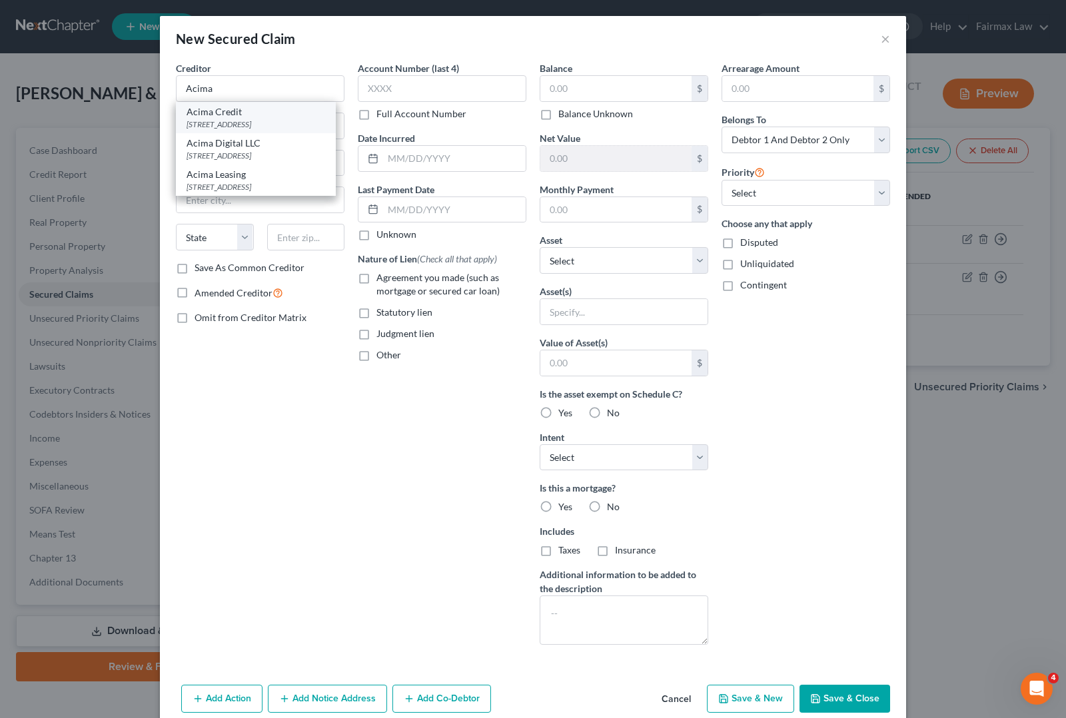
type input "84070"
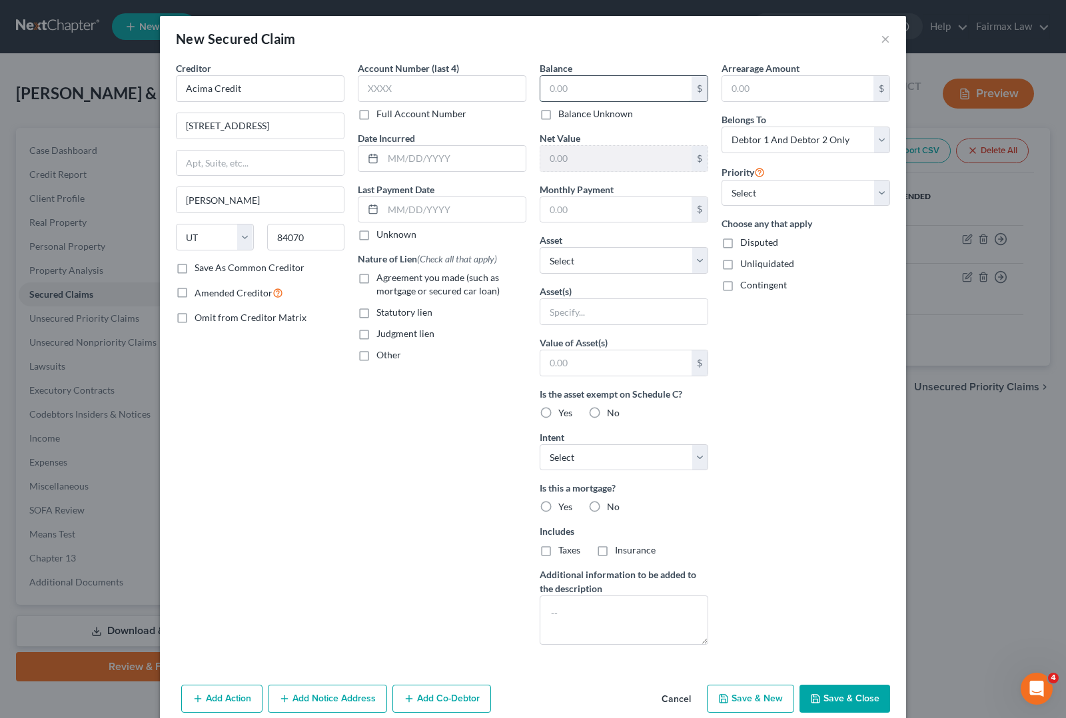
click at [607, 98] on input "text" at bounding box center [615, 88] width 151 height 25
click at [845, 701] on button "Save & Close" at bounding box center [844, 699] width 91 height 28
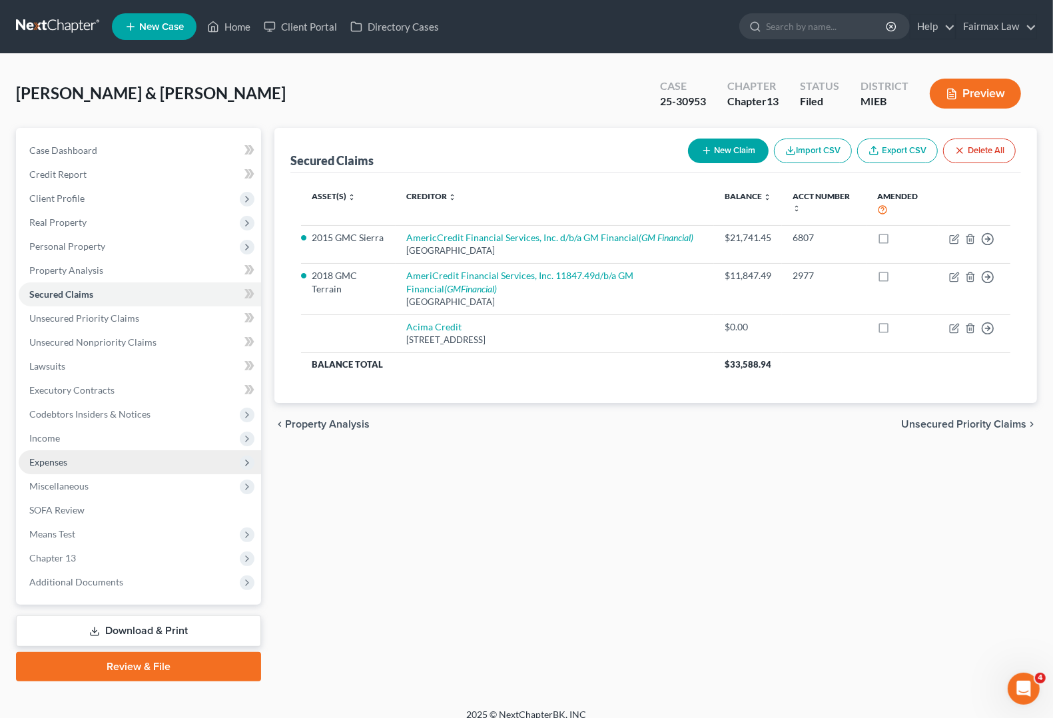
click at [105, 460] on span "Expenses" at bounding box center [140, 462] width 242 height 24
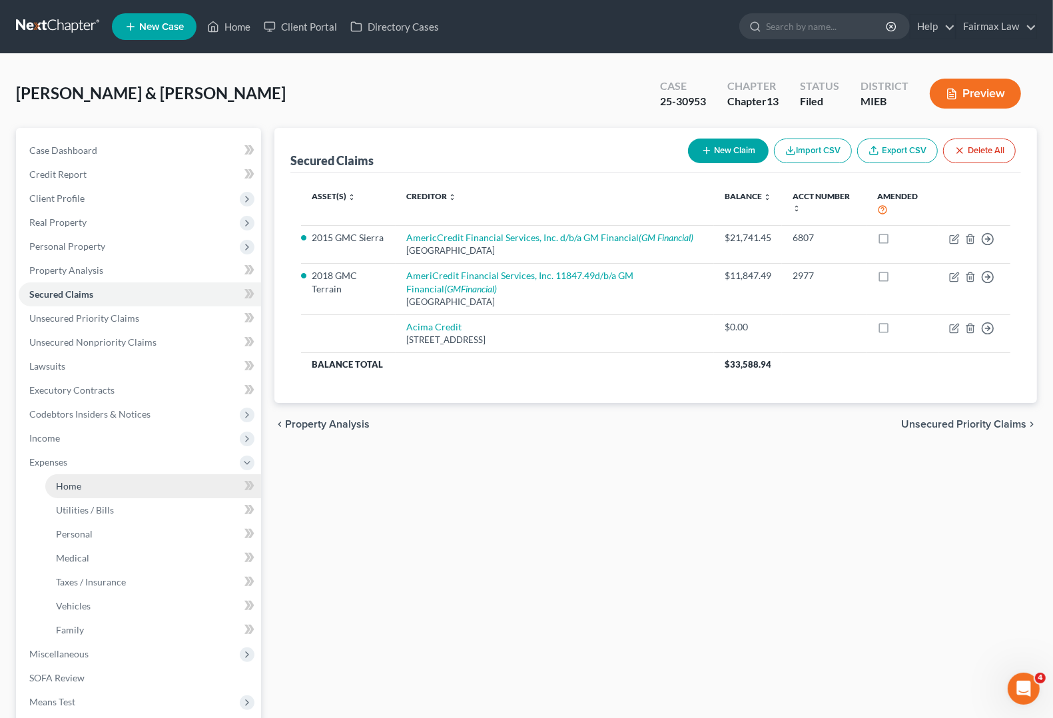
click at [93, 490] on link "Home" at bounding box center [153, 486] width 216 height 24
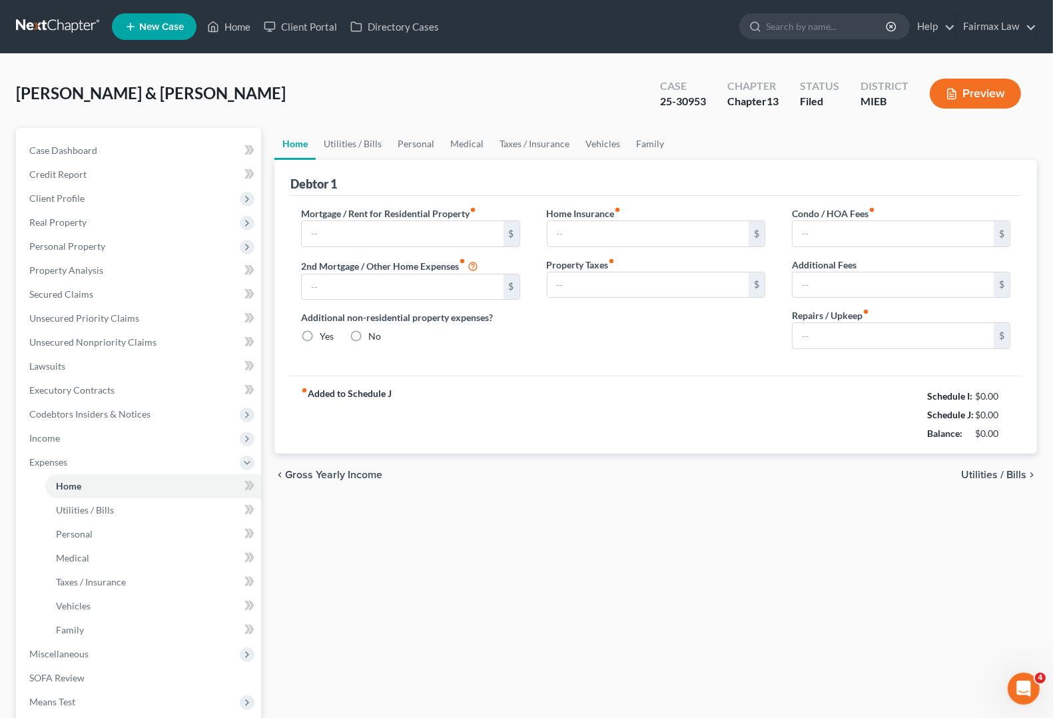
type input "840.00"
type input "0.00"
radio input "true"
type input "50.00"
type input "0.00"
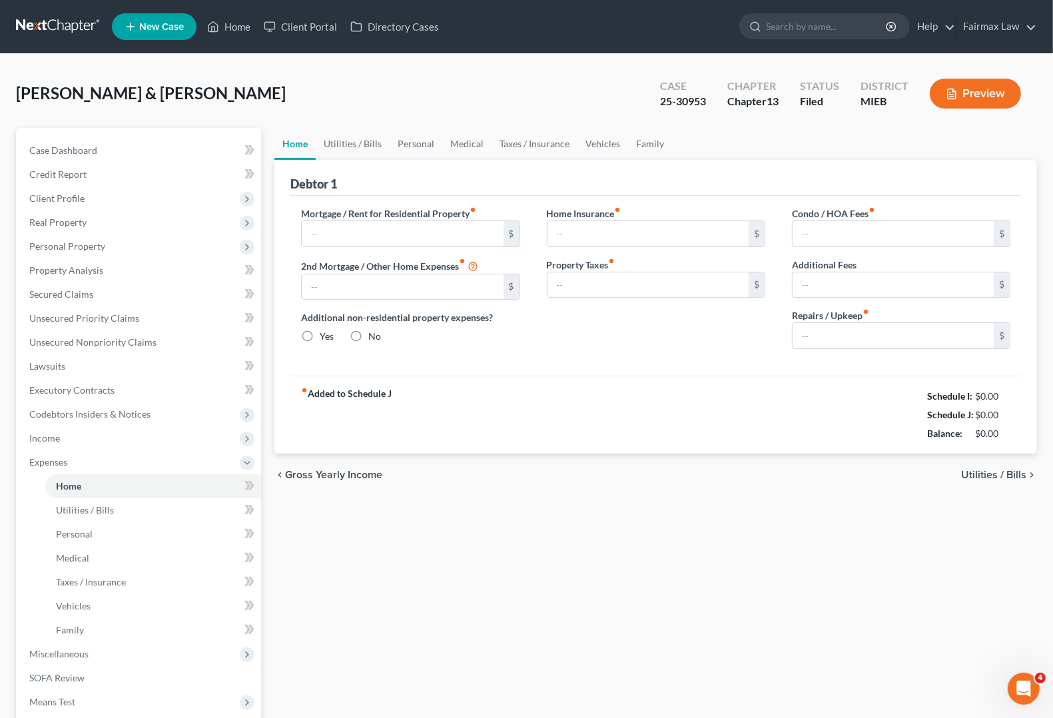
type input "0.00"
type input "100.00"
click at [1003, 473] on span "Utilities / Bills" at bounding box center [993, 475] width 65 height 11
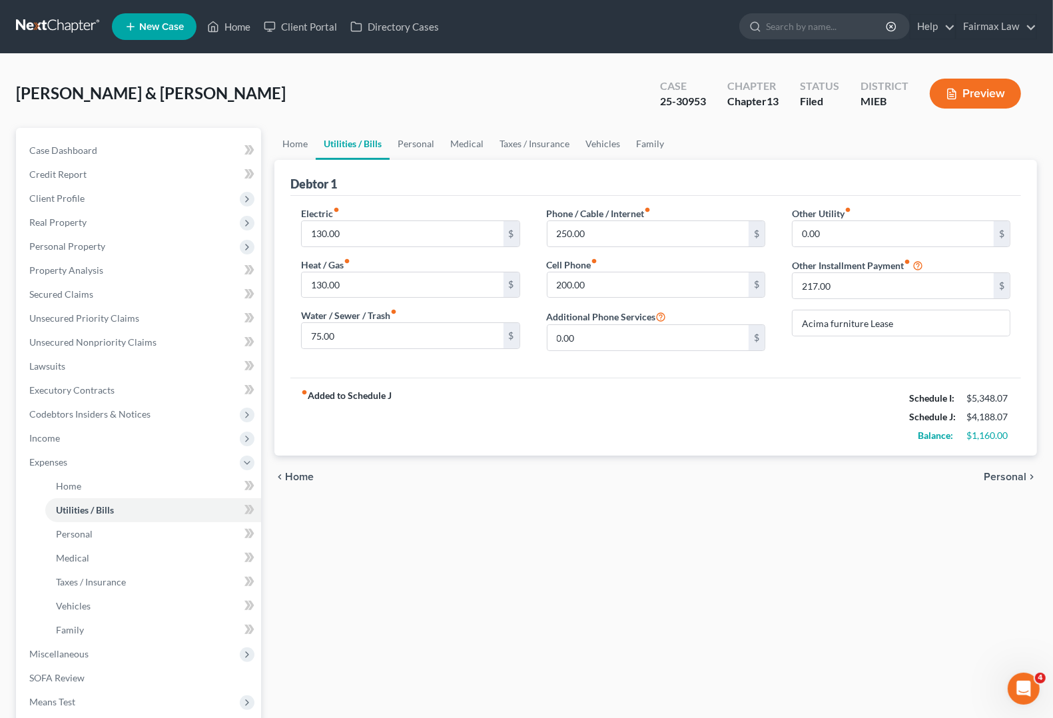
click at [1003, 473] on span "Personal" at bounding box center [1005, 477] width 43 height 11
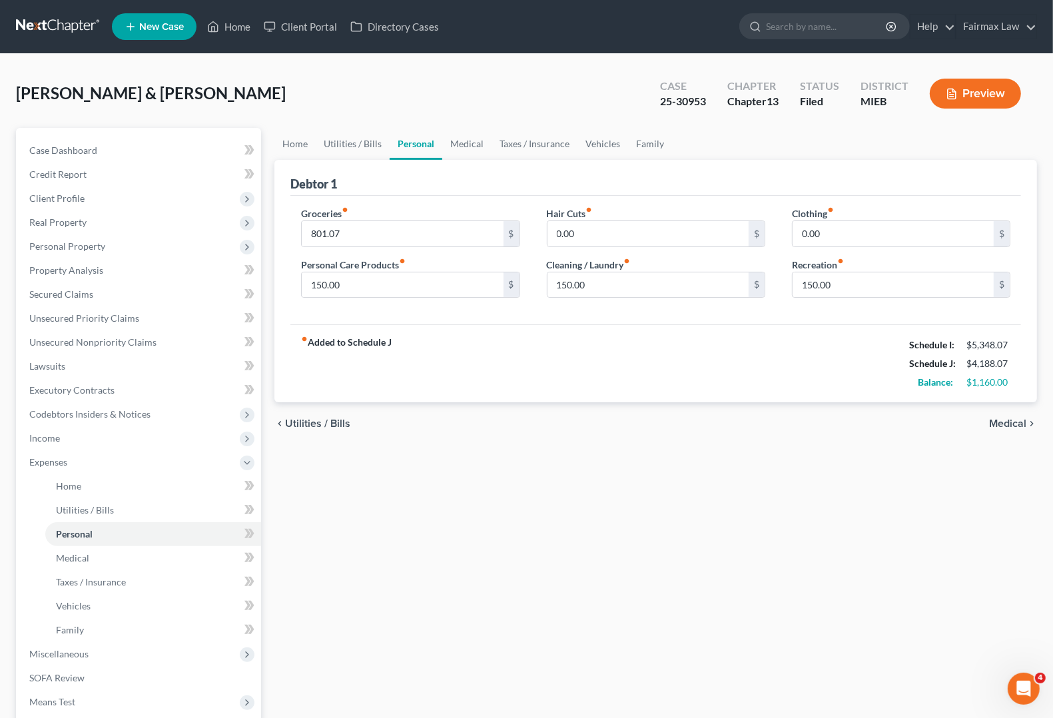
click at [1011, 424] on span "Medical" at bounding box center [1007, 423] width 37 height 11
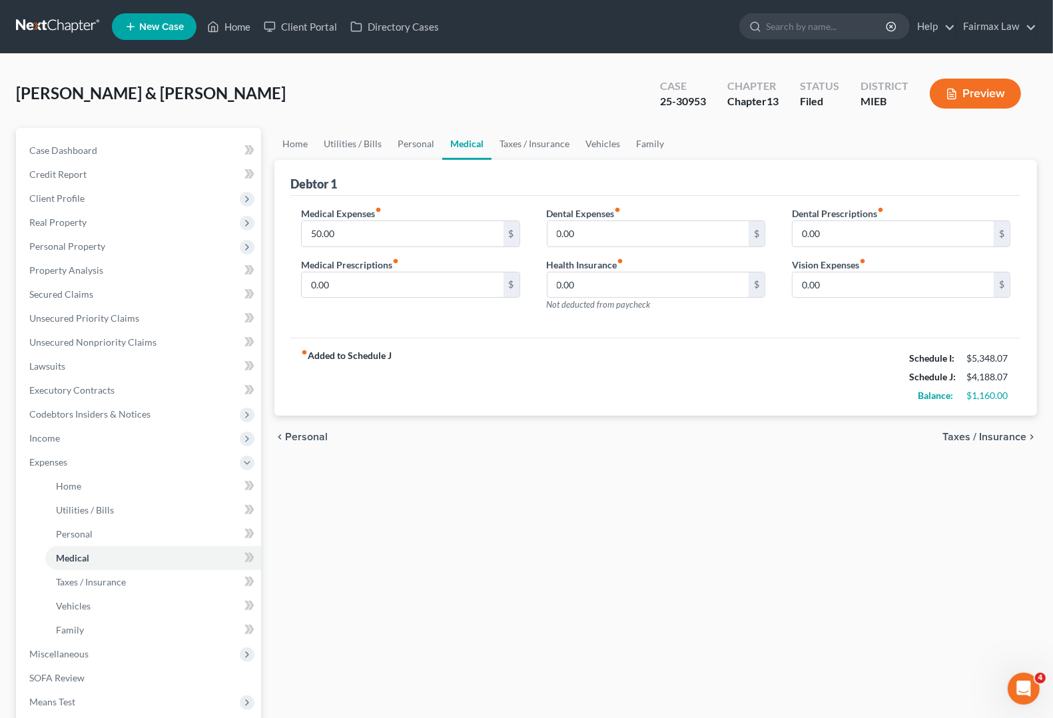
click at [1011, 424] on div "chevron_left Personal Taxes / Insurance chevron_right" at bounding box center [655, 437] width 763 height 43
click at [1001, 440] on span "Taxes / Insurance" at bounding box center [985, 437] width 84 height 11
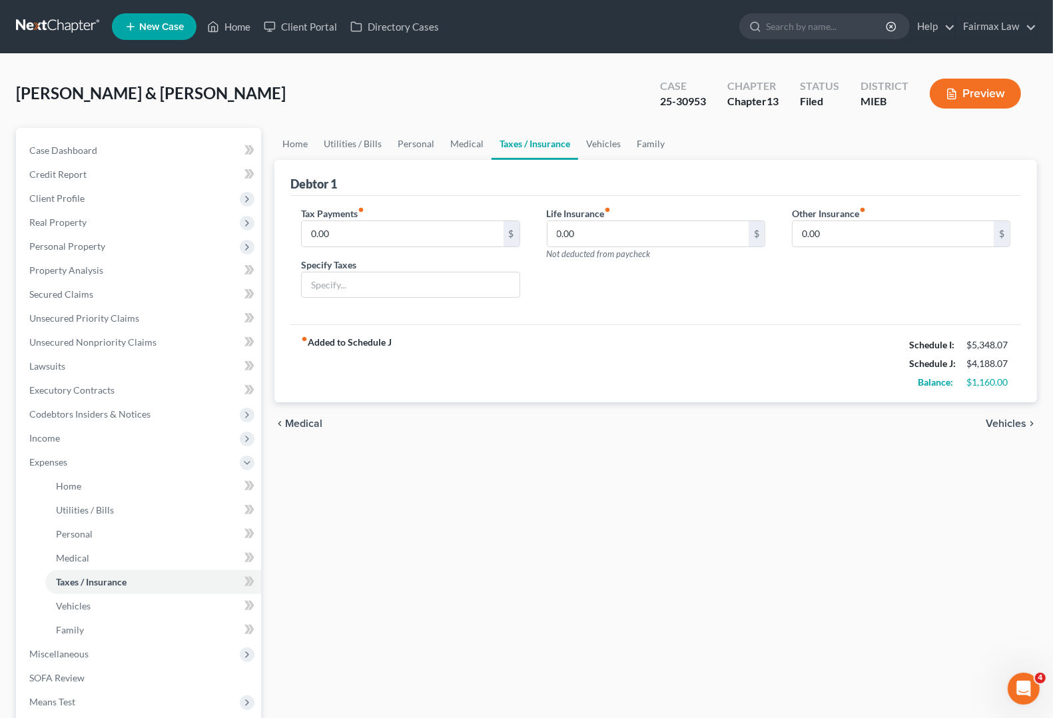
click at [1007, 424] on span "Vehicles" at bounding box center [1006, 423] width 41 height 11
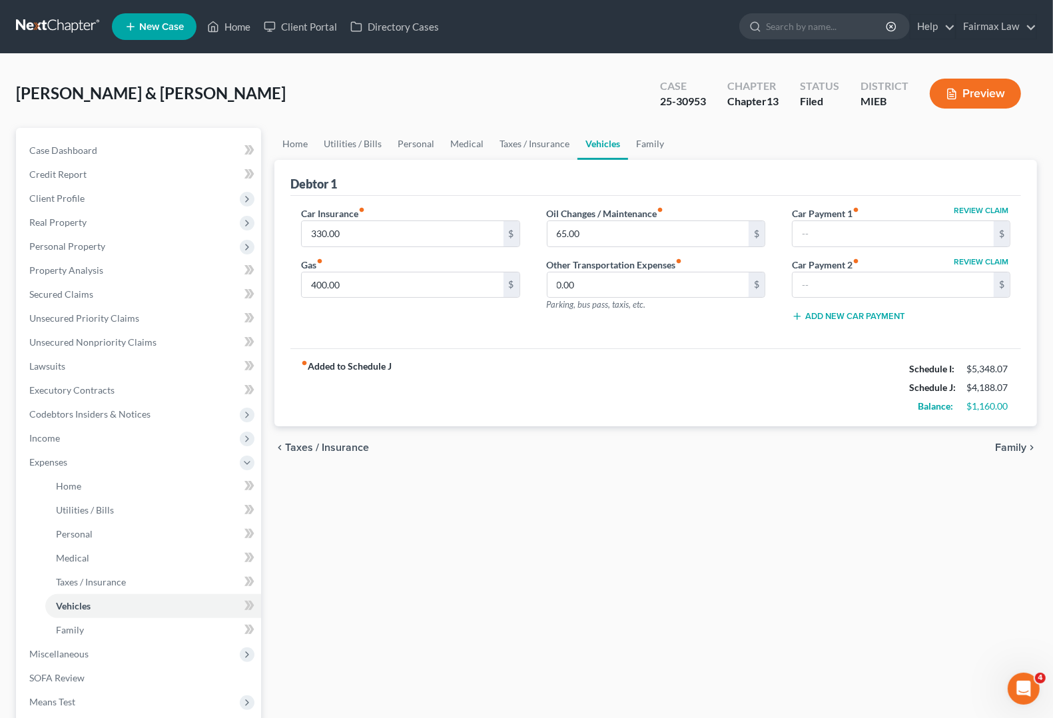
click at [1007, 451] on span "Family" at bounding box center [1010, 447] width 31 height 11
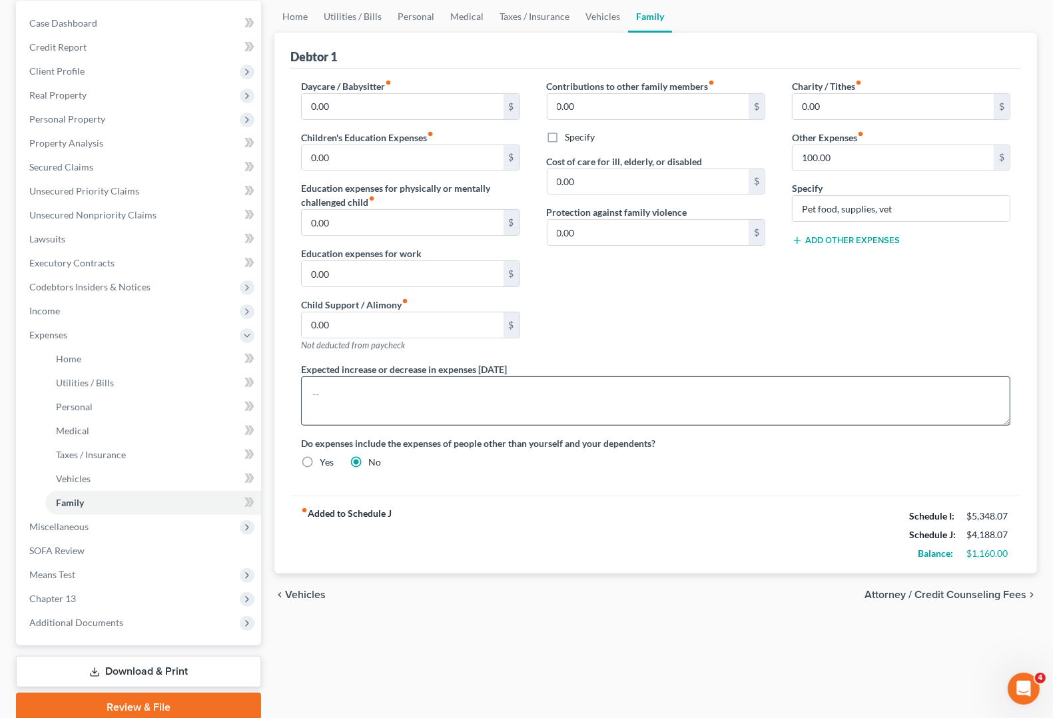
scroll to position [167, 0]
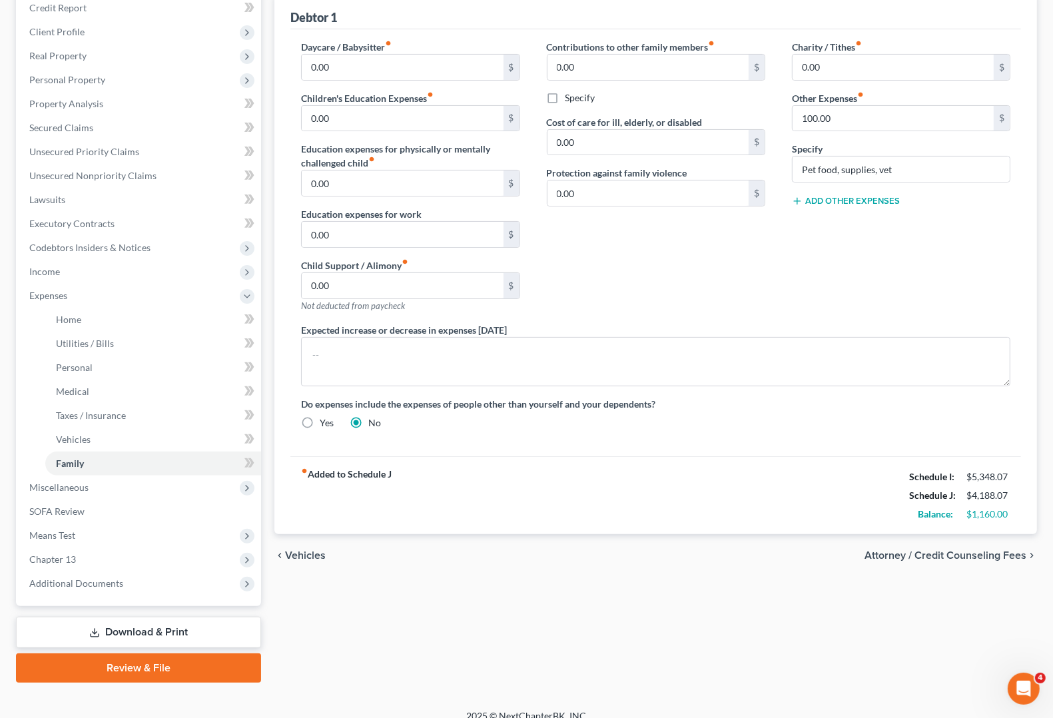
click at [930, 558] on span "Attorney / Credit Counseling Fees" at bounding box center [946, 555] width 162 height 11
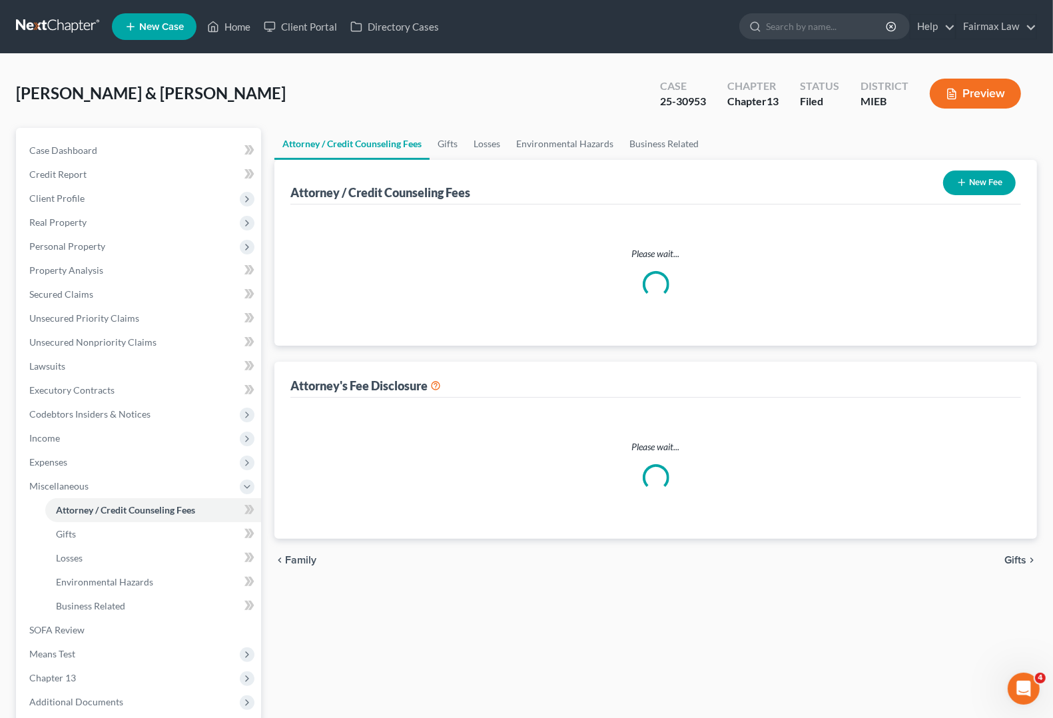
select select "3"
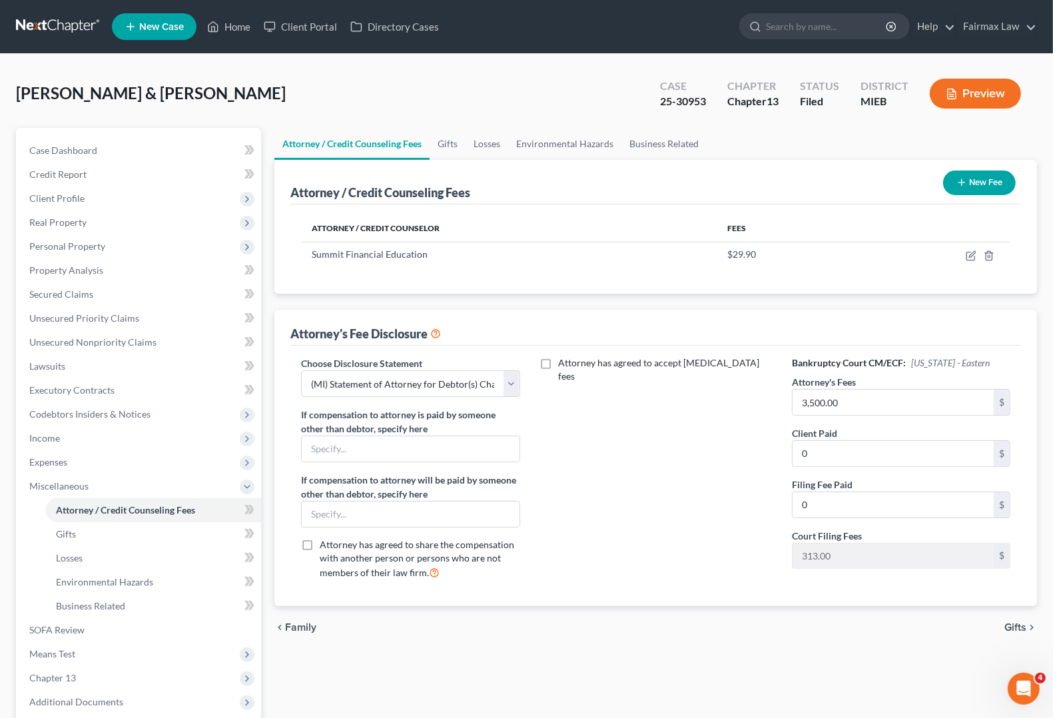
click at [285, 637] on div "chevron_left Family Gifts chevron_right" at bounding box center [655, 627] width 763 height 43
click at [290, 631] on span "Family" at bounding box center [300, 627] width 31 height 11
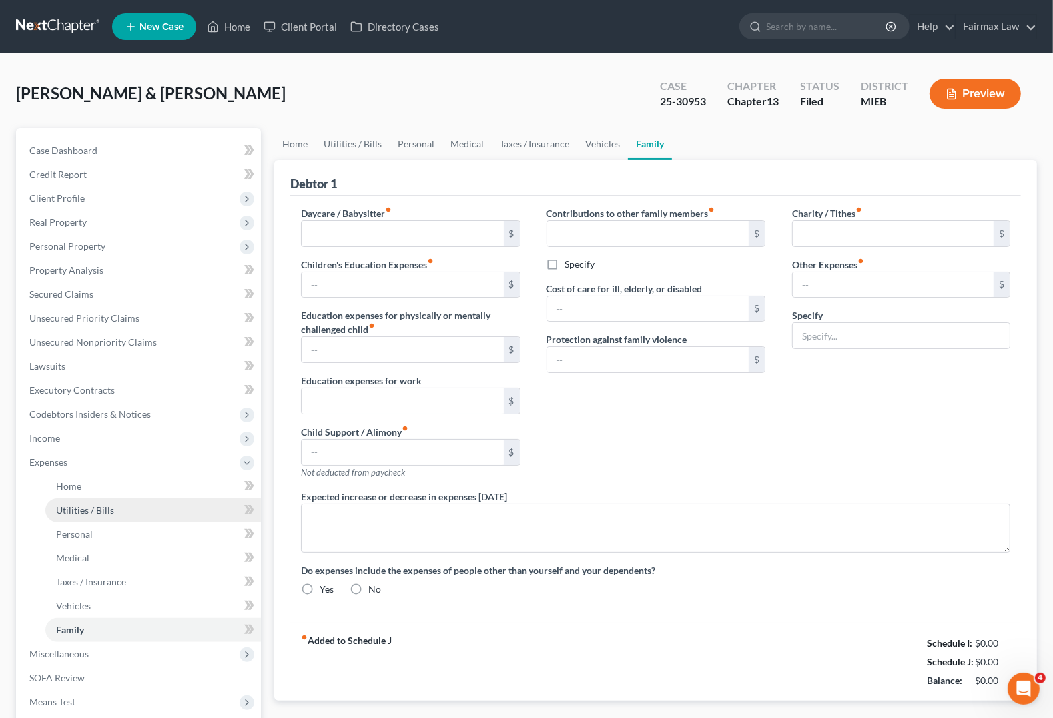
type input "0.00"
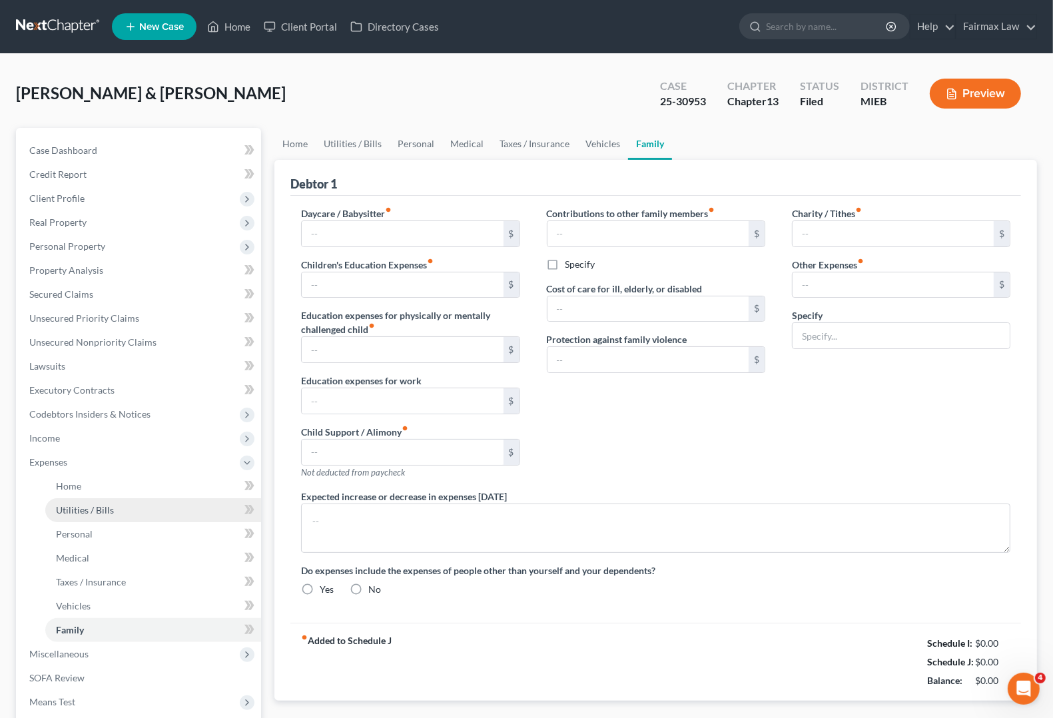
type input "0.00"
type input "100.00"
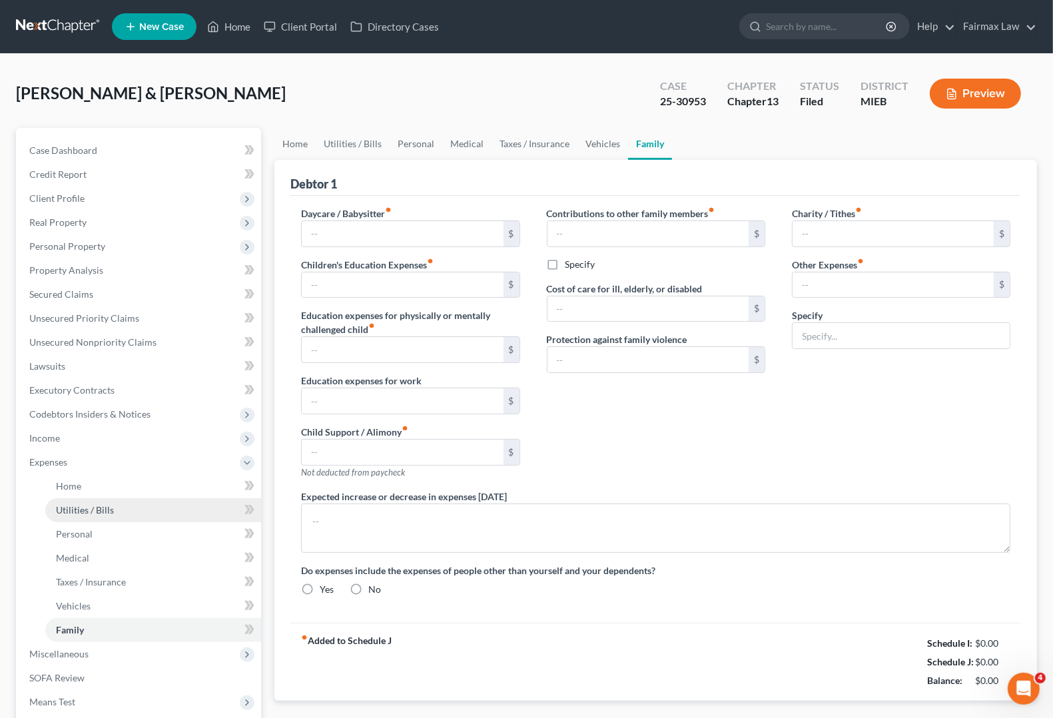
type input "Pet food, supplies, vet"
radio input "true"
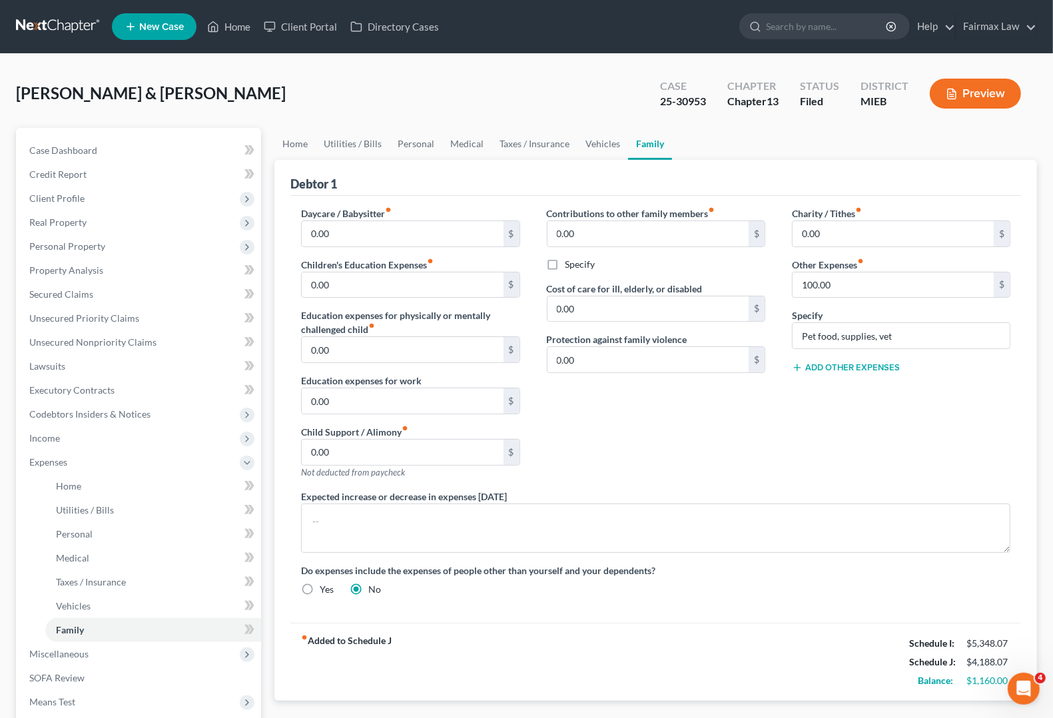
scroll to position [83, 0]
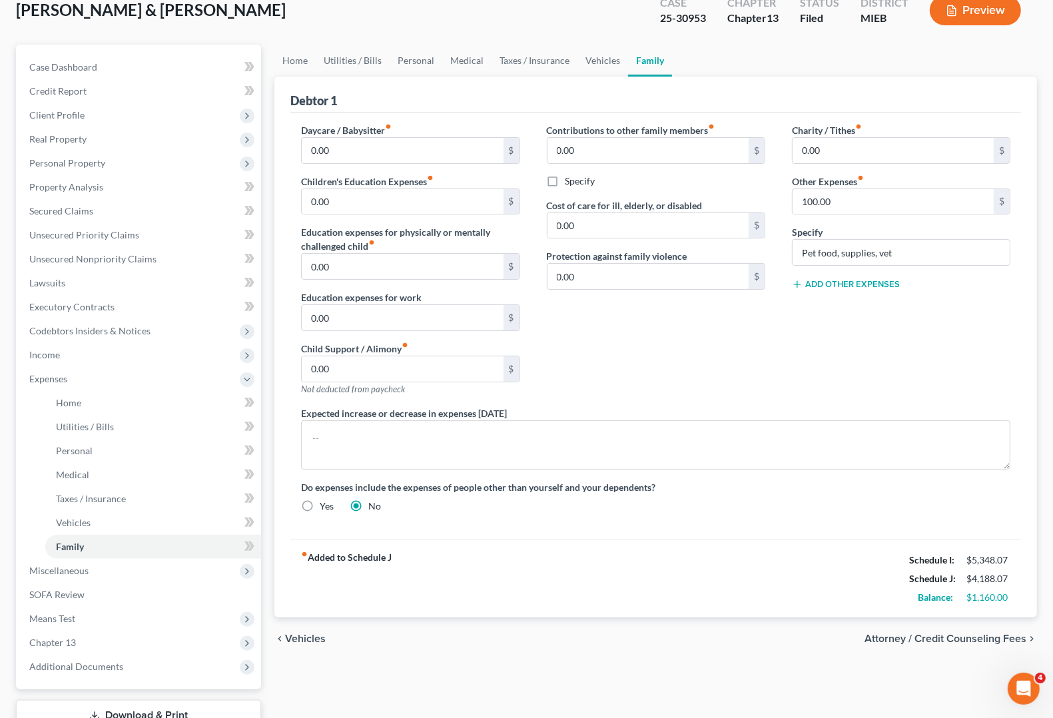
click at [315, 639] on span "Vehicles" at bounding box center [305, 638] width 41 height 11
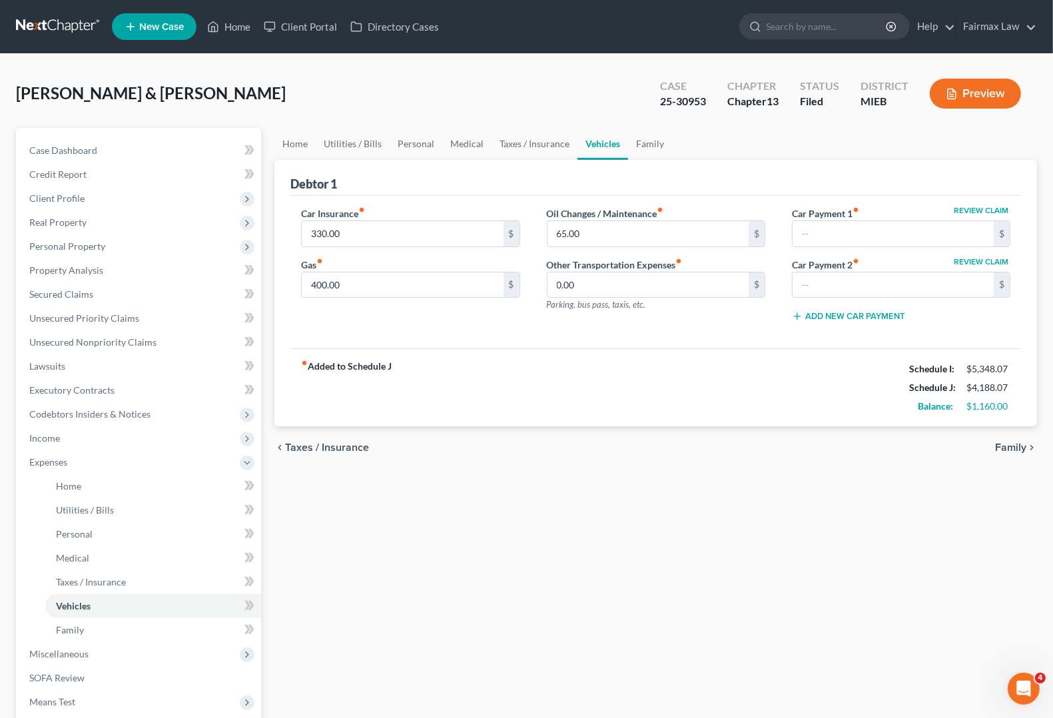
click at [331, 450] on span "Taxes / Insurance" at bounding box center [327, 447] width 84 height 11
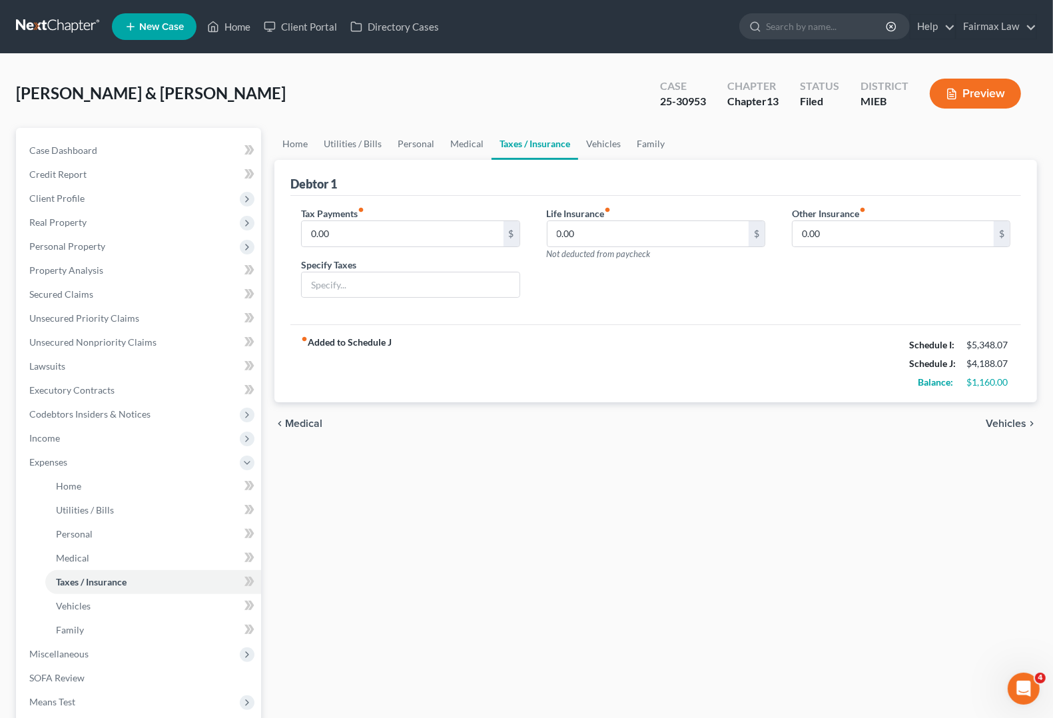
click at [290, 425] on span "Medical" at bounding box center [303, 423] width 37 height 11
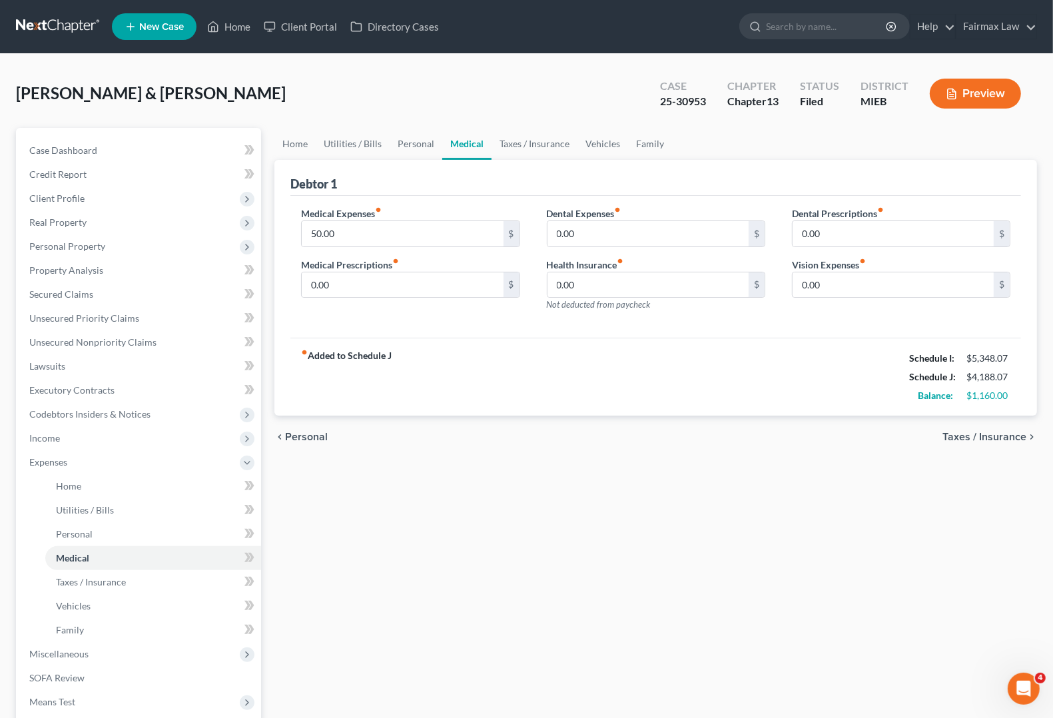
click at [307, 432] on span "Personal" at bounding box center [306, 437] width 43 height 11
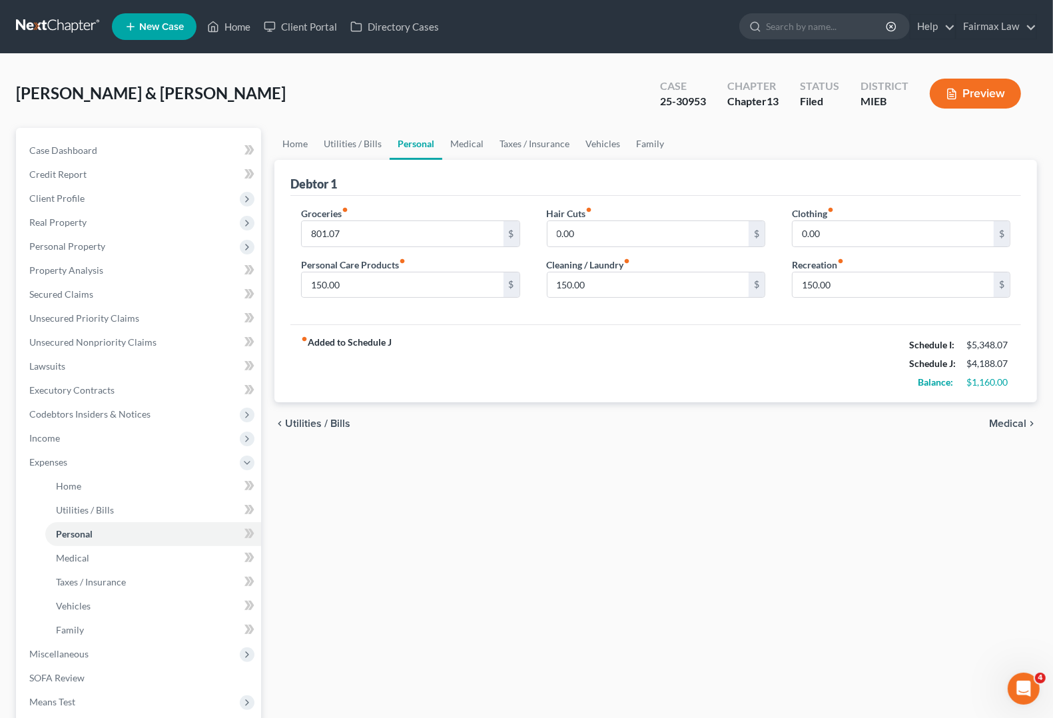
click at [322, 428] on span "Utilities / Bills" at bounding box center [317, 423] width 65 height 11
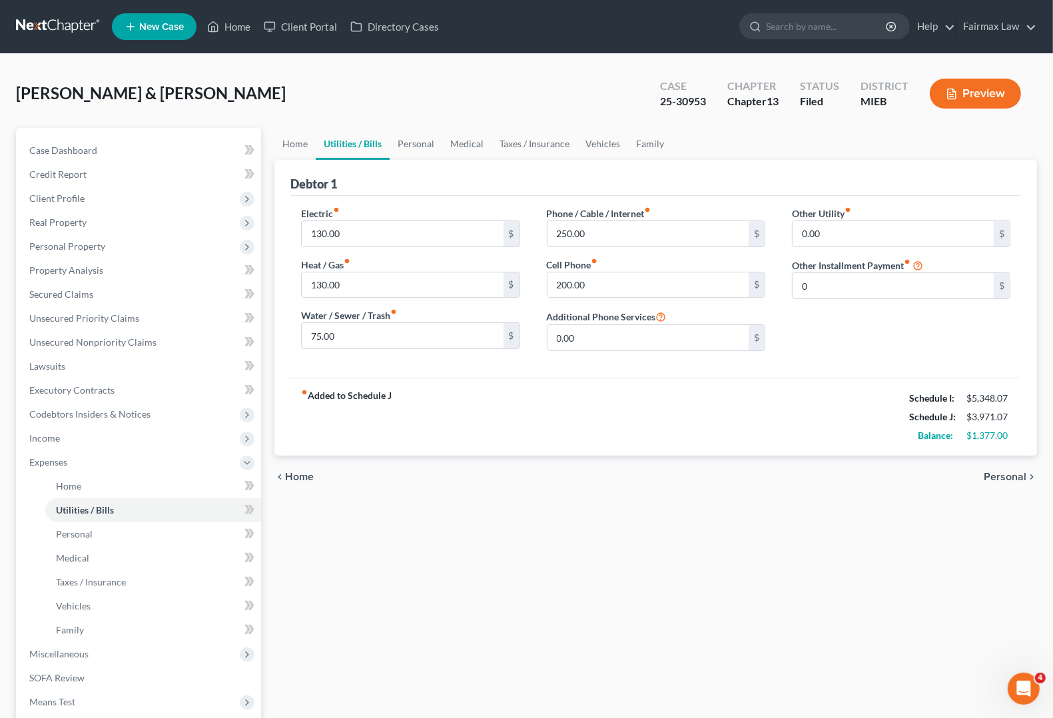
click at [757, 433] on div "fiber_manual_record Added to Schedule J Schedule I: $5,348.07 Schedule J: $3,97…" at bounding box center [655, 417] width 731 height 78
click at [434, 431] on div "fiber_manual_record Added to Schedule J Schedule I: $5,348.07 Schedule J: $3,97…" at bounding box center [655, 417] width 731 height 78
click at [97, 677] on link "SOFA Review" at bounding box center [140, 678] width 242 height 24
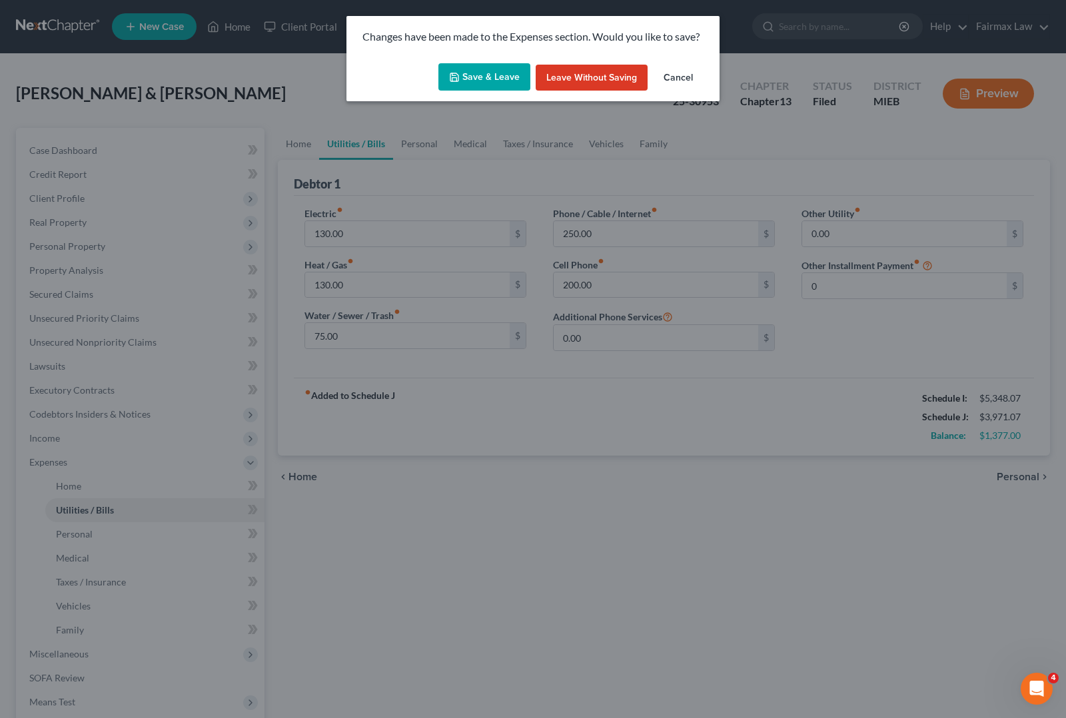
click at [466, 69] on button "Save & Leave" at bounding box center [484, 77] width 92 height 28
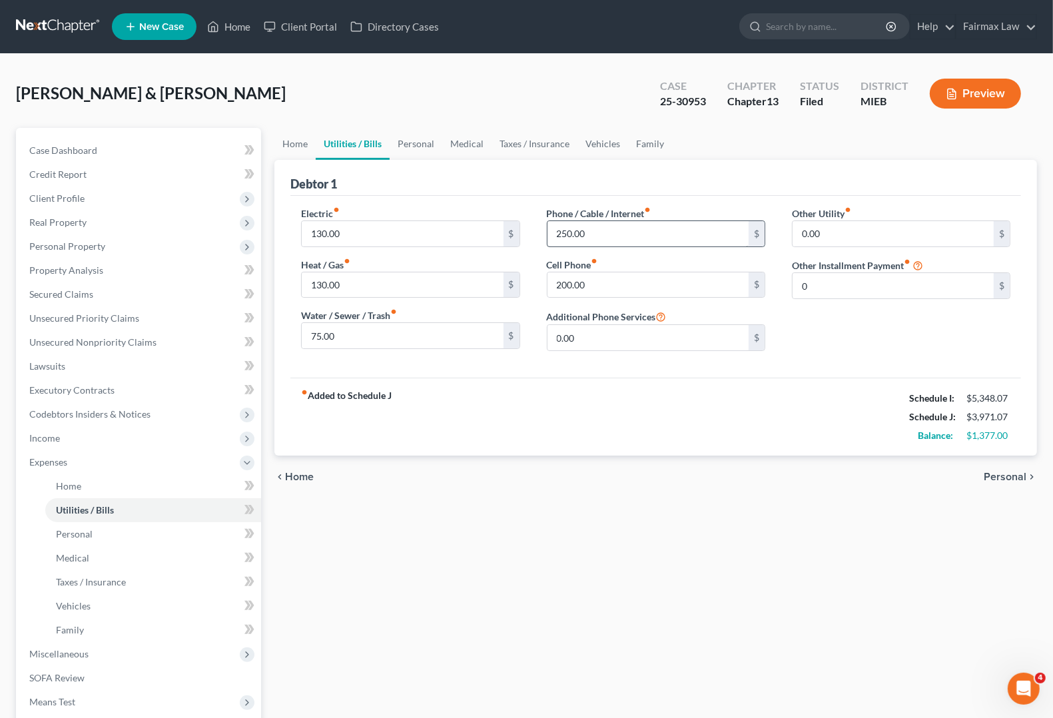
type input "0.00"
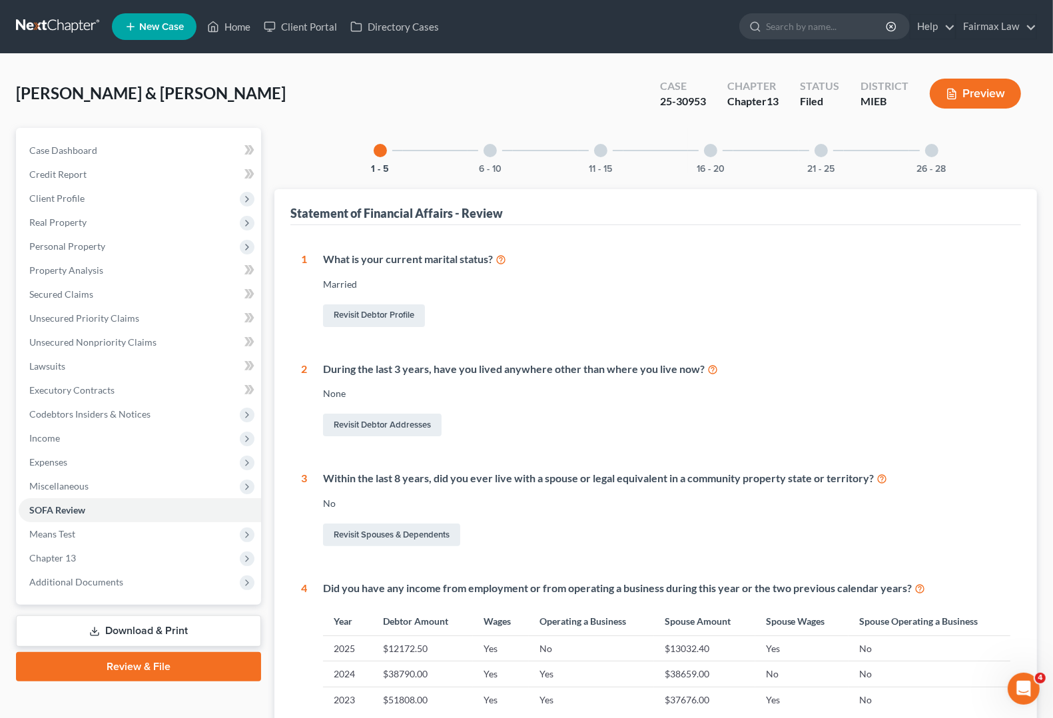
click at [823, 151] on div at bounding box center [821, 150] width 13 height 13
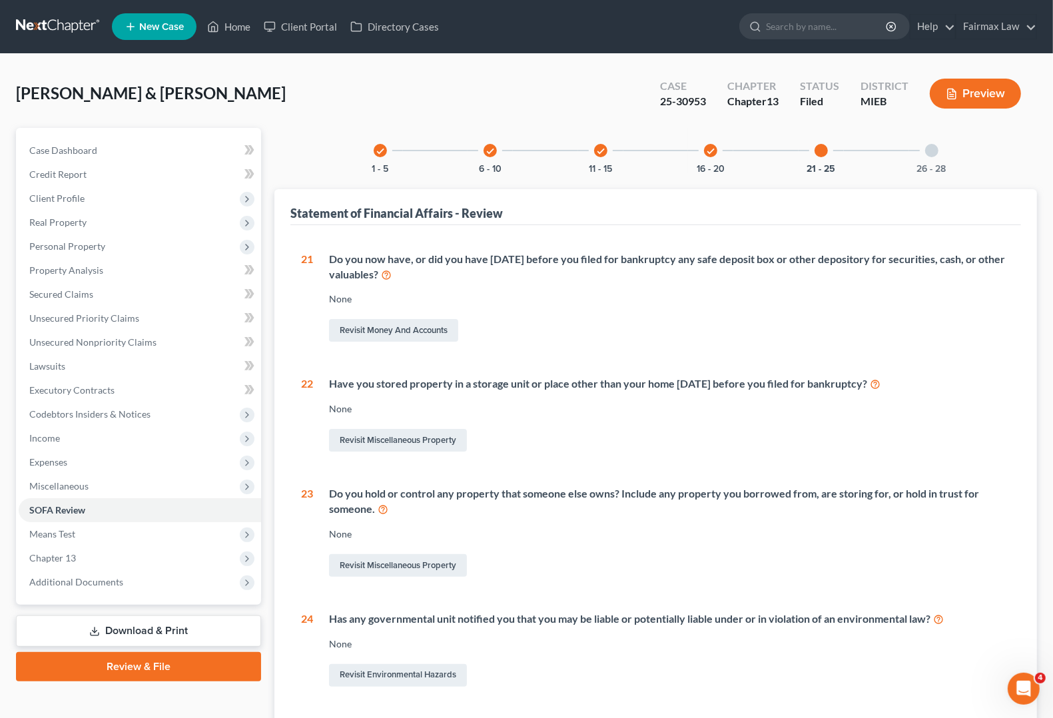
click at [924, 158] on div "26 - 28" at bounding box center [931, 150] width 45 height 45
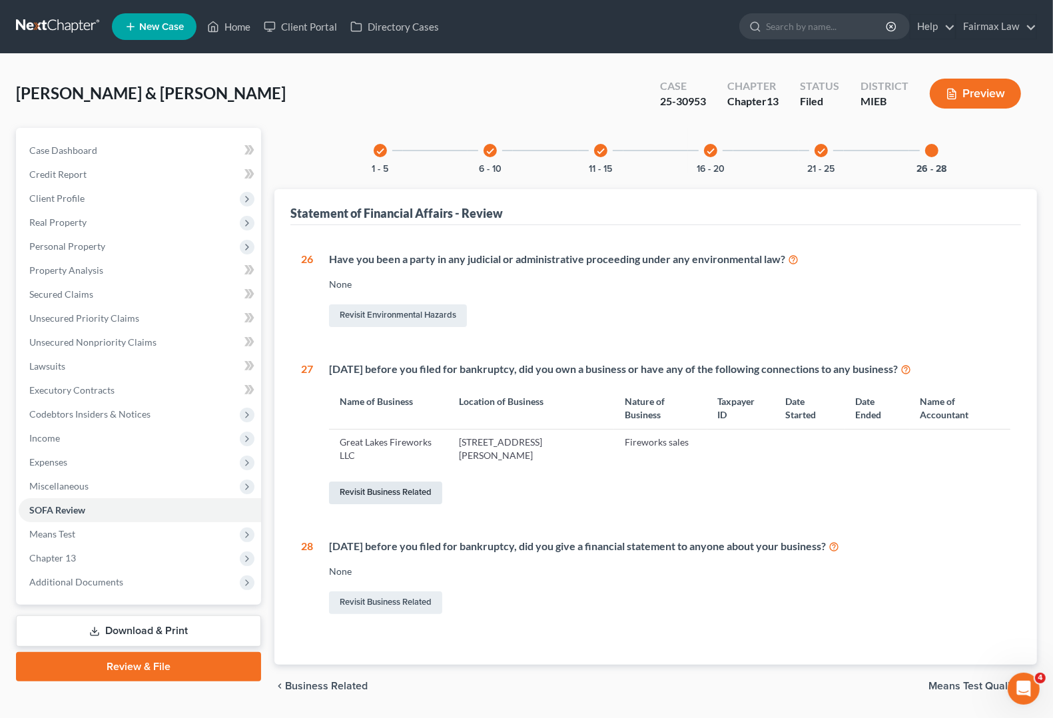
click at [425, 494] on link "Revisit Business Related" at bounding box center [385, 493] width 113 height 23
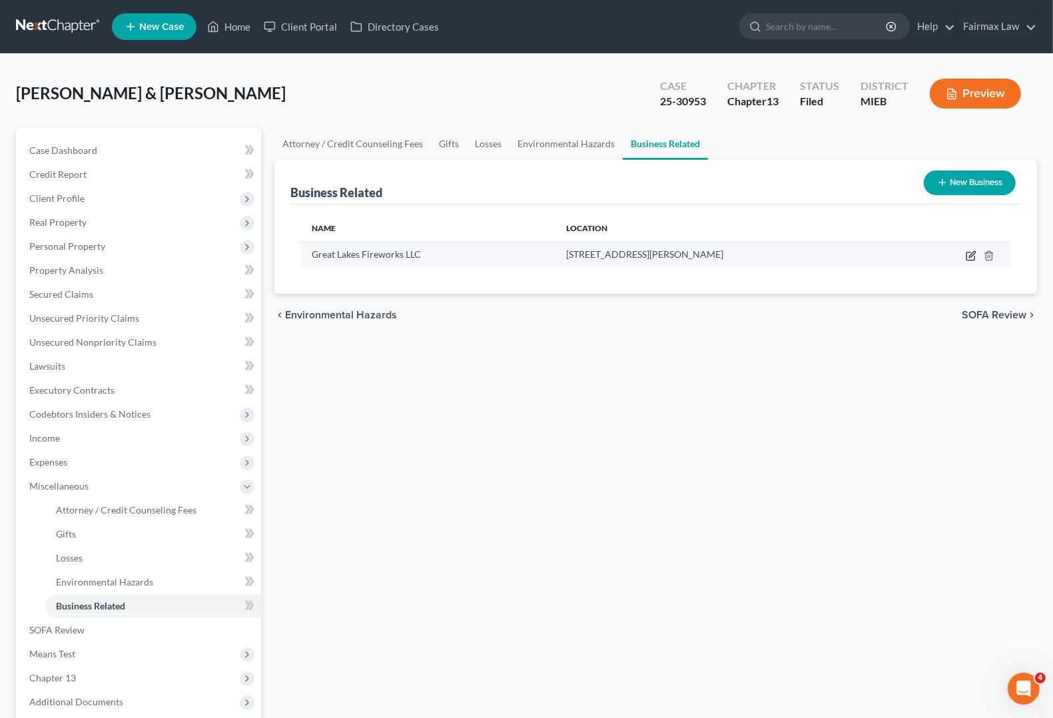
click at [971, 256] on icon "button" at bounding box center [972, 254] width 6 height 6
select select "member"
select select "23"
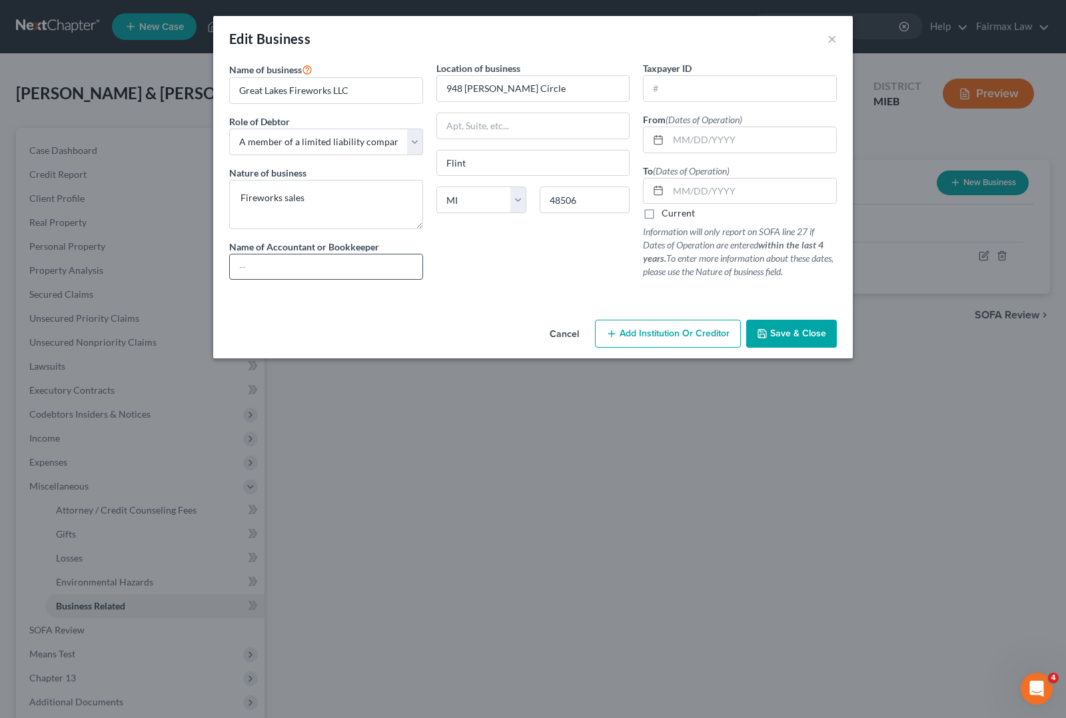
click at [323, 266] on input "text" at bounding box center [326, 266] width 193 height 25
click at [364, 273] on input "text" at bounding box center [326, 266] width 193 height 25
click at [555, 278] on div "Location of business 948 Kathy Circle Flint State AL AK AR AZ CA CO CT DE DC FL…" at bounding box center [533, 175] width 207 height 229
click at [661, 214] on label "Current" at bounding box center [677, 213] width 33 height 13
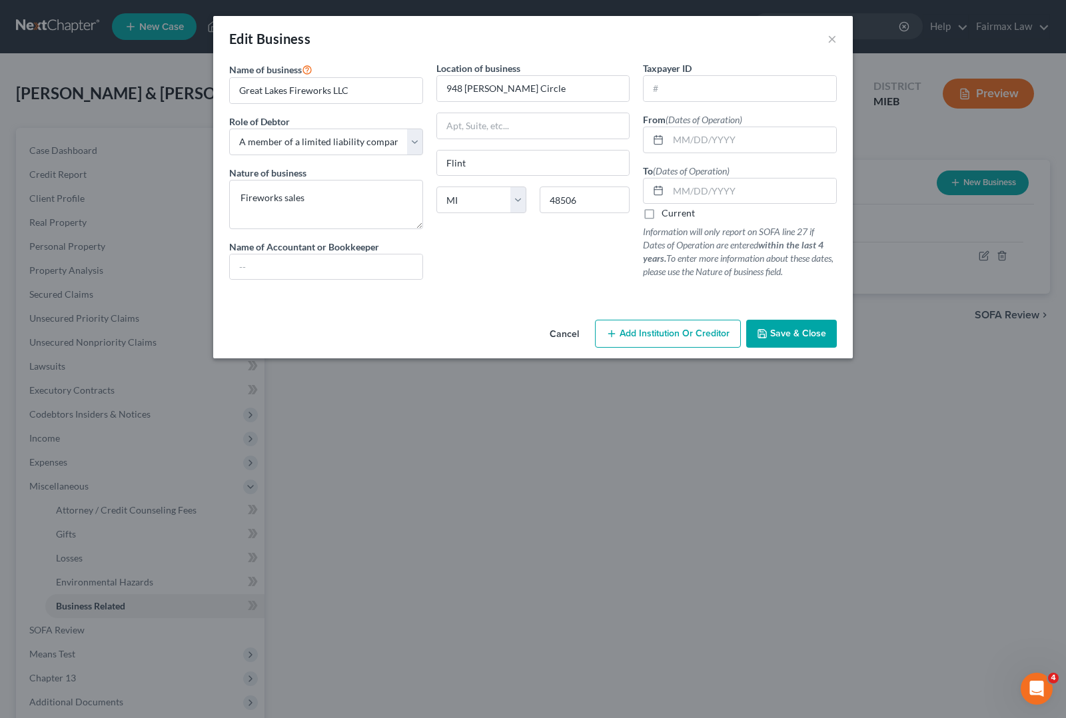
click at [667, 214] on input "Current" at bounding box center [671, 211] width 9 height 9
checkbox input "true"
click at [787, 334] on span "Save & Close" at bounding box center [798, 333] width 56 height 11
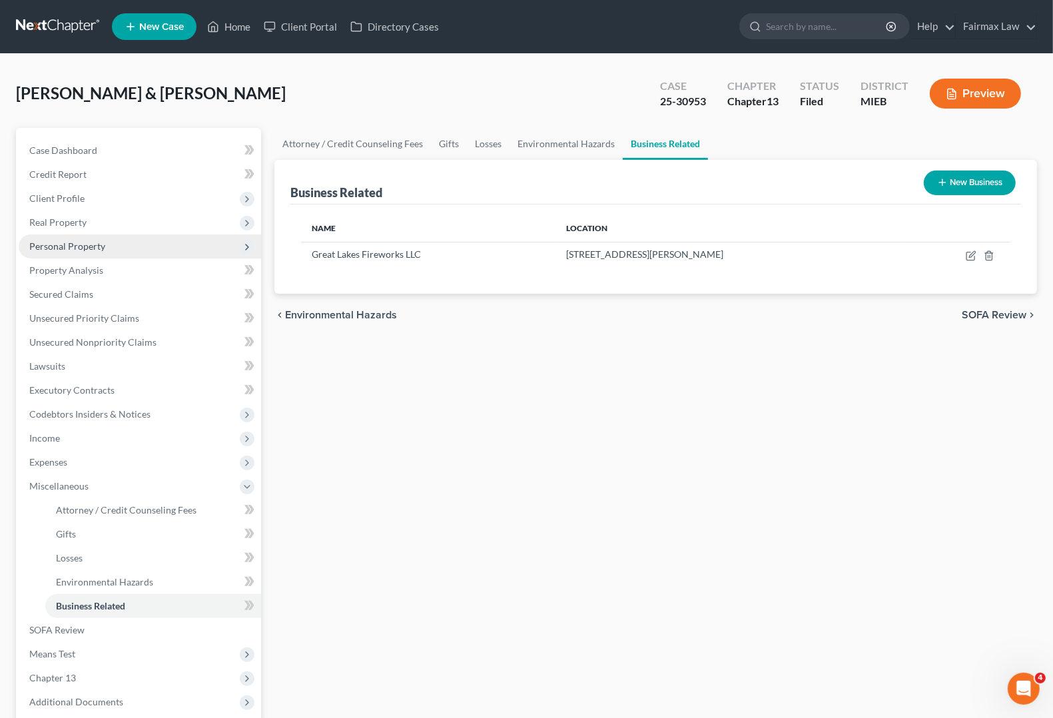
click at [43, 234] on span "Personal Property" at bounding box center [140, 246] width 242 height 24
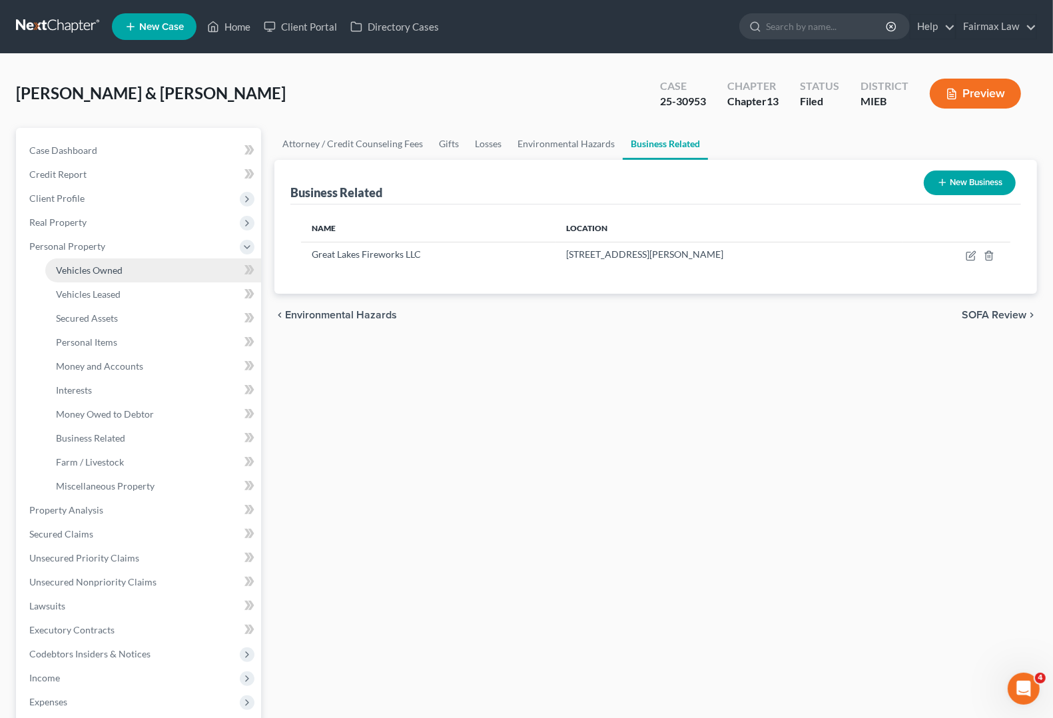
click at [72, 276] on link "Vehicles Owned" at bounding box center [153, 270] width 216 height 24
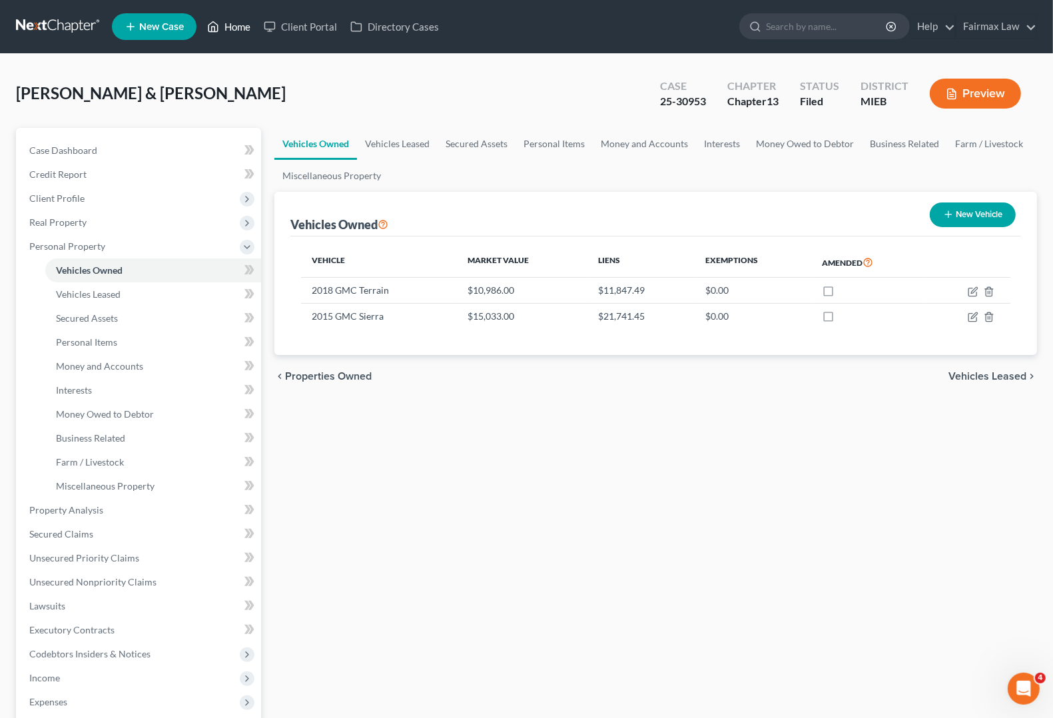
click at [238, 27] on link "Home" at bounding box center [229, 27] width 57 height 24
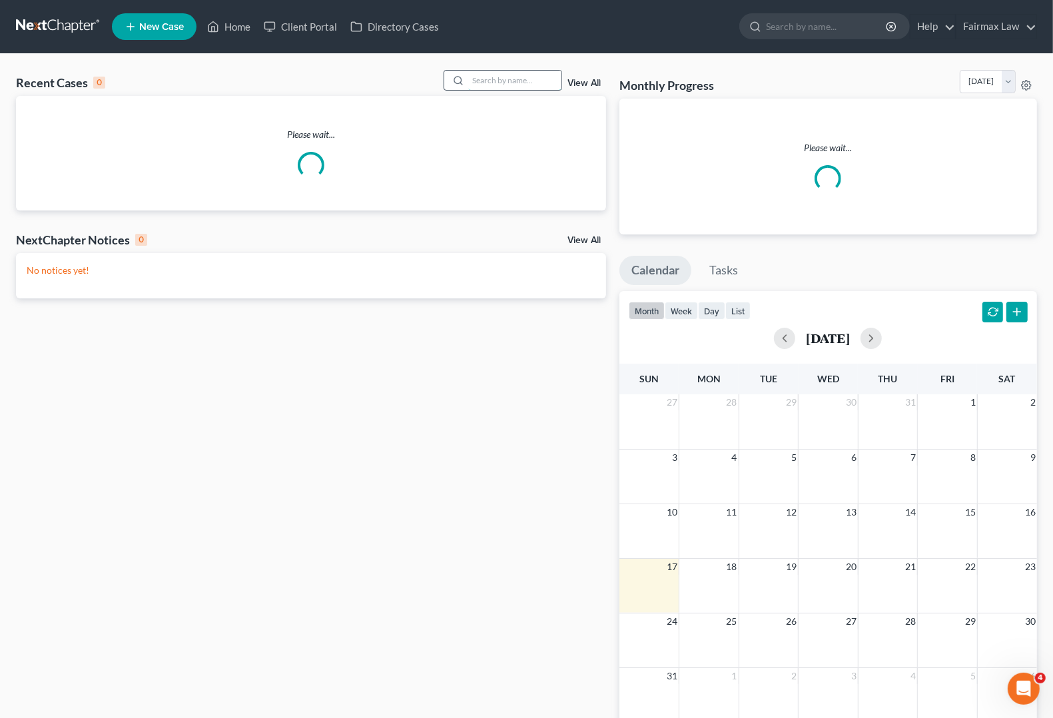
click at [495, 79] on input "search" at bounding box center [514, 80] width 93 height 19
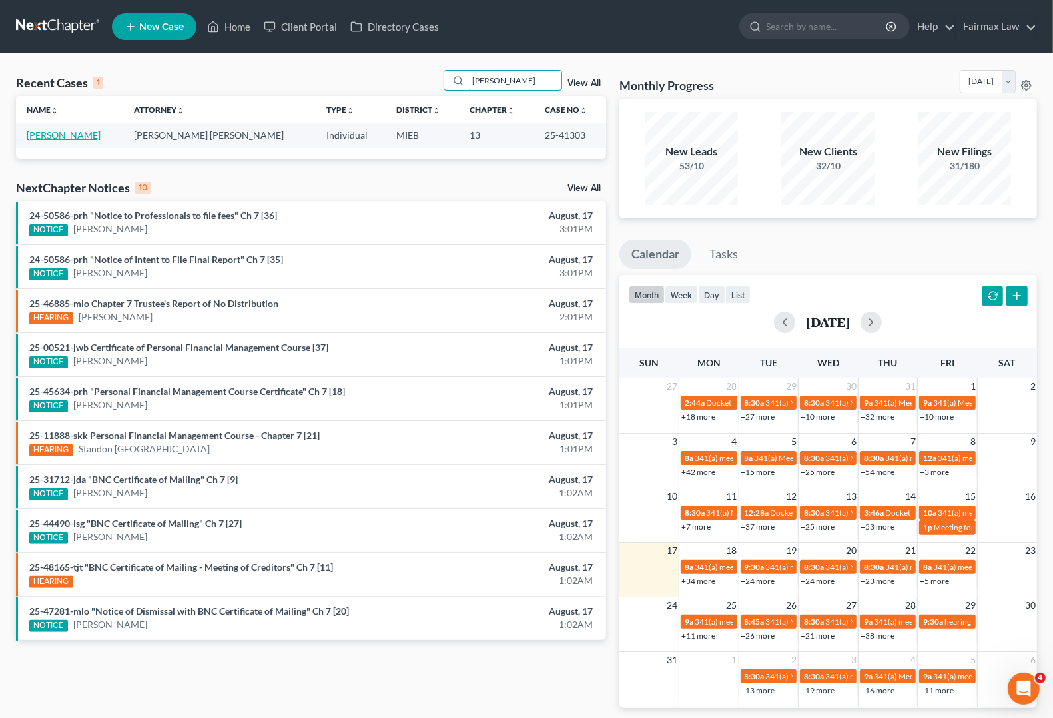
type input "kevin twymon"
click at [62, 140] on link "Twymon, Kevin" at bounding box center [64, 134] width 74 height 11
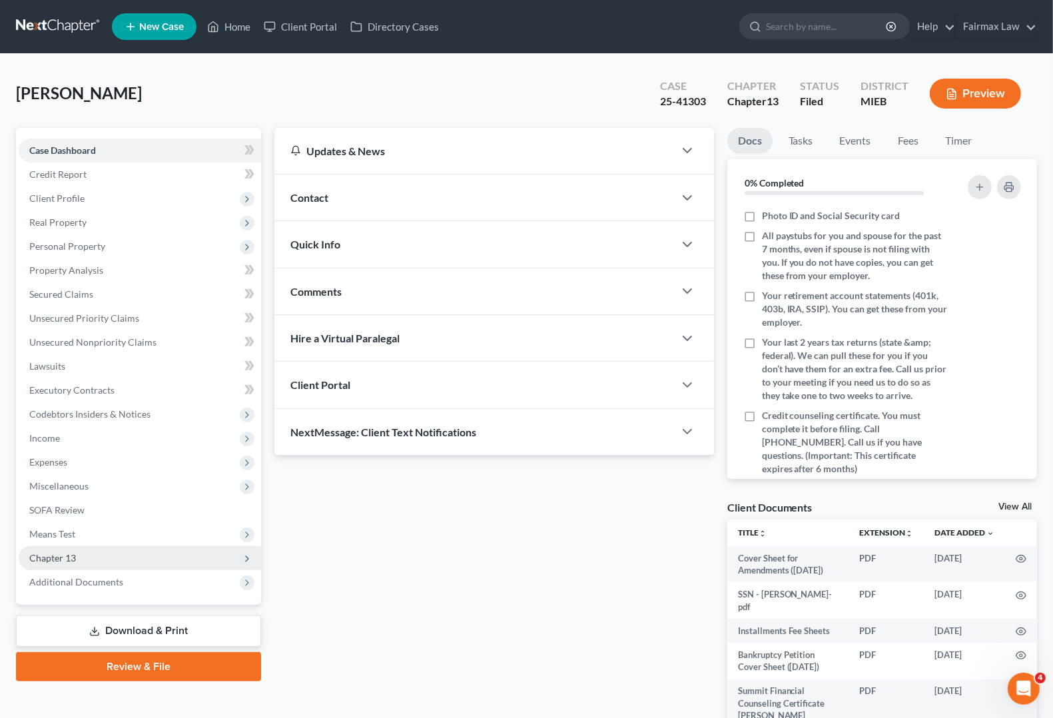
click at [83, 560] on span "Chapter 13" at bounding box center [140, 558] width 242 height 24
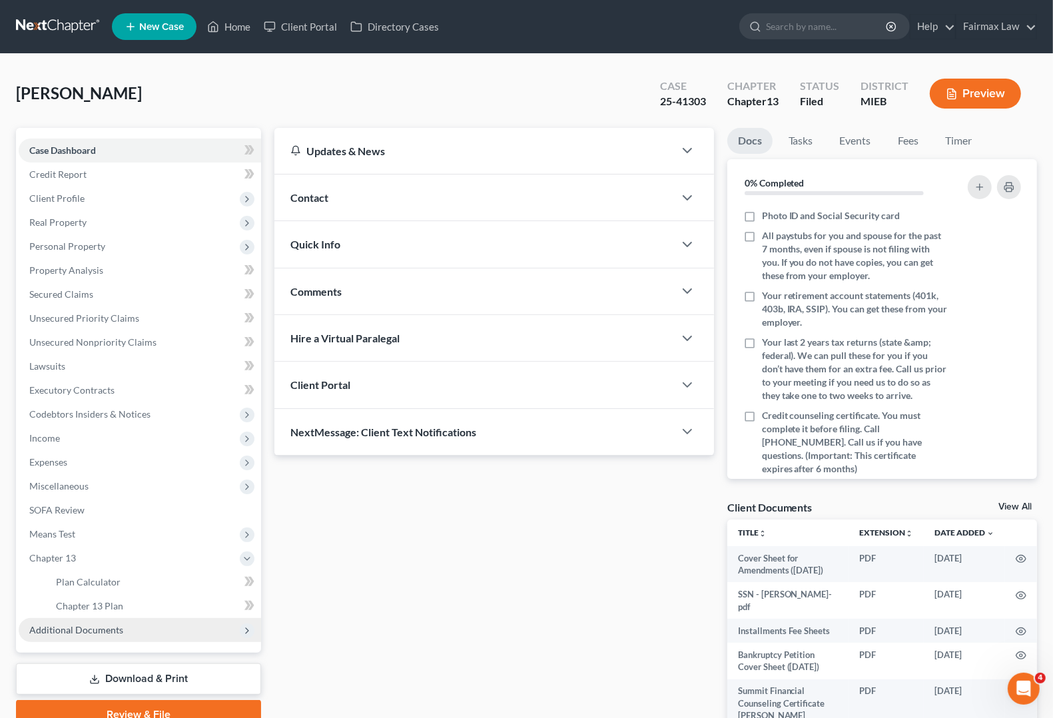
click at [83, 630] on span "Additional Documents" at bounding box center [76, 629] width 94 height 11
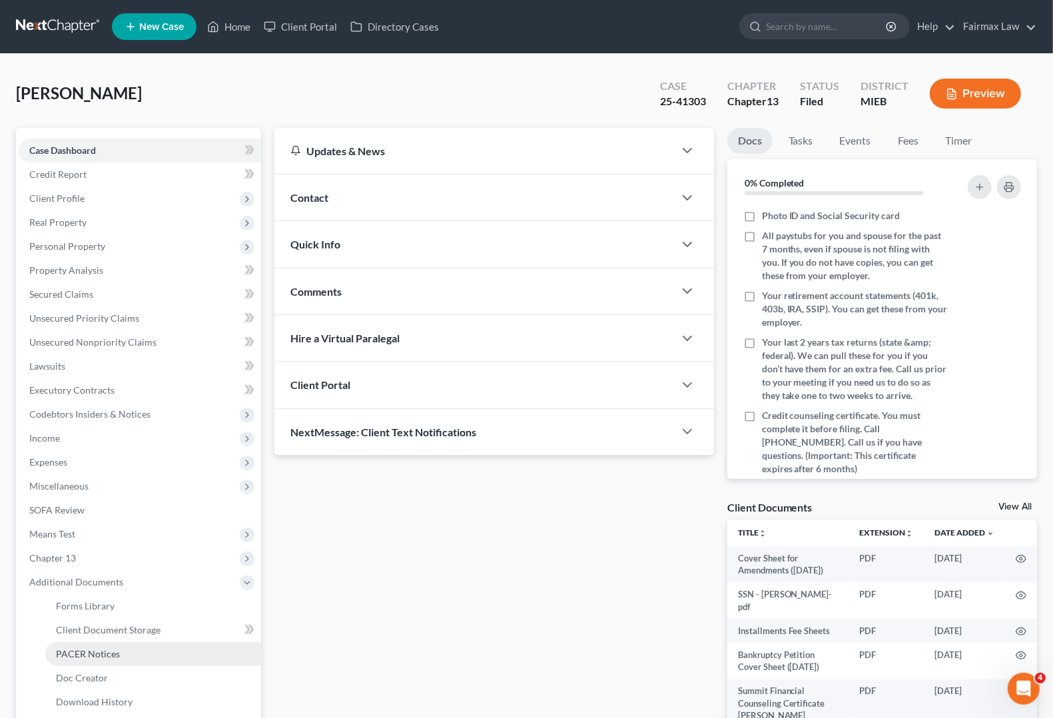
click at [108, 651] on span "PACER Notices" at bounding box center [88, 653] width 64 height 11
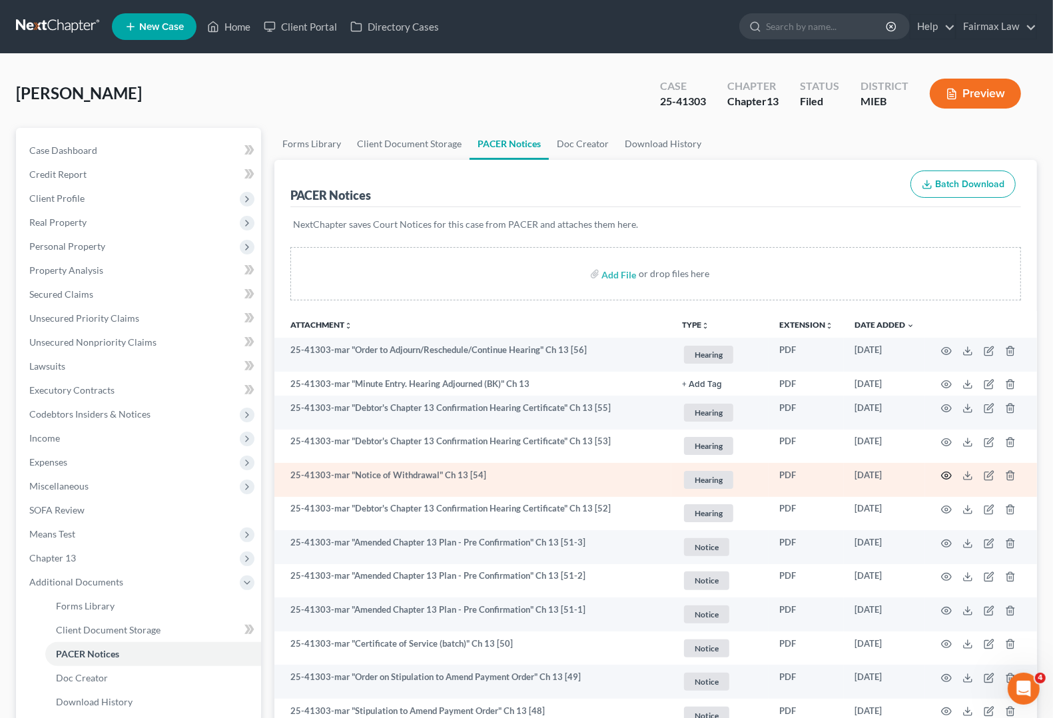
click at [947, 477] on icon "button" at bounding box center [946, 475] width 11 height 11
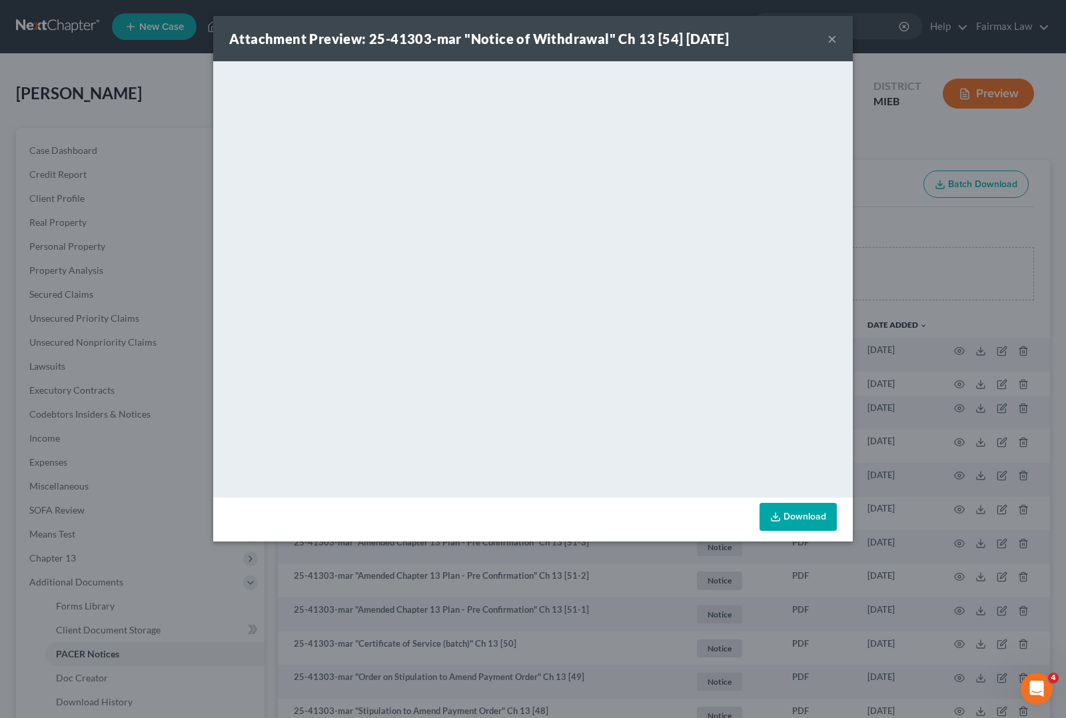
click at [827, 40] on button "×" at bounding box center [831, 39] width 9 height 16
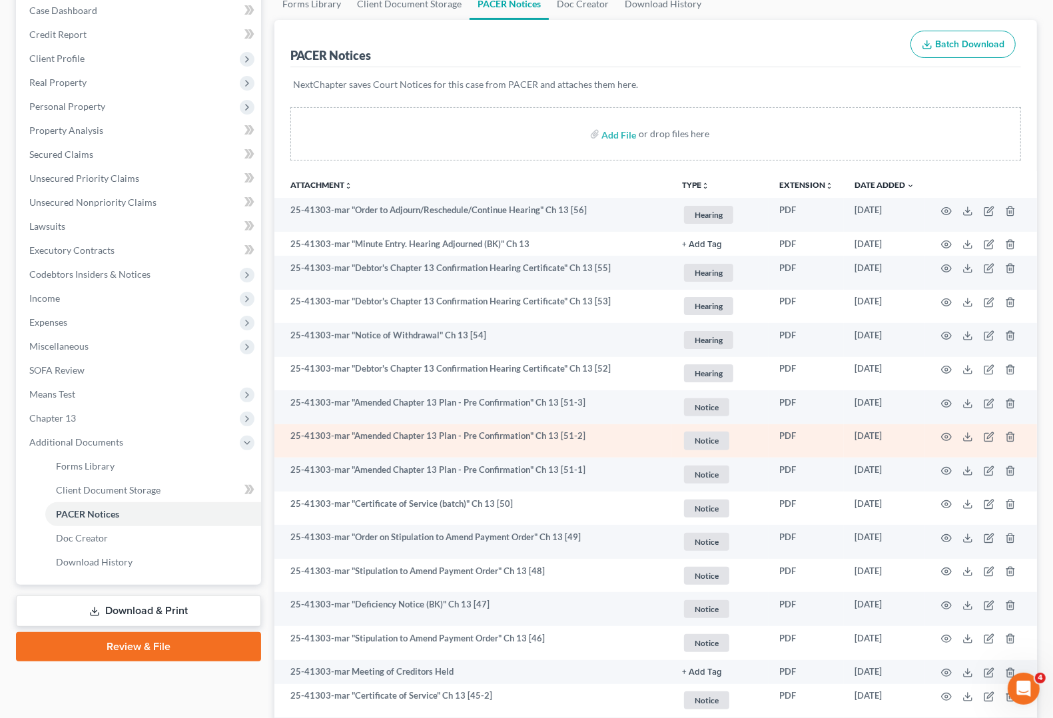
scroll to position [167, 0]
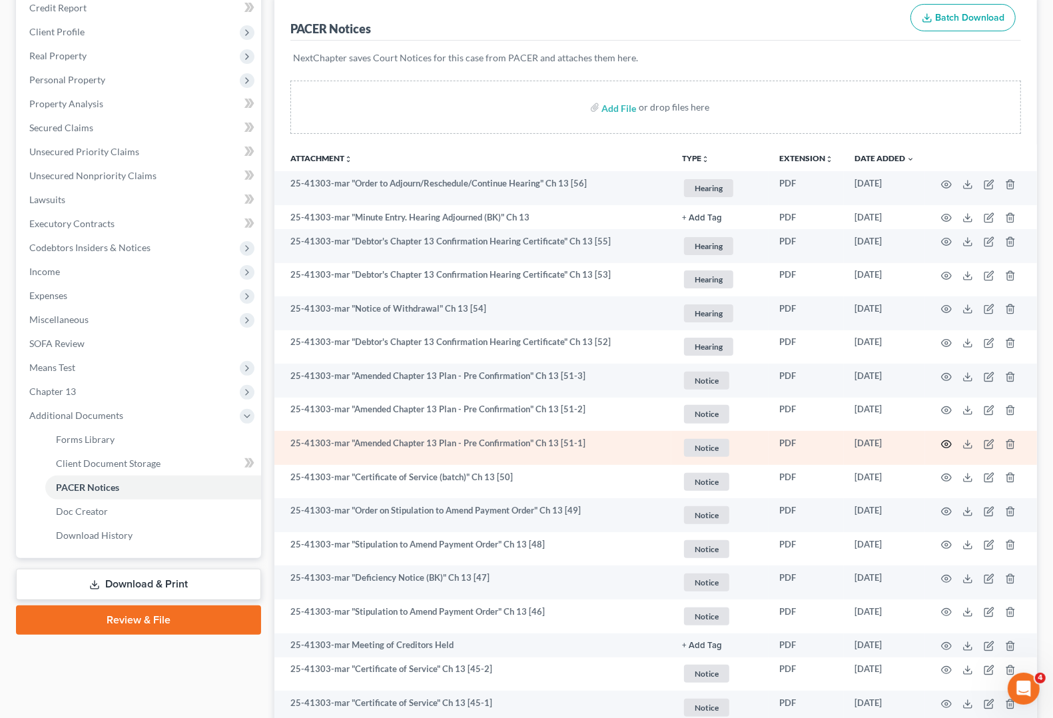
click at [945, 443] on icon "button" at bounding box center [946, 444] width 11 height 11
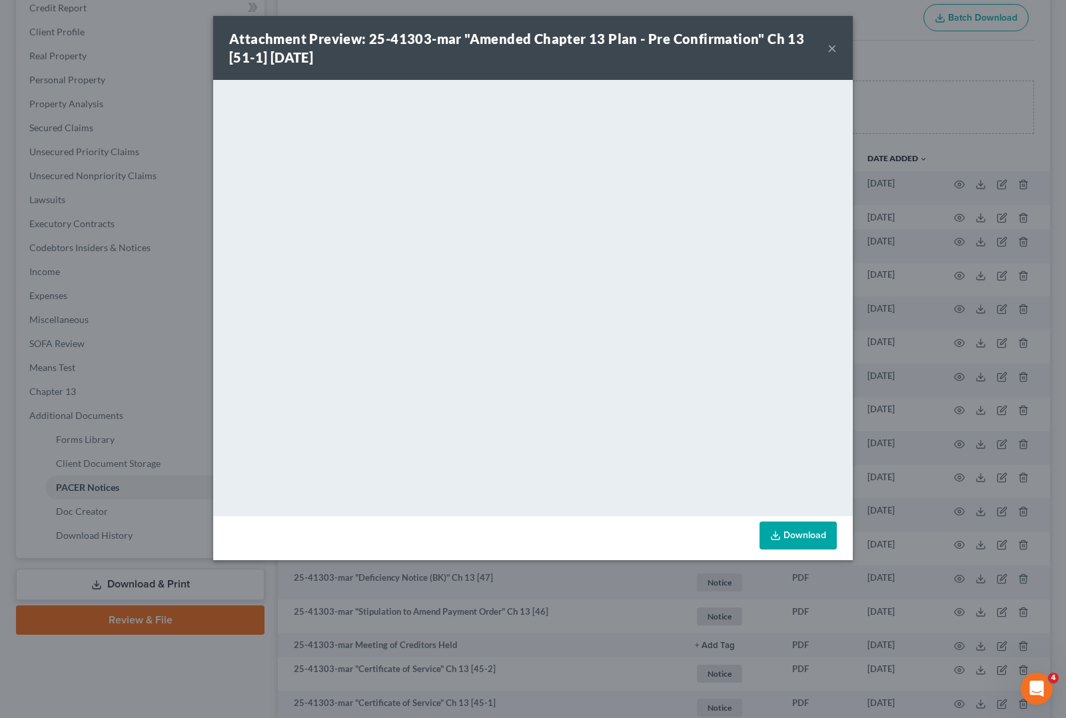
click at [835, 47] on button "×" at bounding box center [831, 48] width 9 height 16
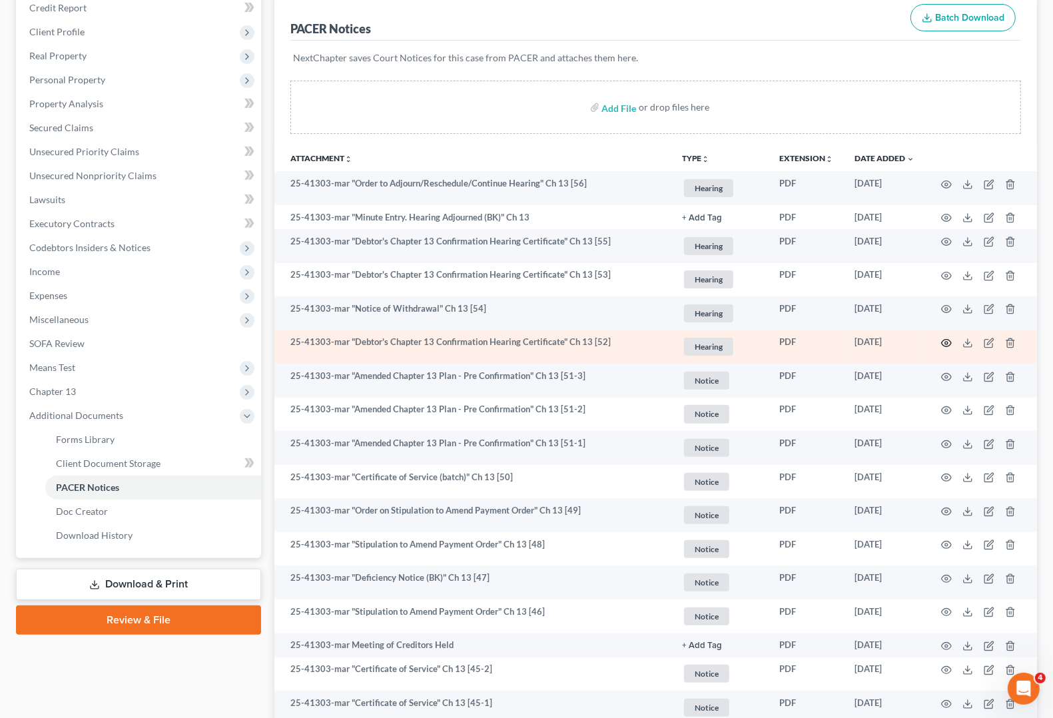
click at [944, 341] on icon "button" at bounding box center [946, 343] width 11 height 11
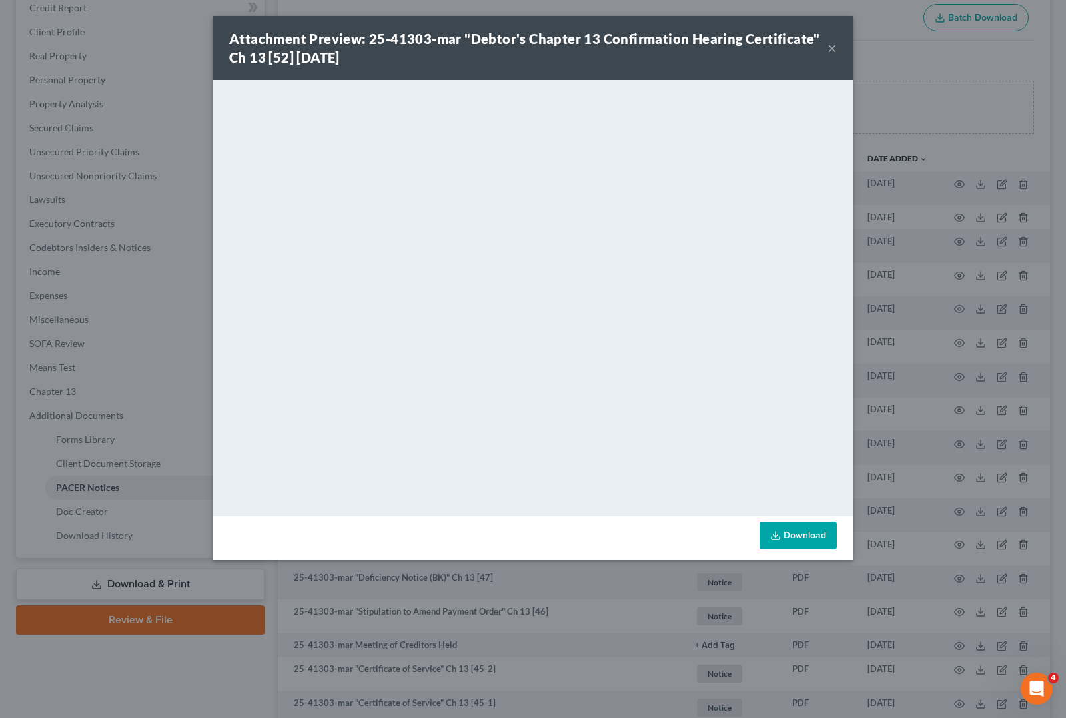
click at [837, 49] on div "Attachment Preview: 25-41303-mar "Debtor's Chapter 13 Confirmation Hearing Cert…" at bounding box center [532, 48] width 639 height 64
click at [830, 45] on button "×" at bounding box center [831, 48] width 9 height 16
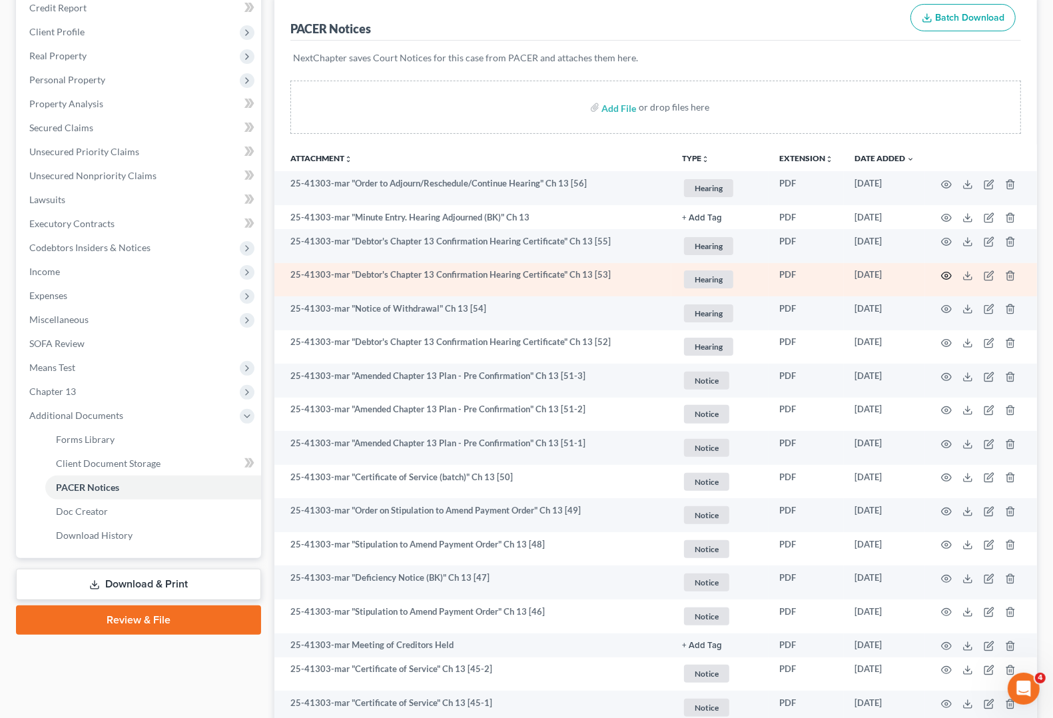
click at [948, 273] on icon "button" at bounding box center [946, 275] width 11 height 11
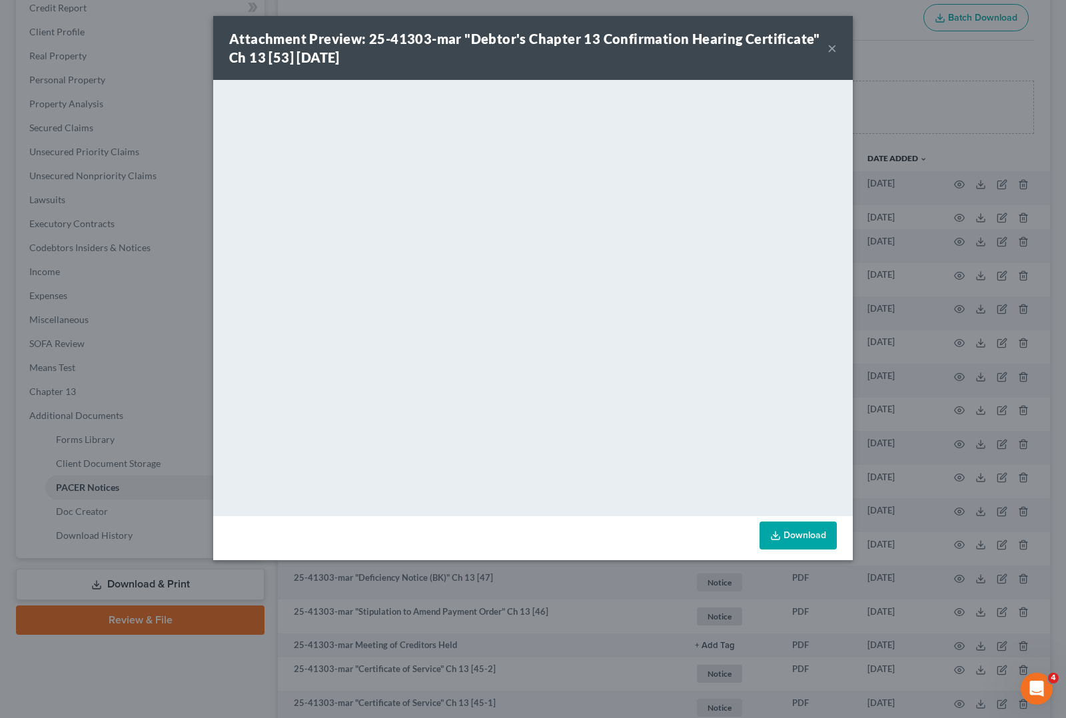
click at [828, 48] on button "×" at bounding box center [831, 48] width 9 height 16
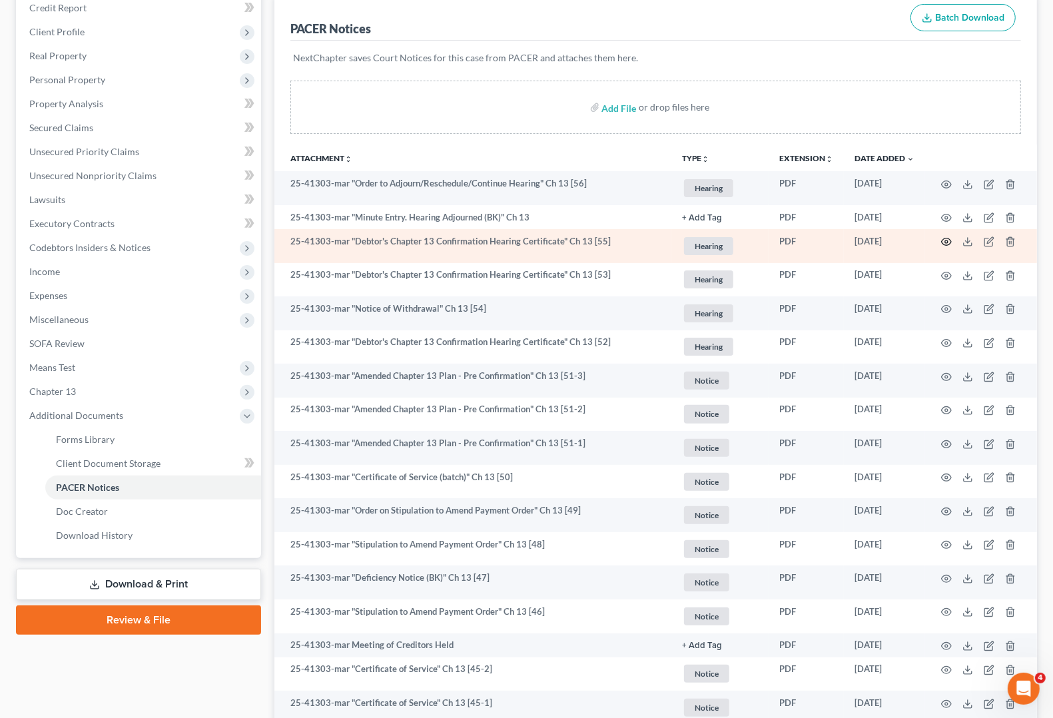
click at [947, 244] on icon "button" at bounding box center [947, 241] width 10 height 7
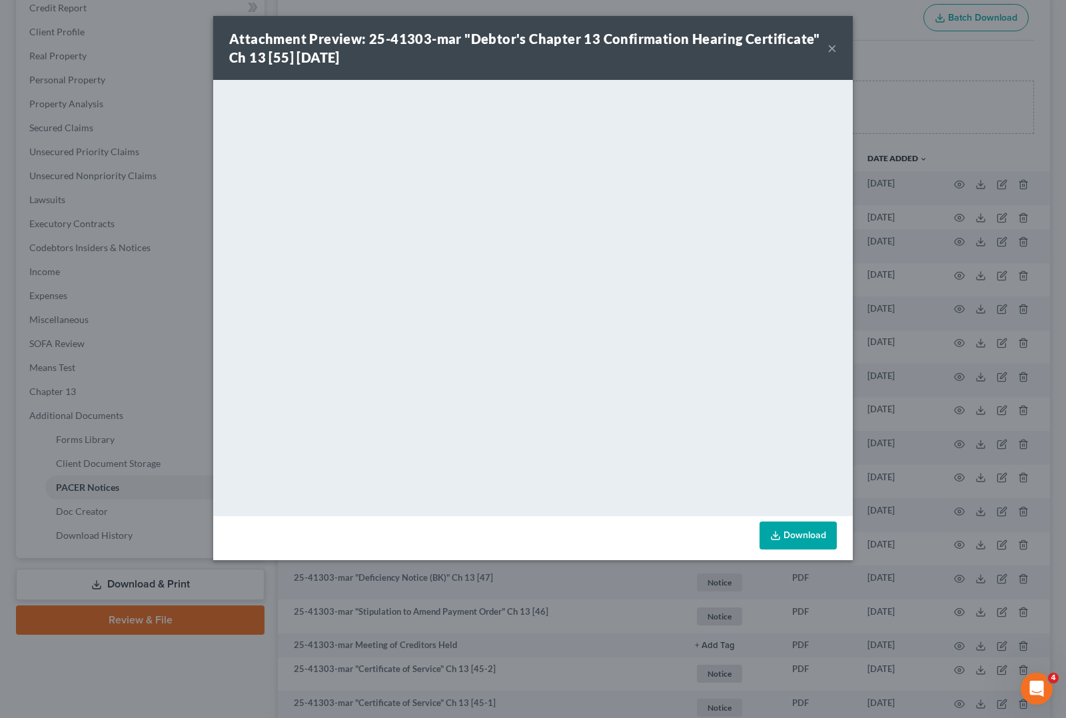
click at [835, 44] on button "×" at bounding box center [831, 48] width 9 height 16
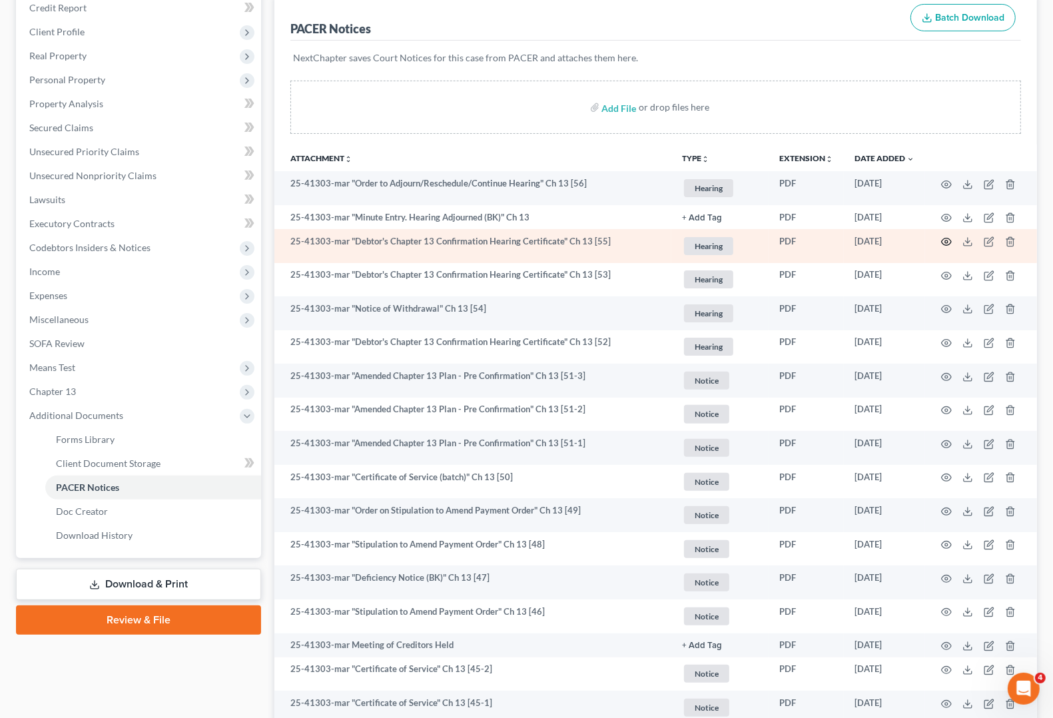
click at [947, 238] on icon "button" at bounding box center [946, 241] width 11 height 11
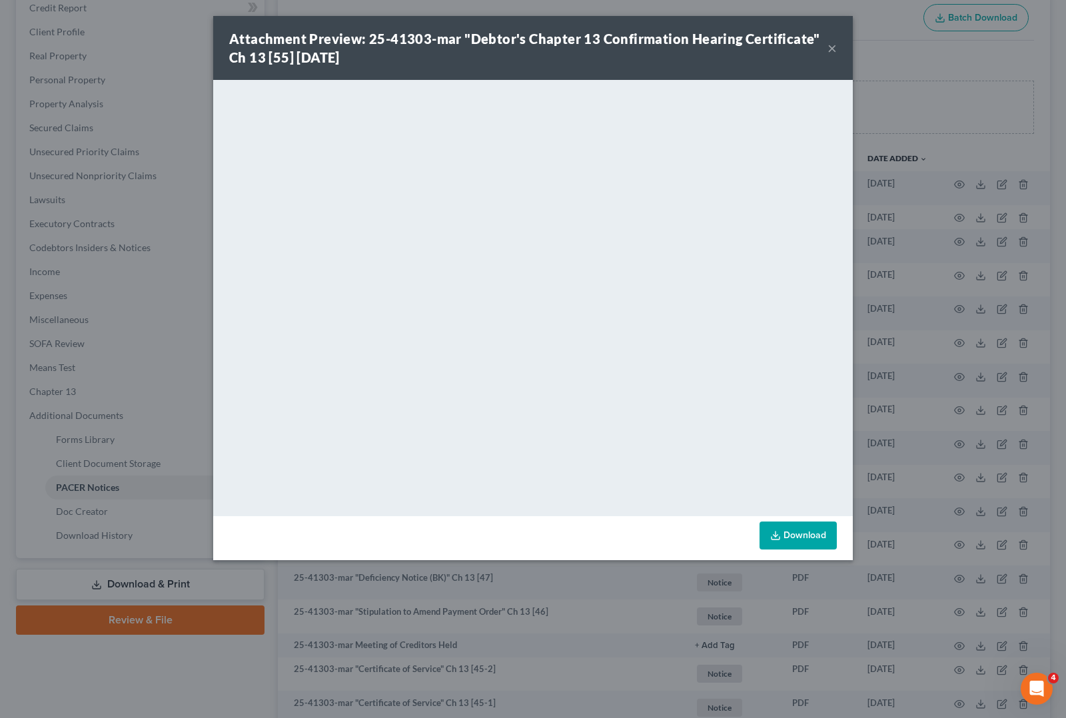
click at [833, 47] on button "×" at bounding box center [831, 48] width 9 height 16
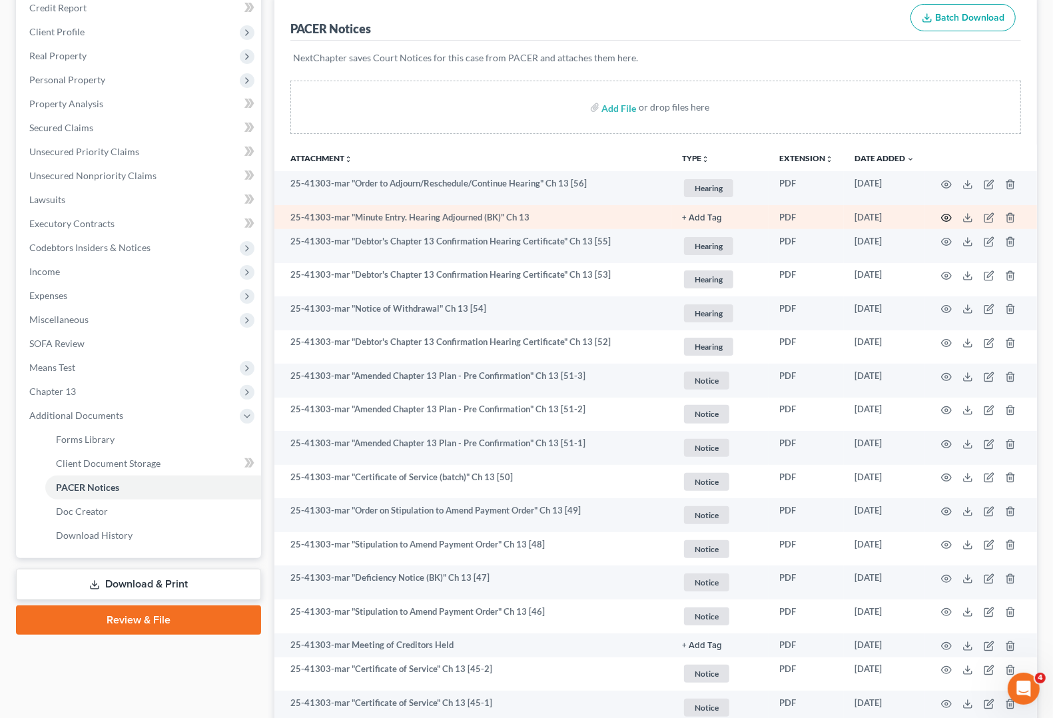
click at [947, 218] on icon "button" at bounding box center [946, 217] width 11 height 11
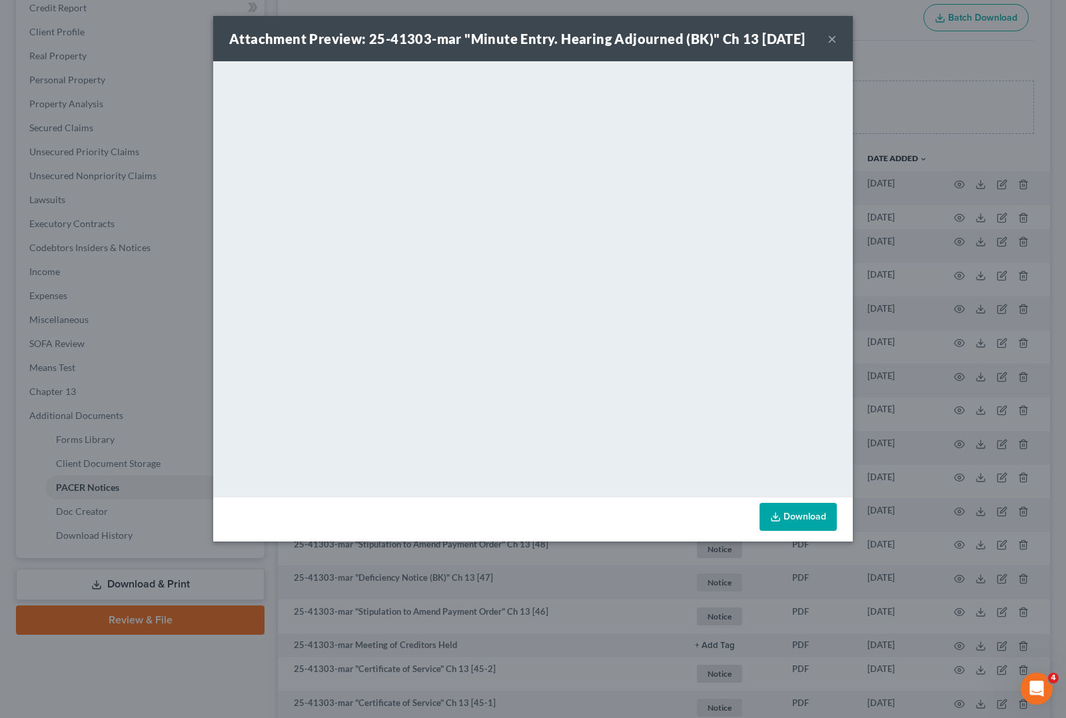
click at [831, 47] on button "×" at bounding box center [831, 39] width 9 height 16
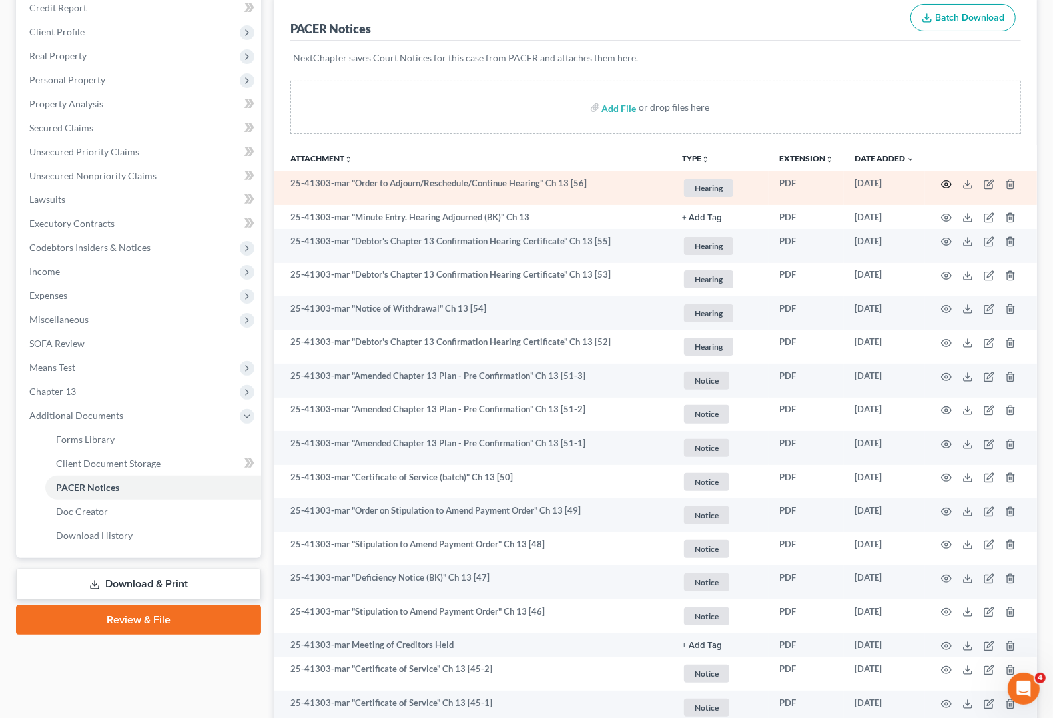
click at [946, 182] on icon "button" at bounding box center [946, 184] width 11 height 11
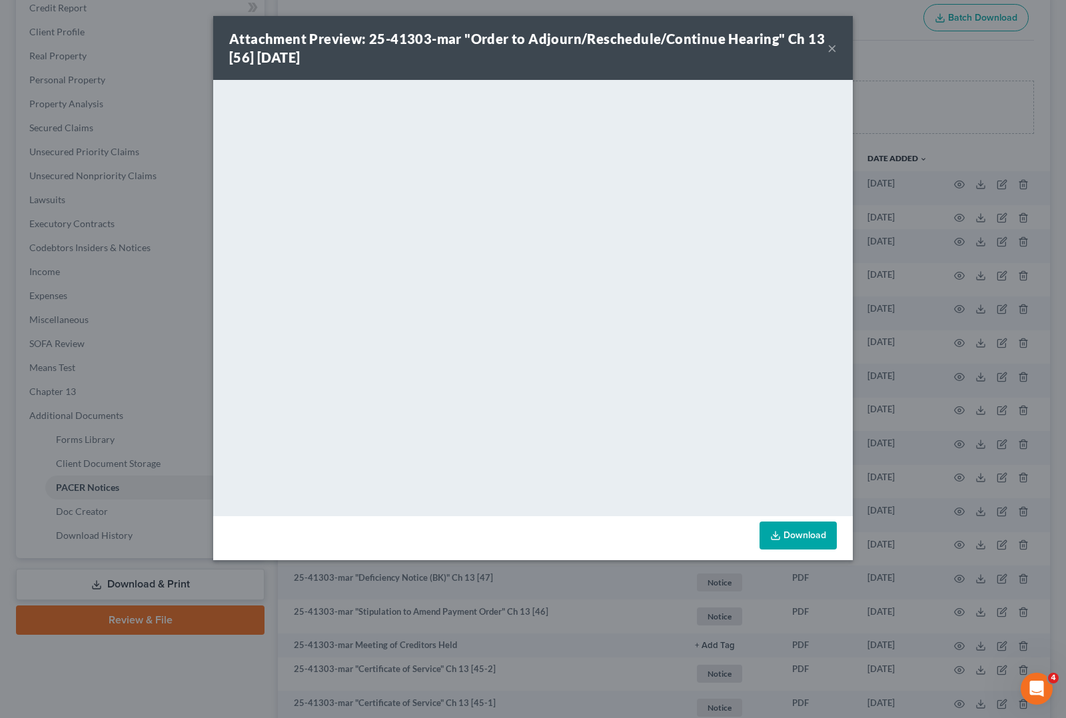
click at [833, 47] on button "×" at bounding box center [831, 48] width 9 height 16
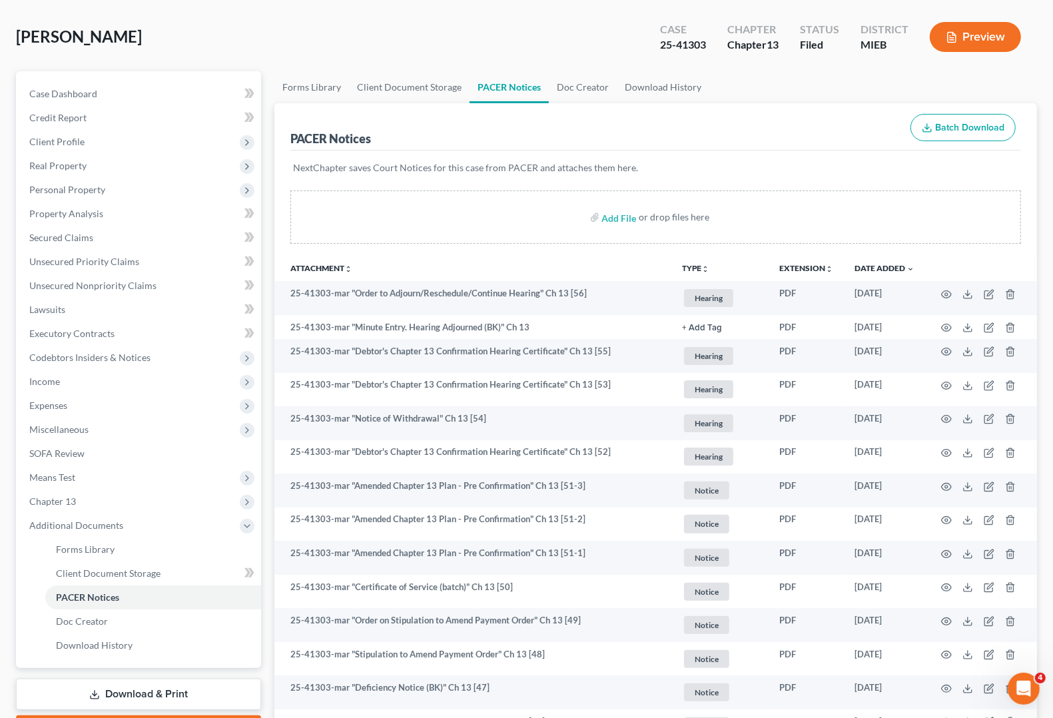
scroll to position [0, 0]
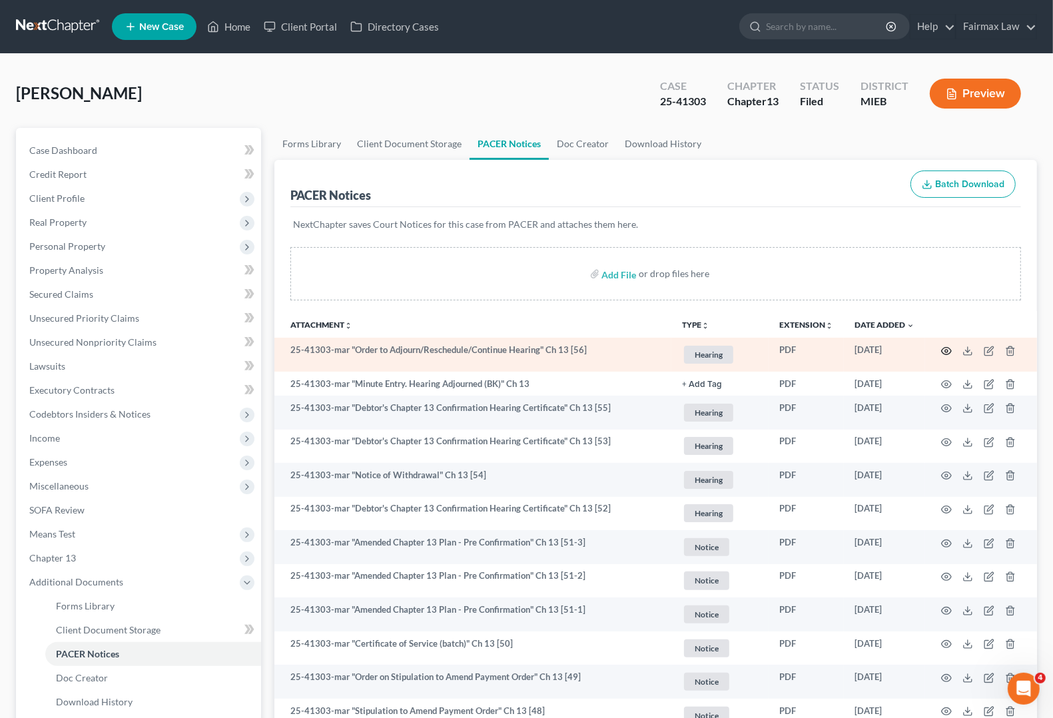
click at [949, 354] on icon "button" at bounding box center [946, 351] width 11 height 11
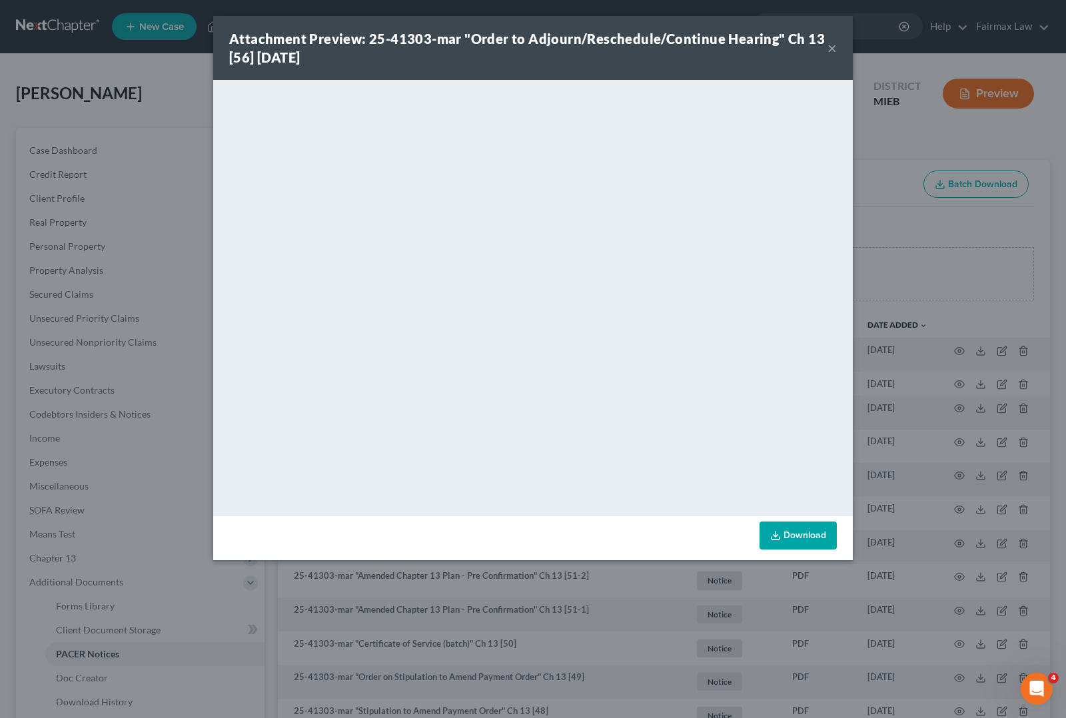
drag, startPoint x: 831, startPoint y: 48, endPoint x: 825, endPoint y: 81, distance: 33.3
click at [831, 48] on button "×" at bounding box center [831, 48] width 9 height 16
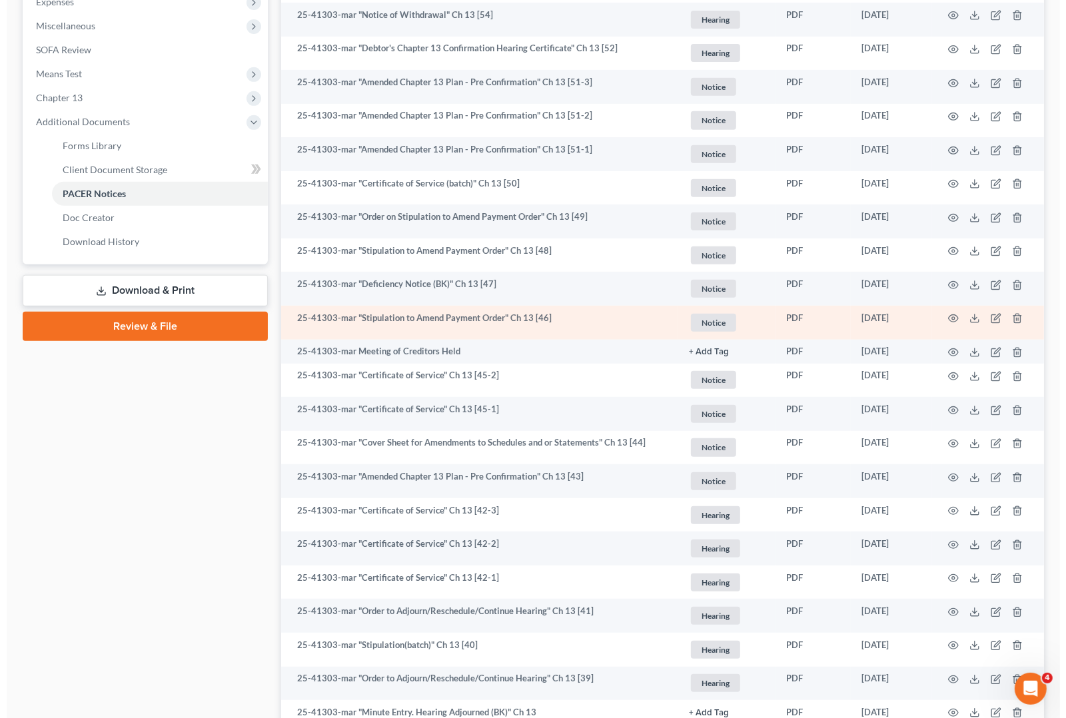
scroll to position [500, 0]
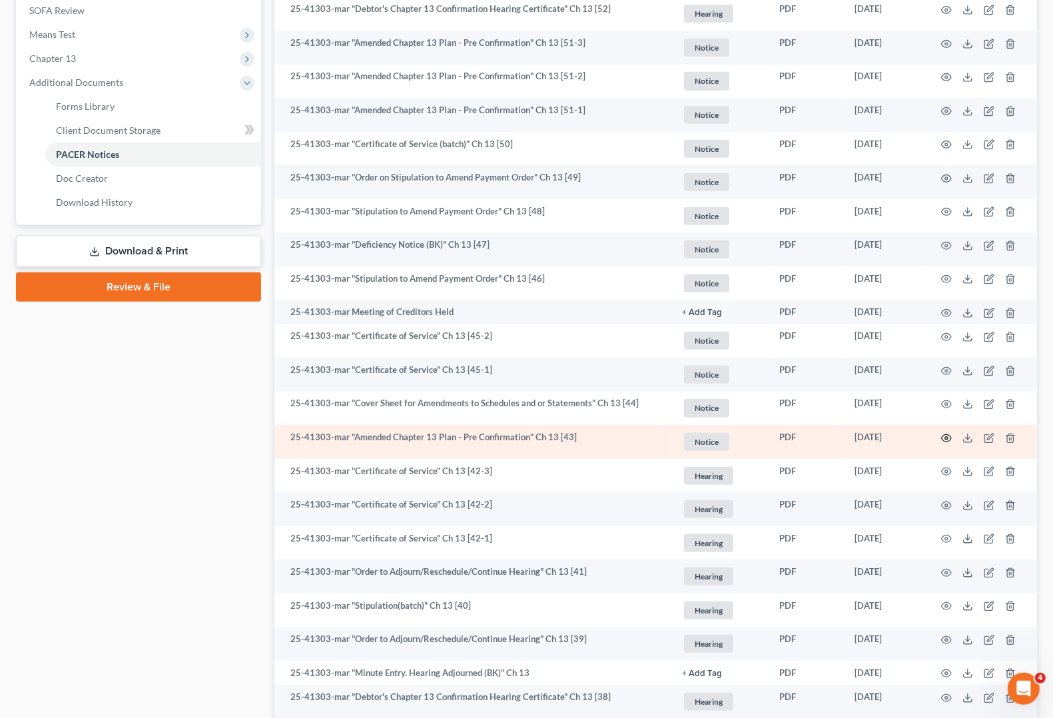
click at [947, 440] on icon "button" at bounding box center [947, 437] width 10 height 7
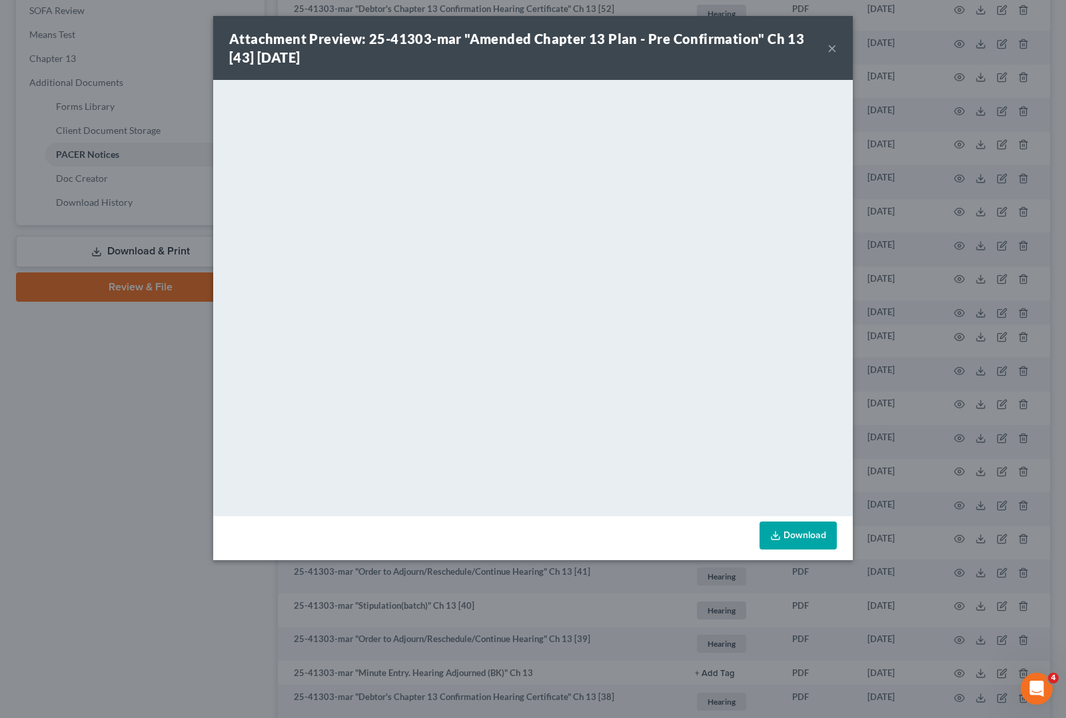
click at [815, 535] on link "Download" at bounding box center [797, 536] width 77 height 28
